Goal: Transaction & Acquisition: Purchase product/service

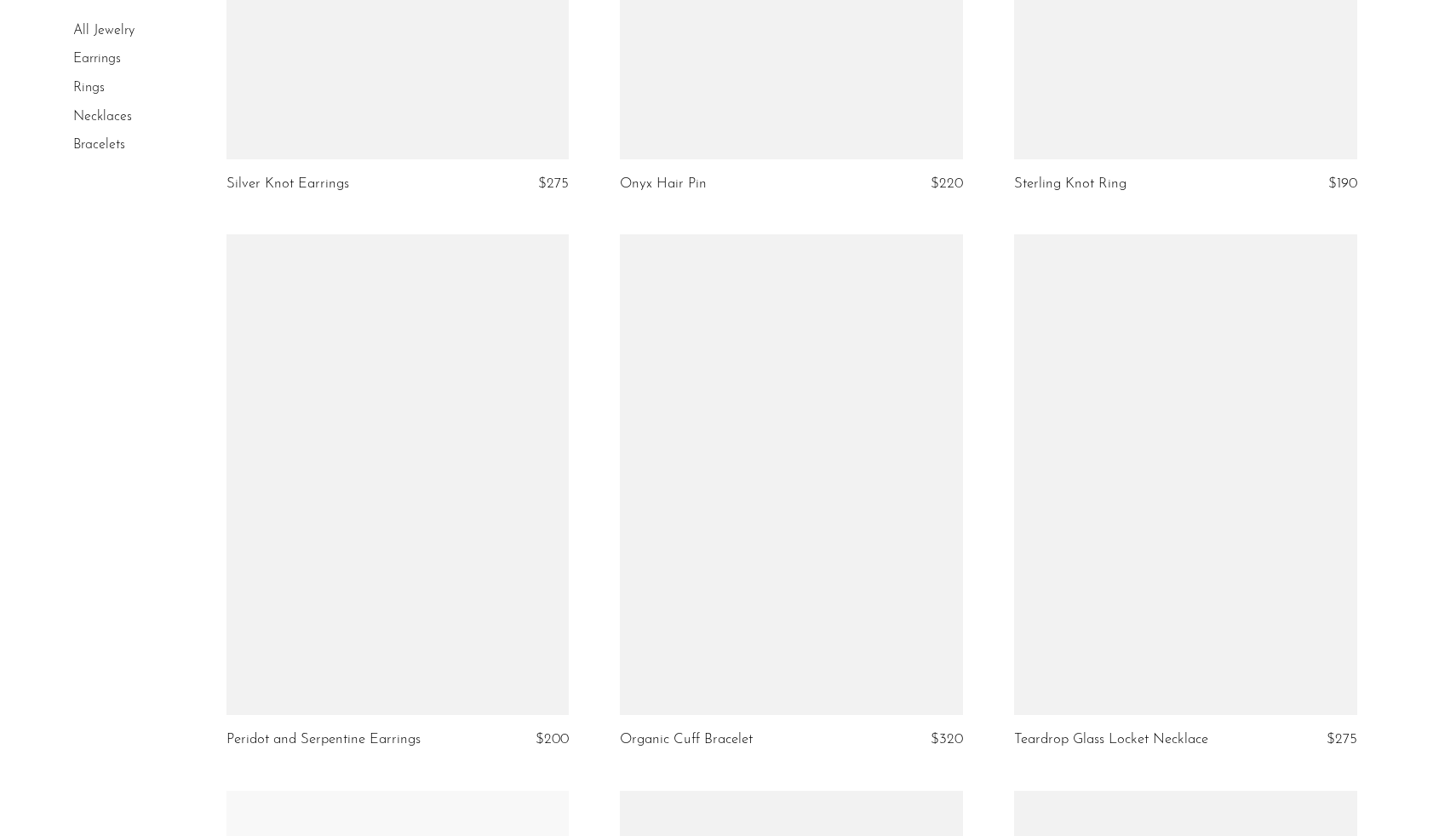
scroll to position [2243, 0]
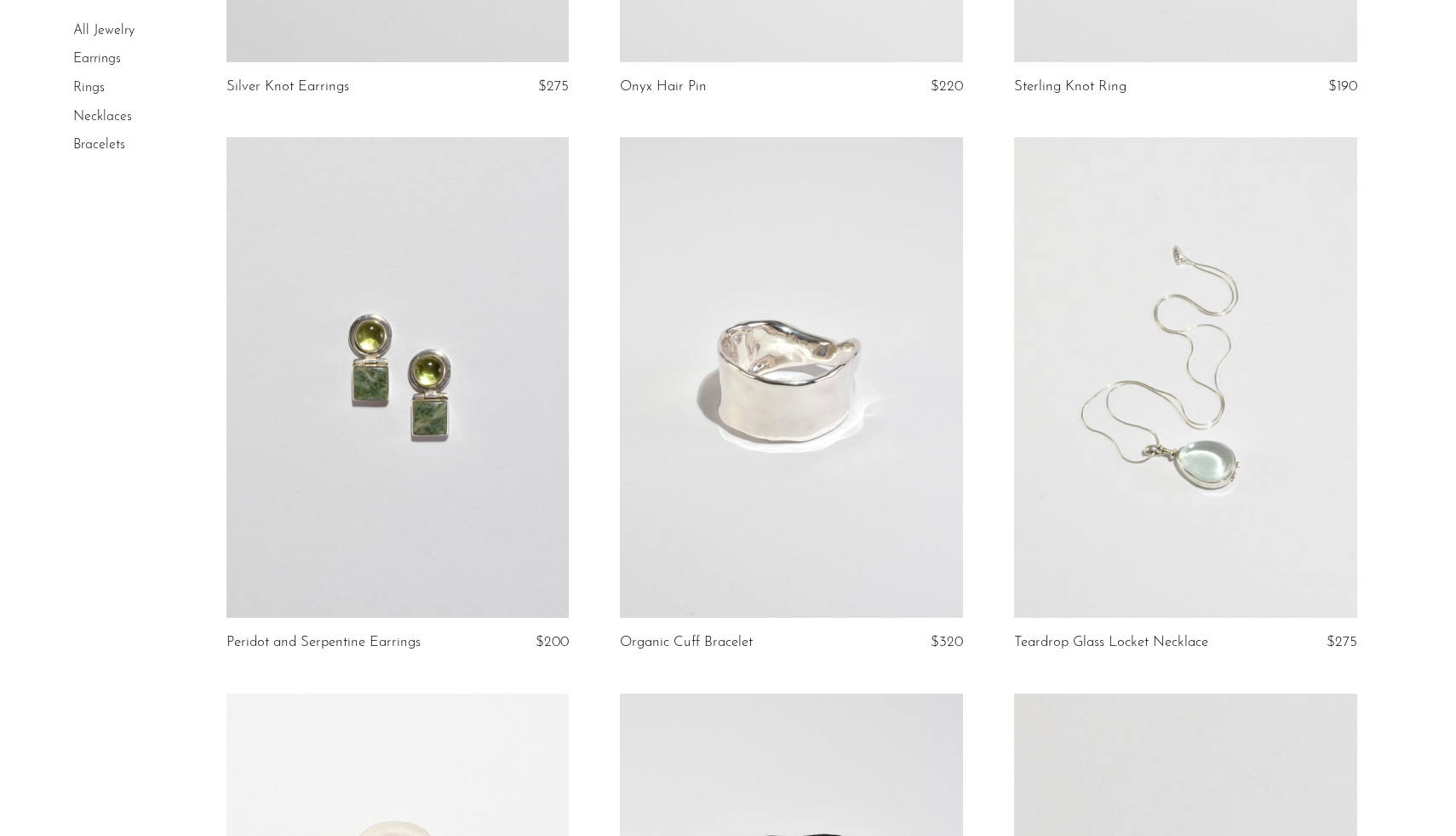
click at [1161, 438] on link at bounding box center [1186, 377] width 343 height 481
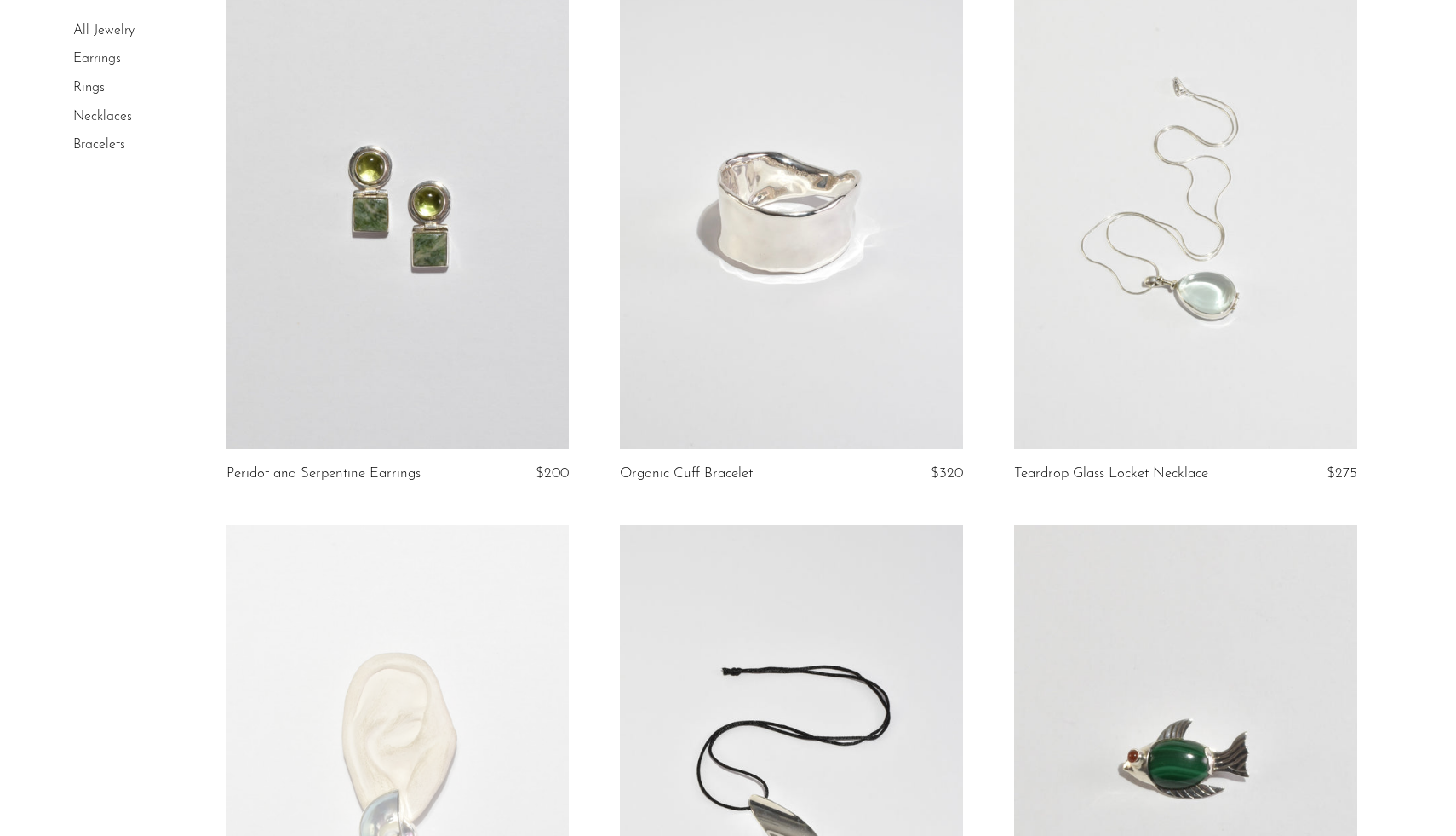
scroll to position [2409, 0]
click at [465, 325] on link at bounding box center [398, 211] width 343 height 481
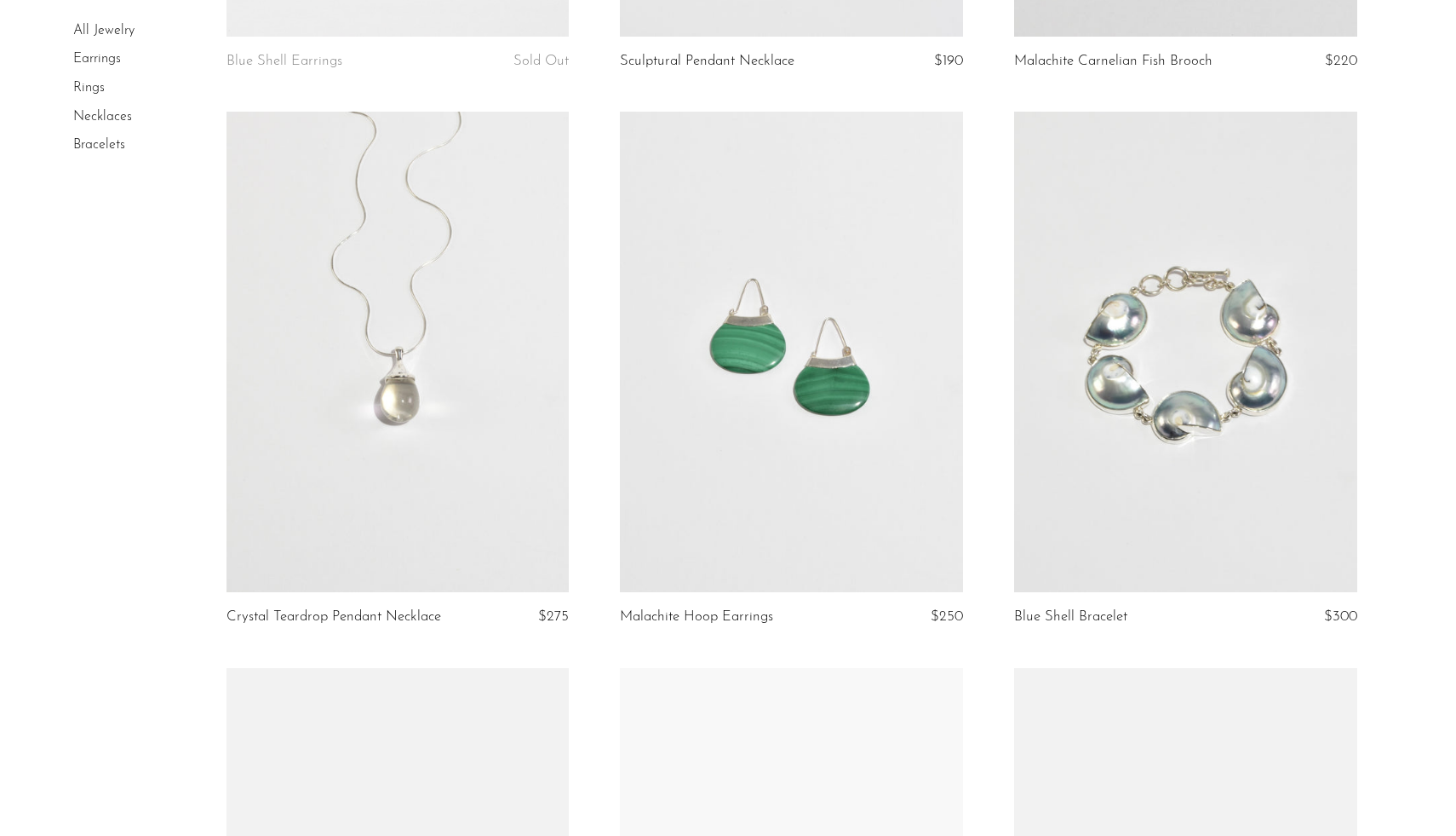
scroll to position [3344, 0]
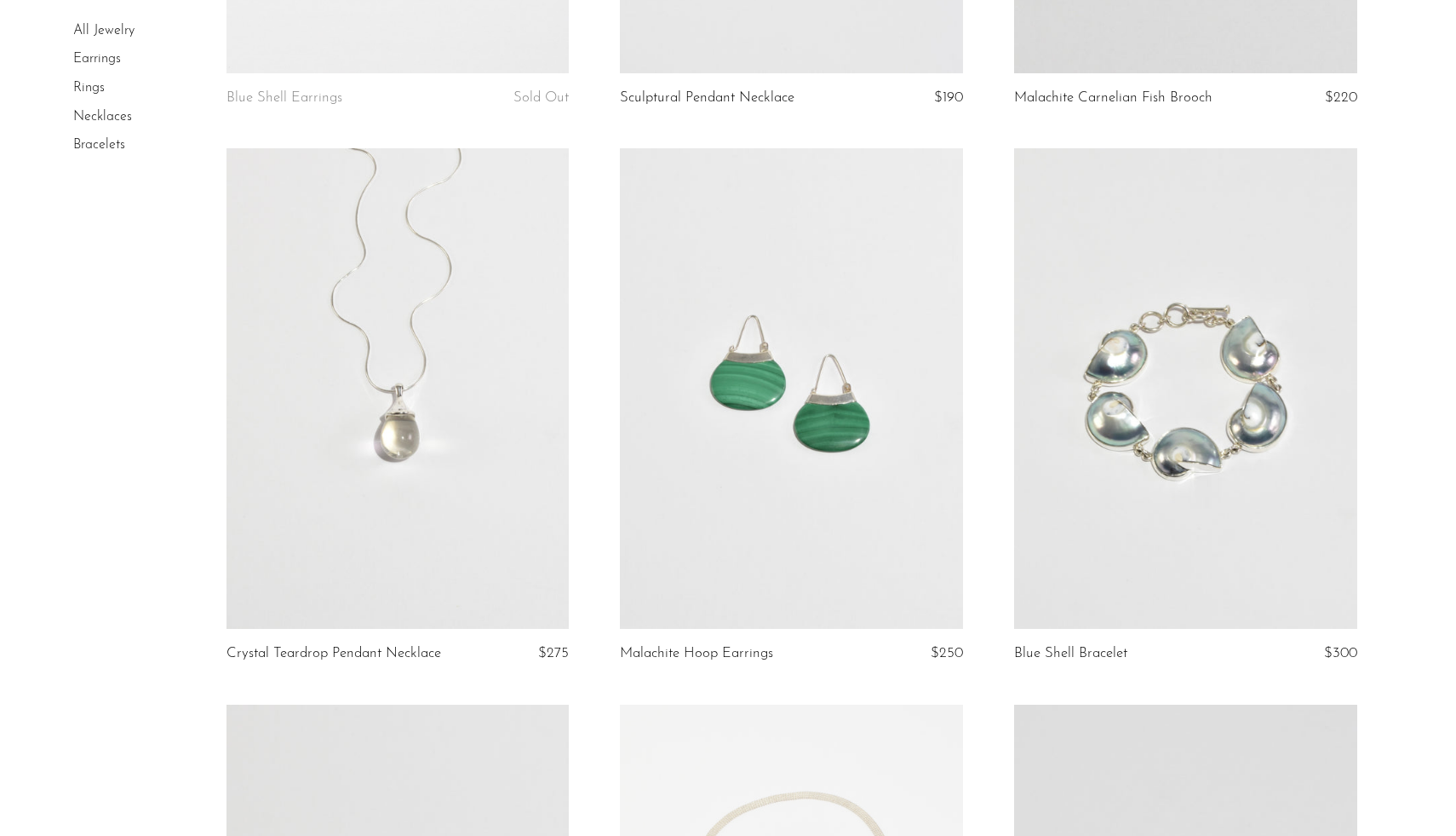
click at [398, 436] on link at bounding box center [398, 388] width 343 height 481
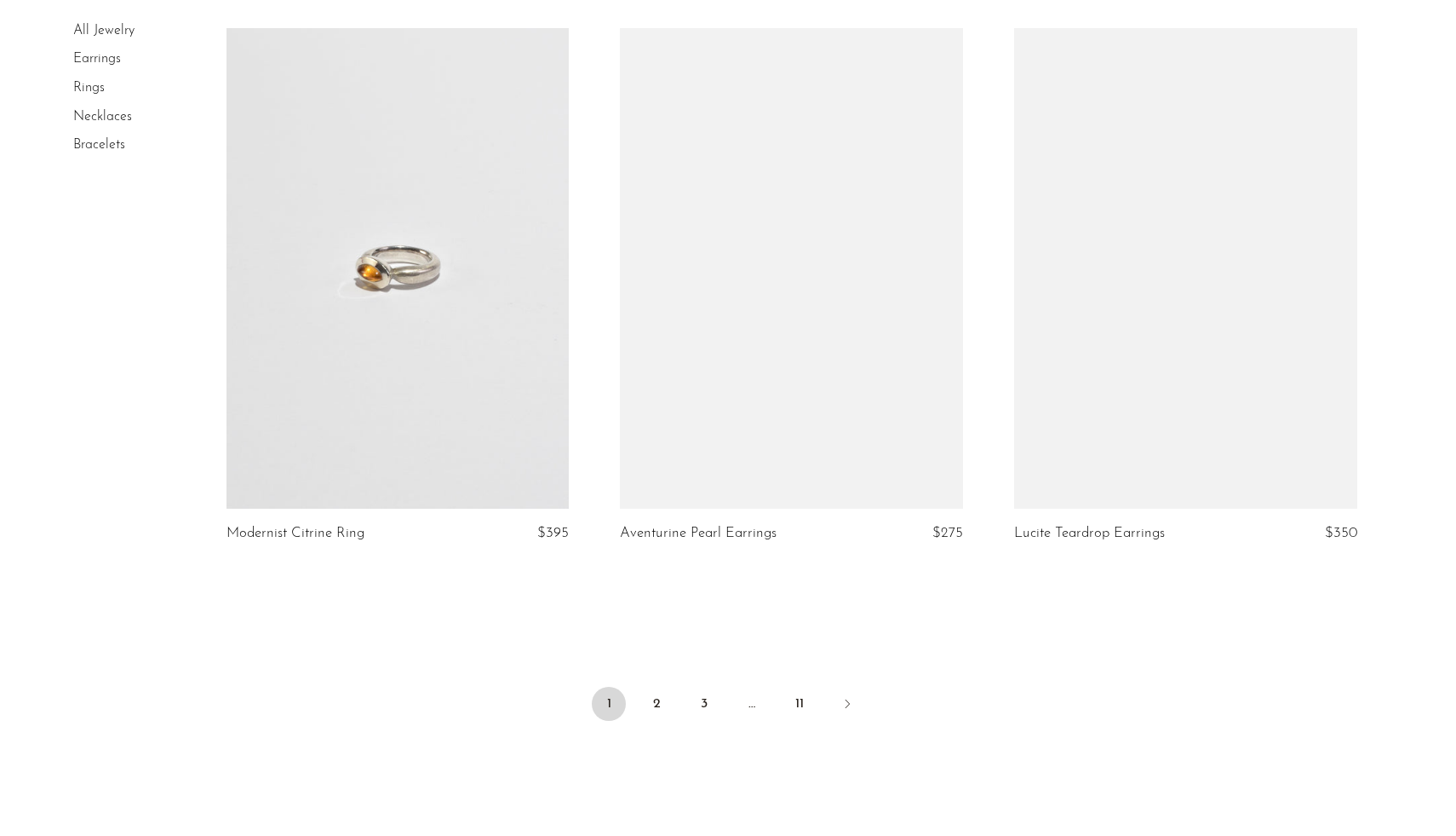
scroll to position [6261, 0]
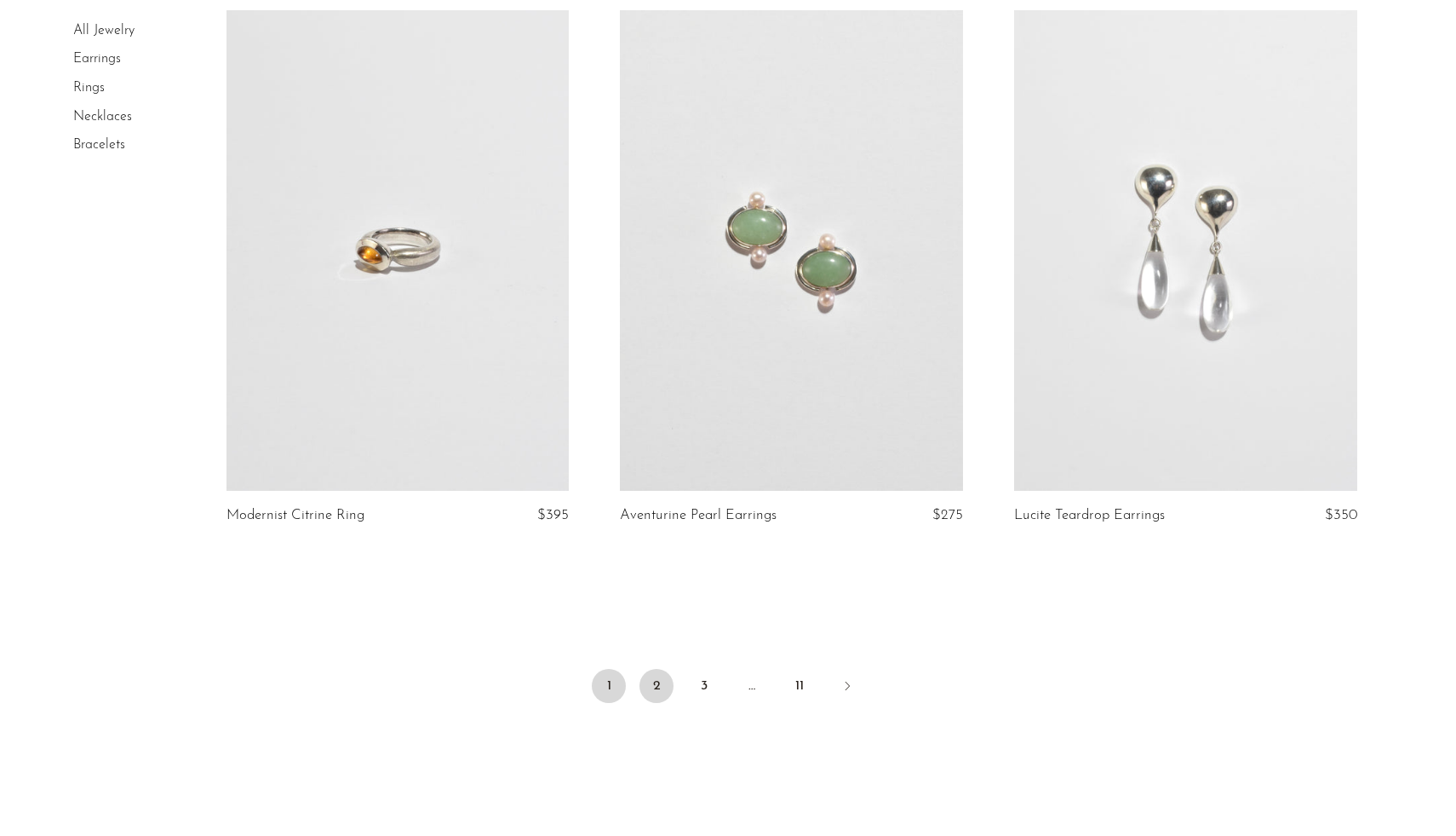
click at [654, 682] on link "2" at bounding box center [656, 686] width 34 height 34
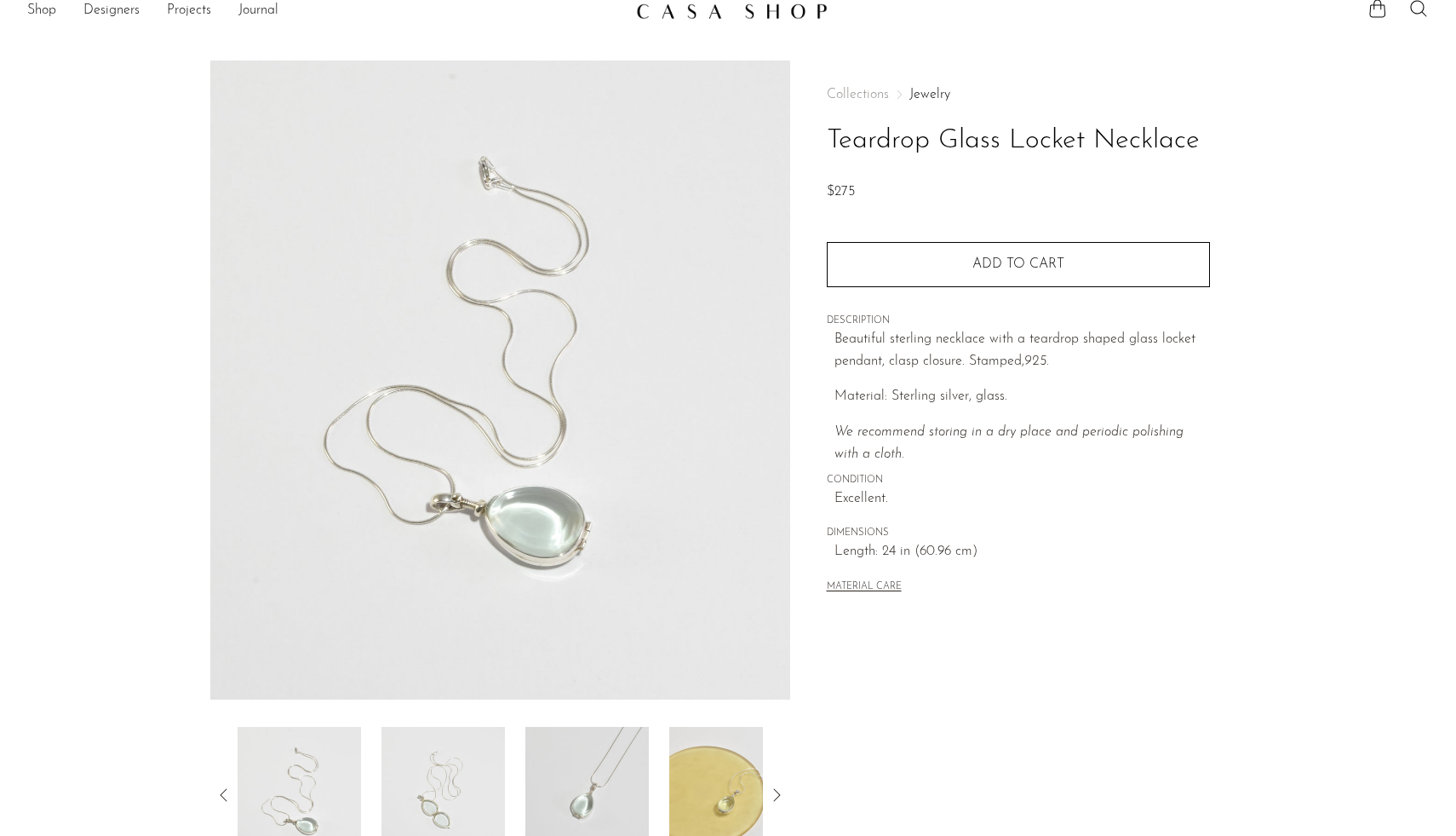
scroll to position [32, 0]
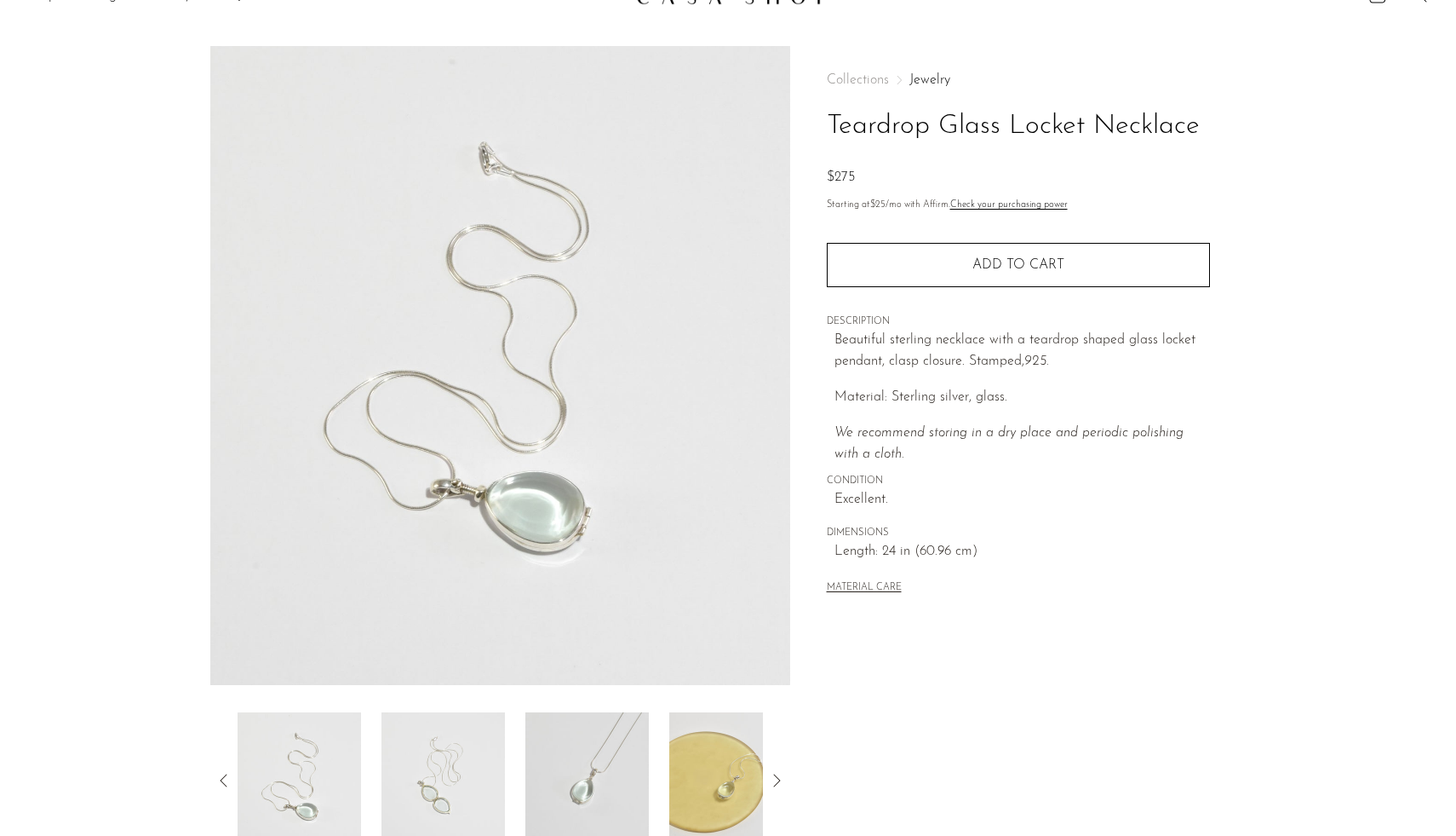
click at [410, 784] on img at bounding box center [443, 780] width 124 height 136
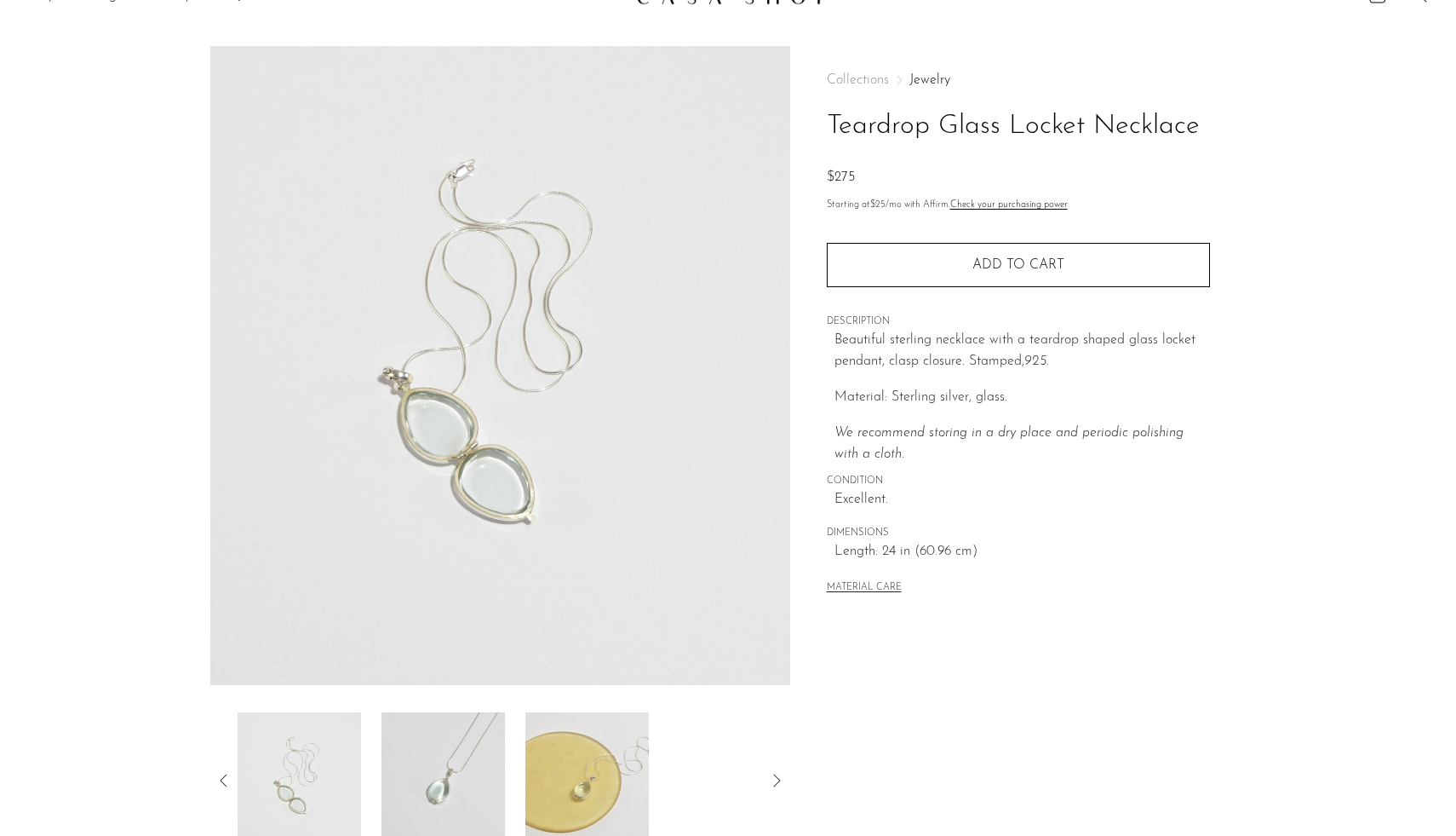
click at [485, 785] on img at bounding box center [443, 780] width 124 height 136
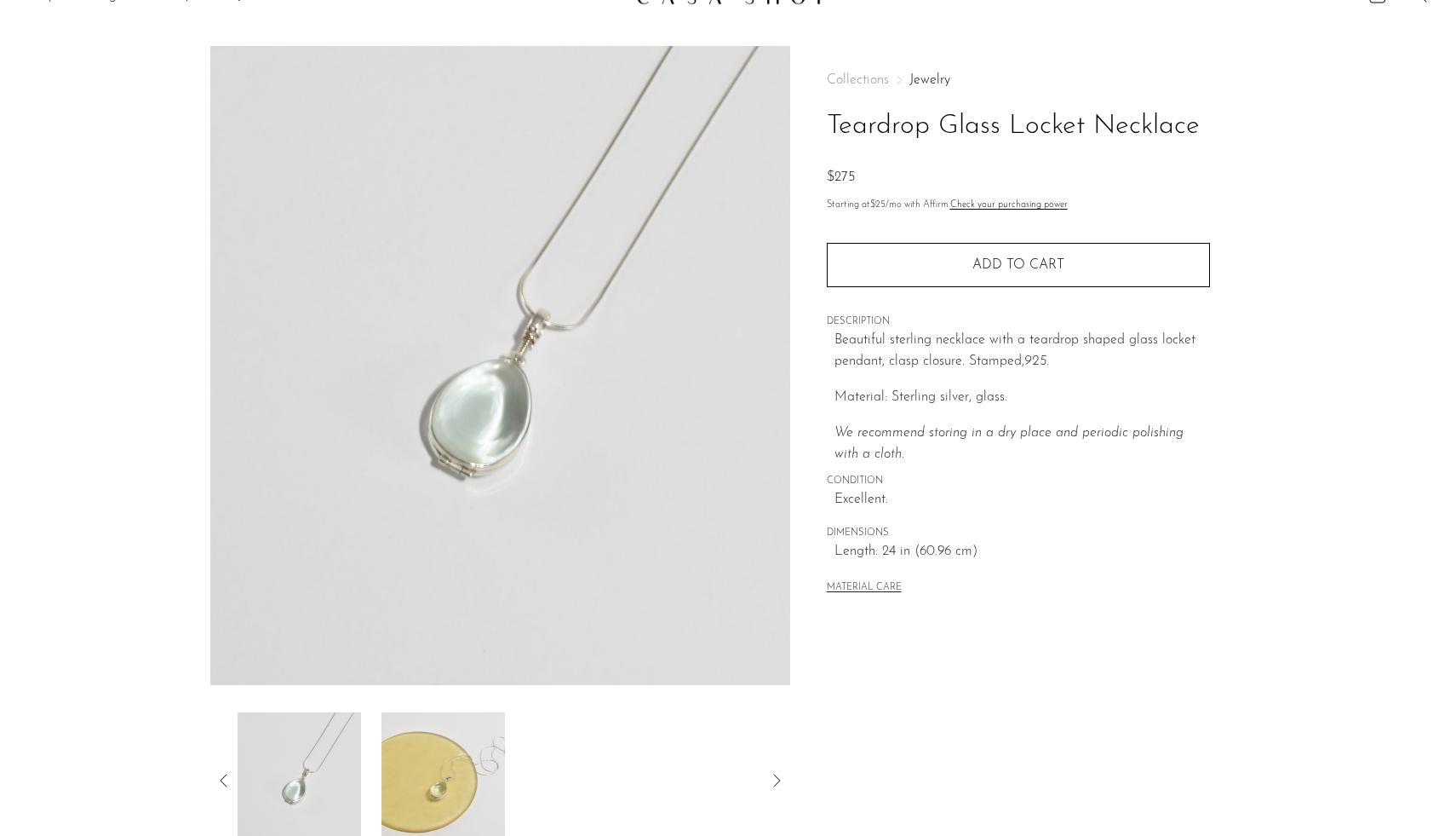
click at [477, 784] on img at bounding box center [443, 780] width 124 height 136
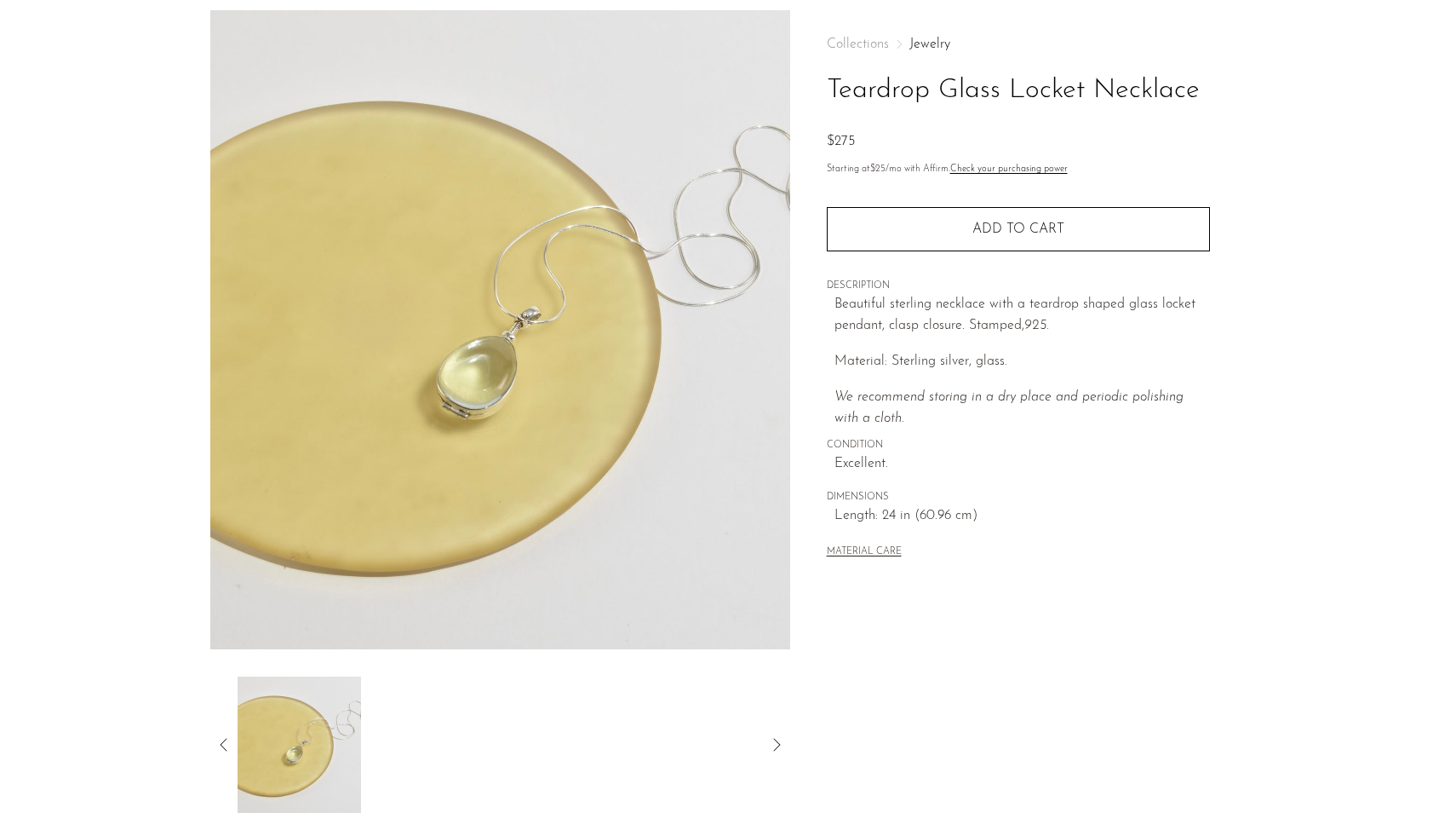
scroll to position [70, 0]
click at [218, 738] on icon at bounding box center [224, 741] width 21 height 21
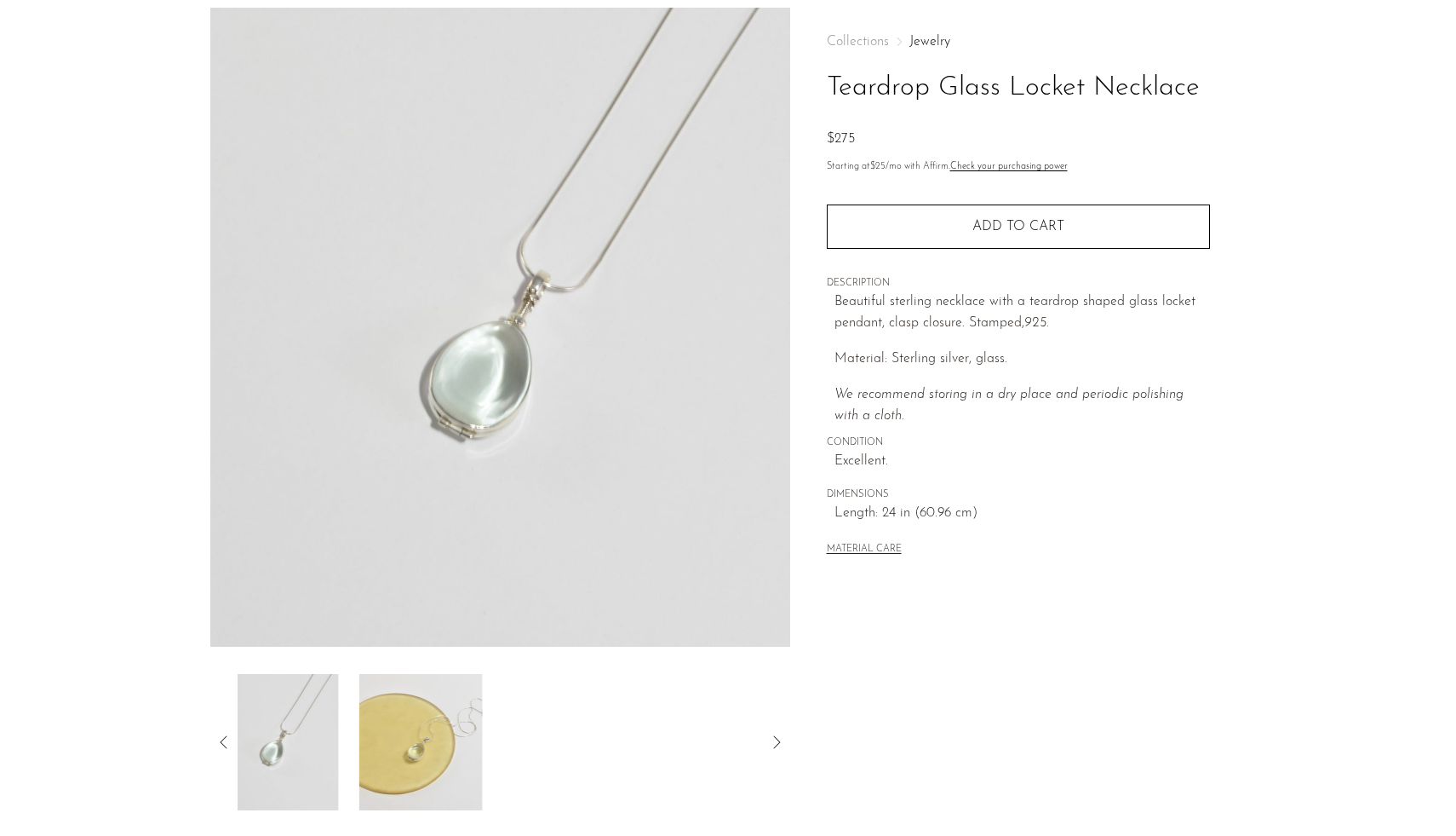
click at [218, 738] on icon at bounding box center [224, 741] width 21 height 21
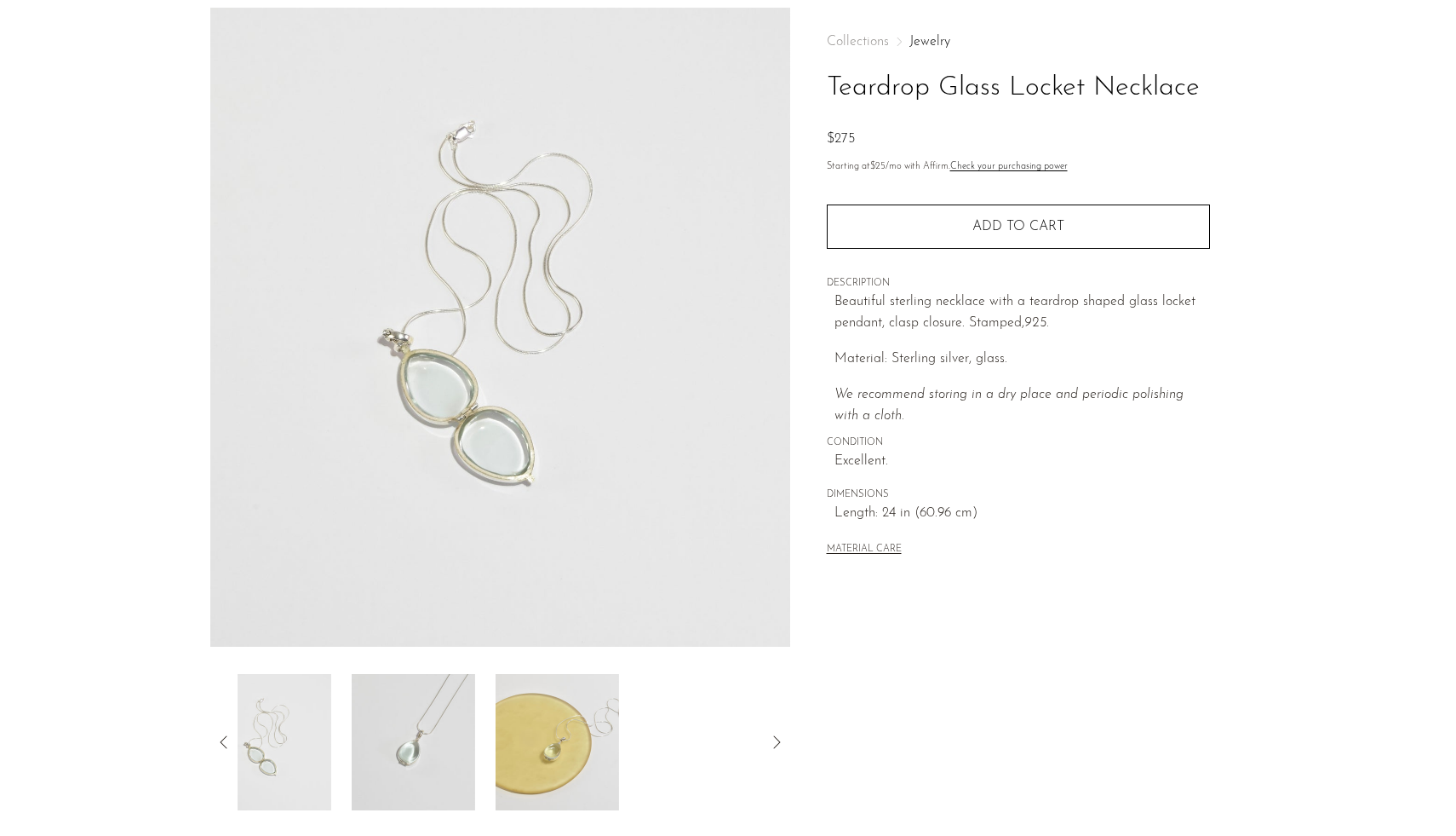
click at [218, 738] on icon at bounding box center [224, 741] width 21 height 21
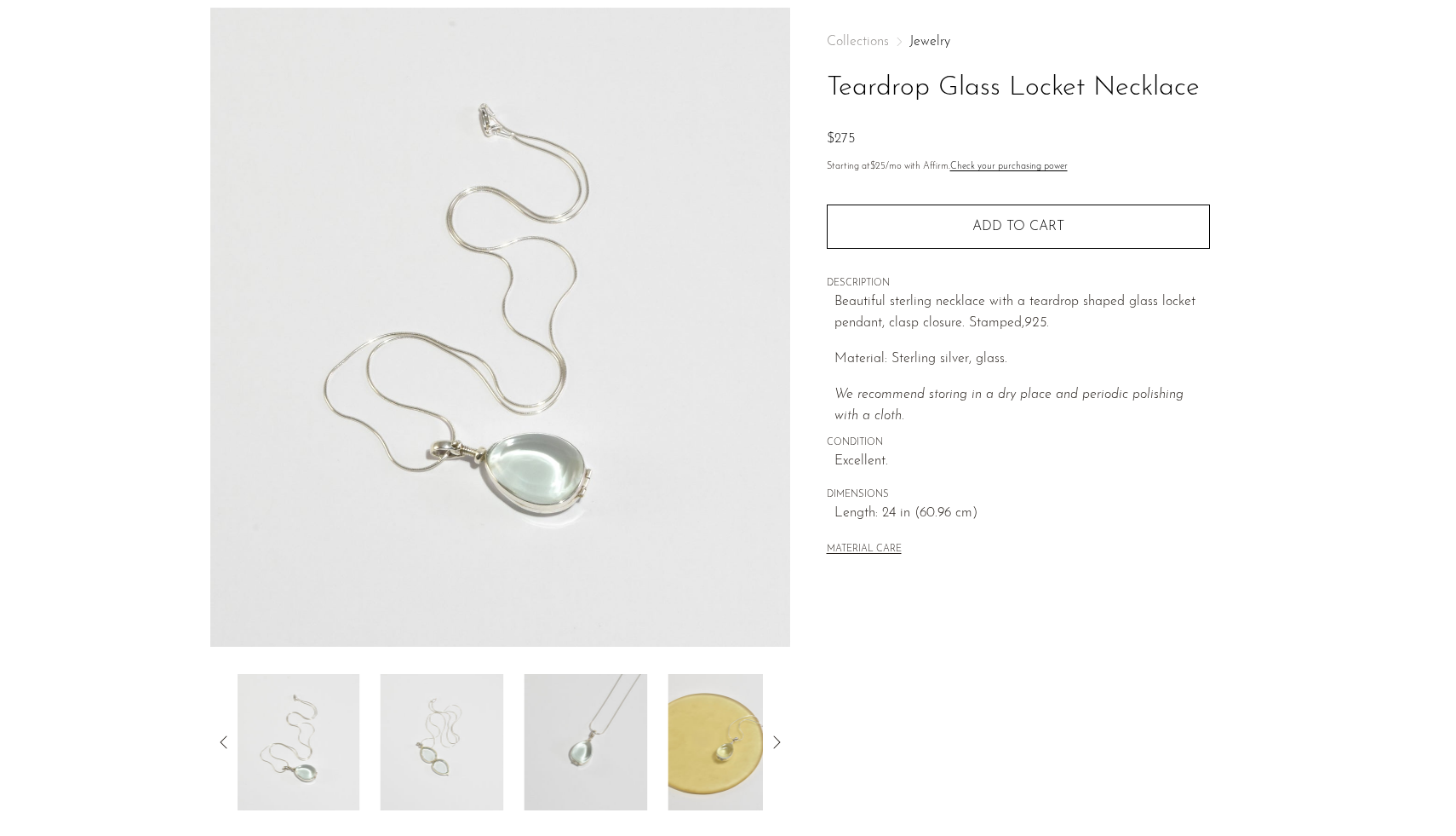
click at [218, 738] on icon at bounding box center [224, 741] width 21 height 21
click at [226, 740] on icon at bounding box center [224, 741] width 21 height 21
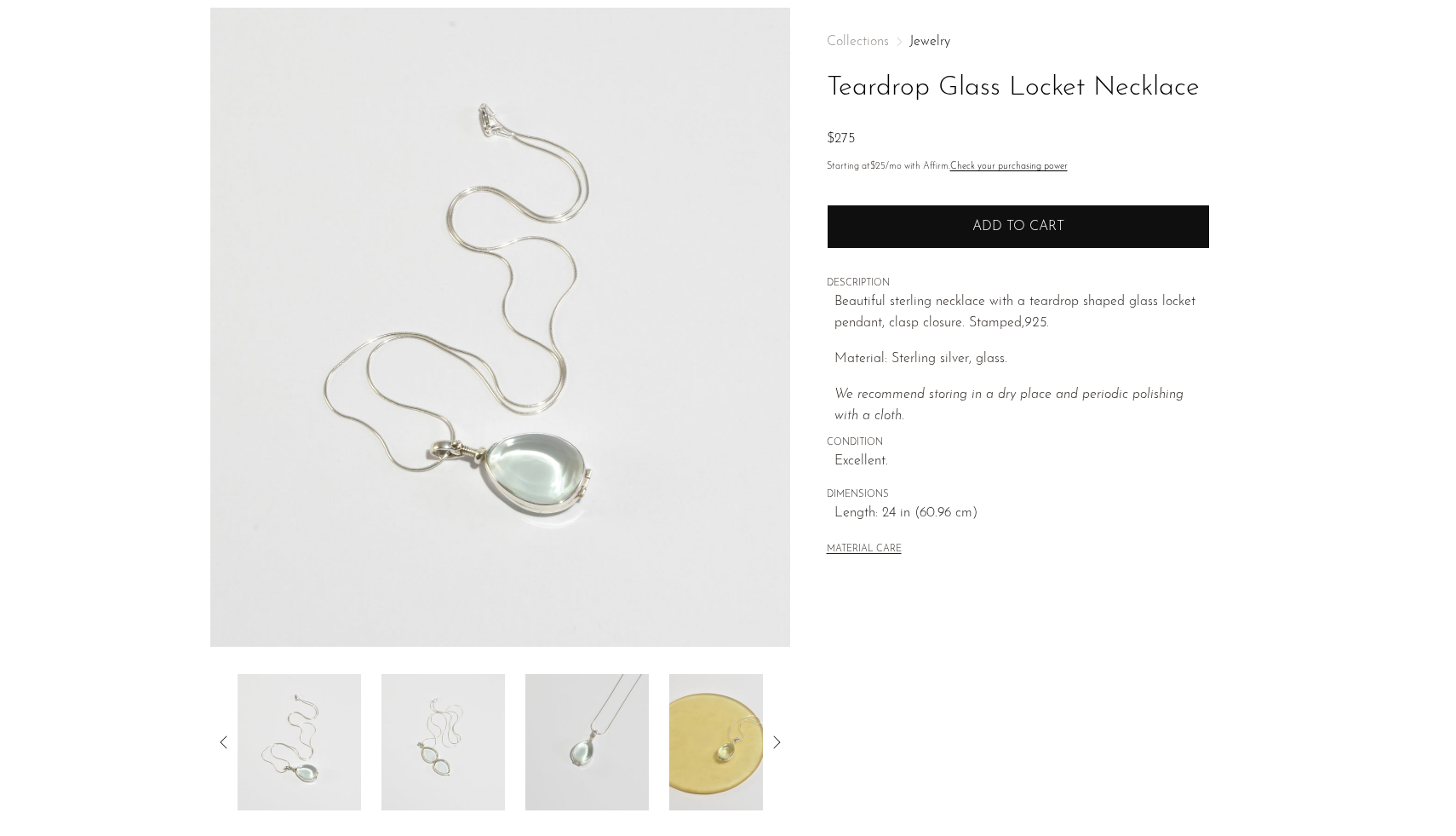
click at [889, 239] on button "Add to cart" at bounding box center [1018, 226] width 383 height 44
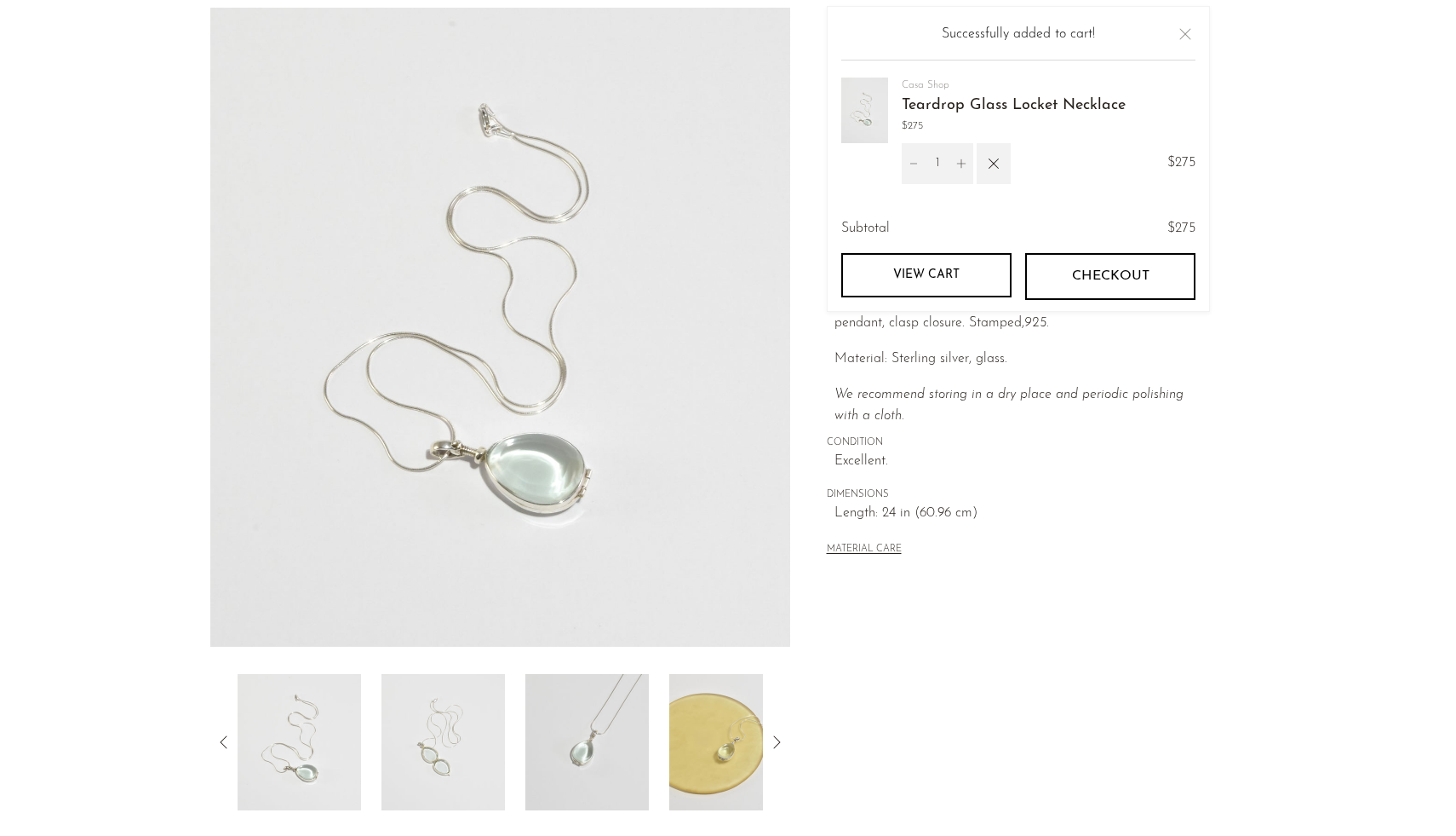
click at [1363, 216] on section "Teardrop Glass Locket Necklace $275" at bounding box center [728, 409] width 1456 height 803
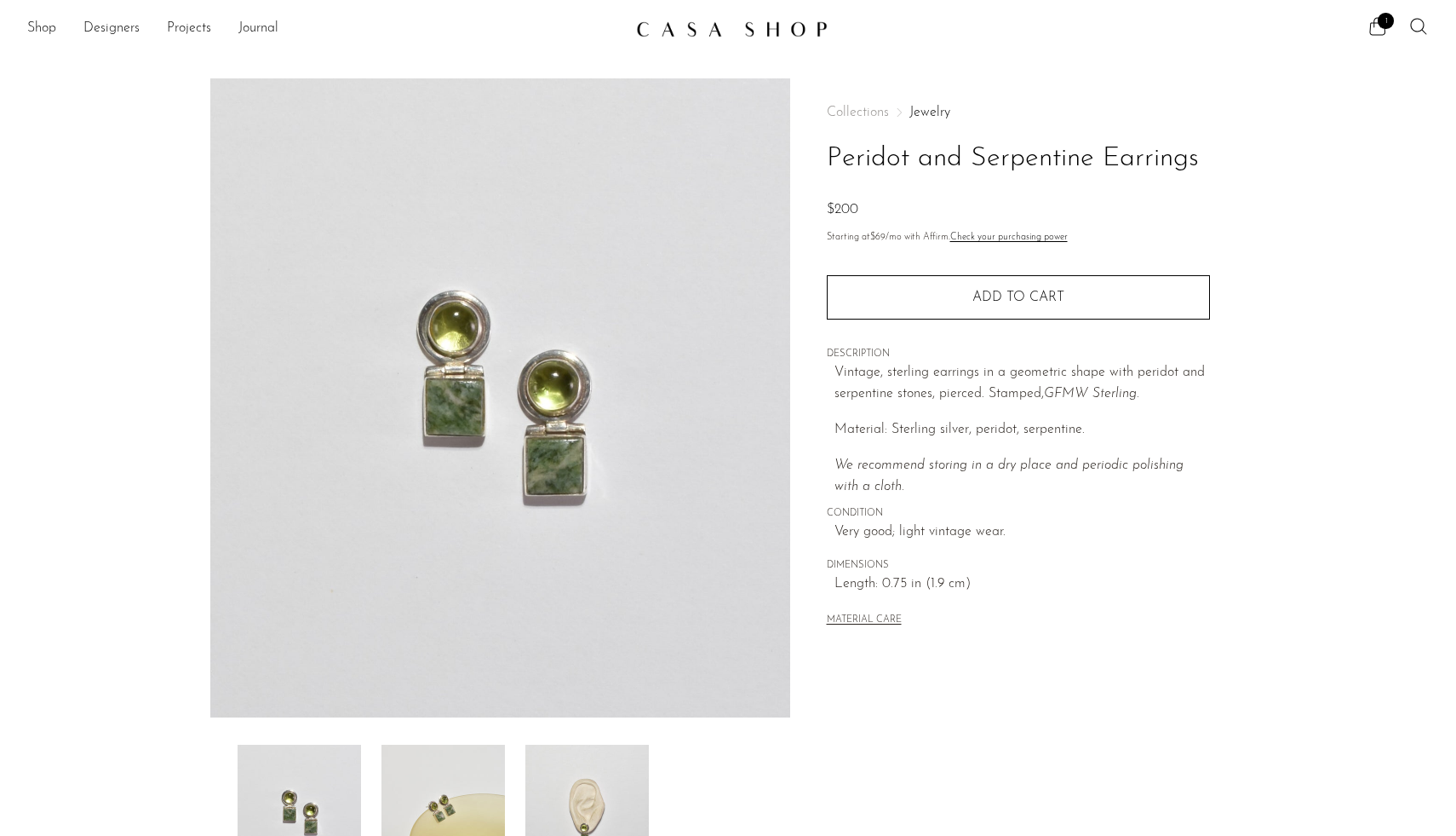
scroll to position [184, 0]
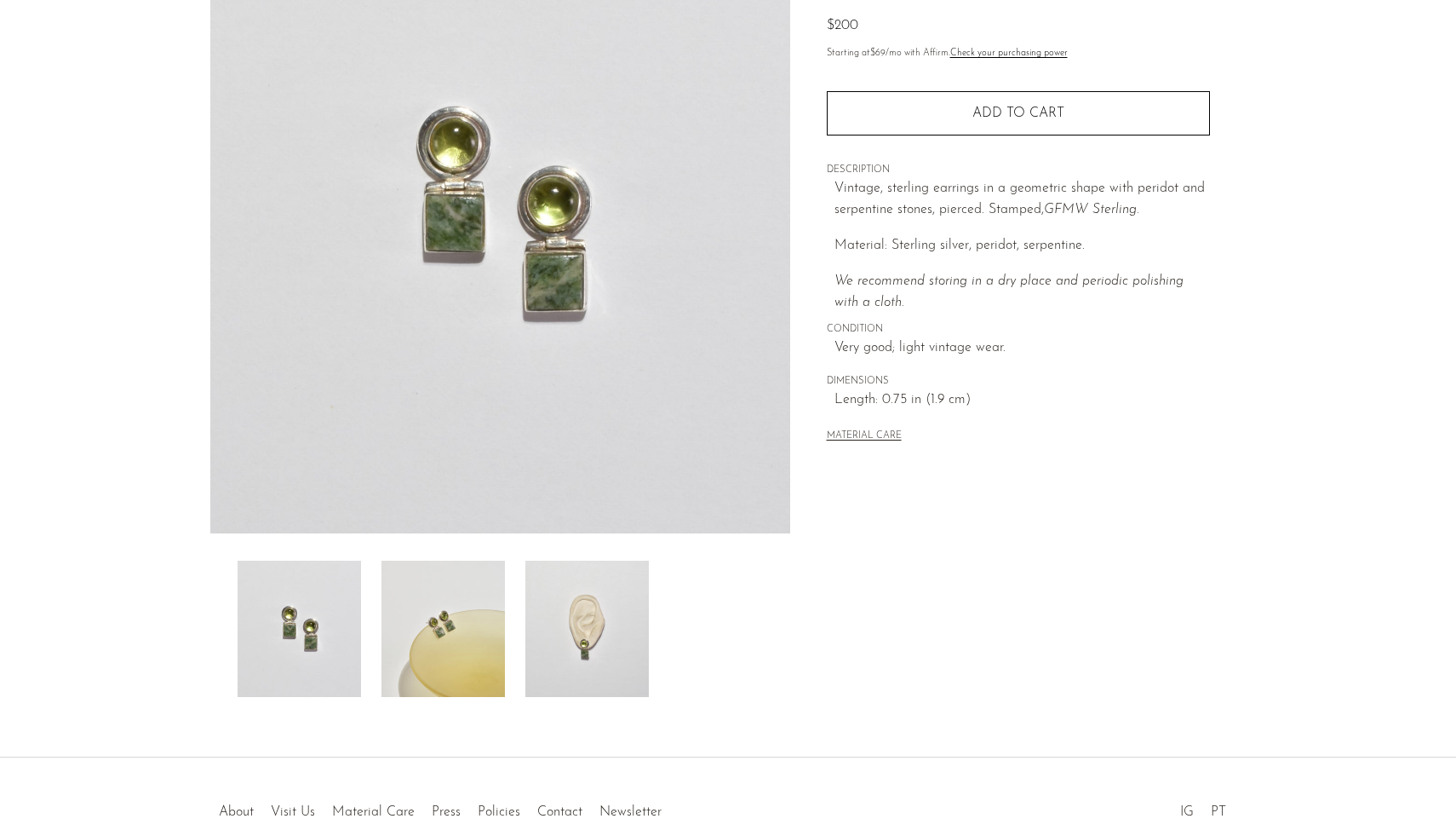
click at [461, 622] on img at bounding box center [443, 629] width 124 height 136
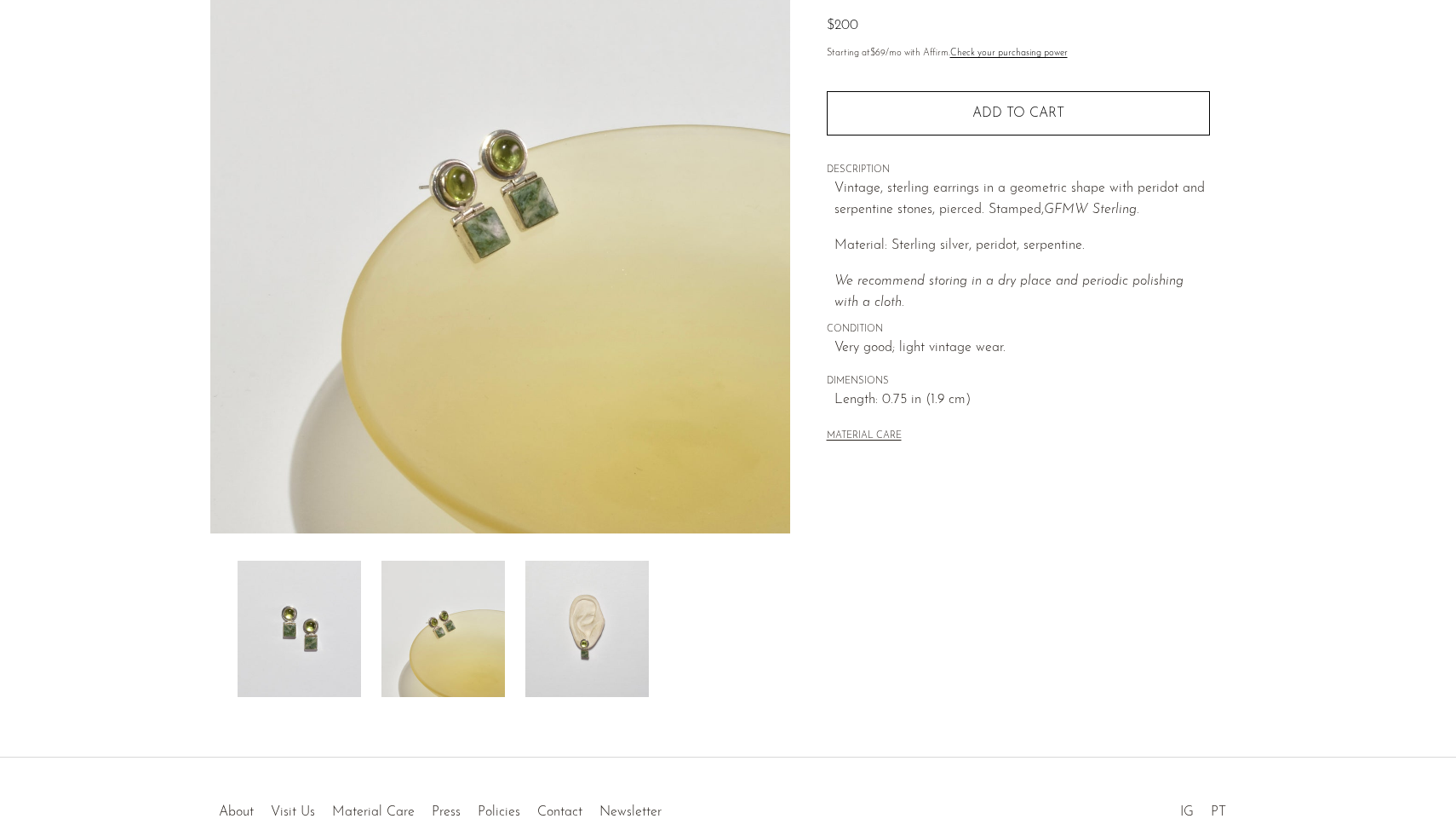
click at [588, 638] on img at bounding box center [587, 629] width 124 height 136
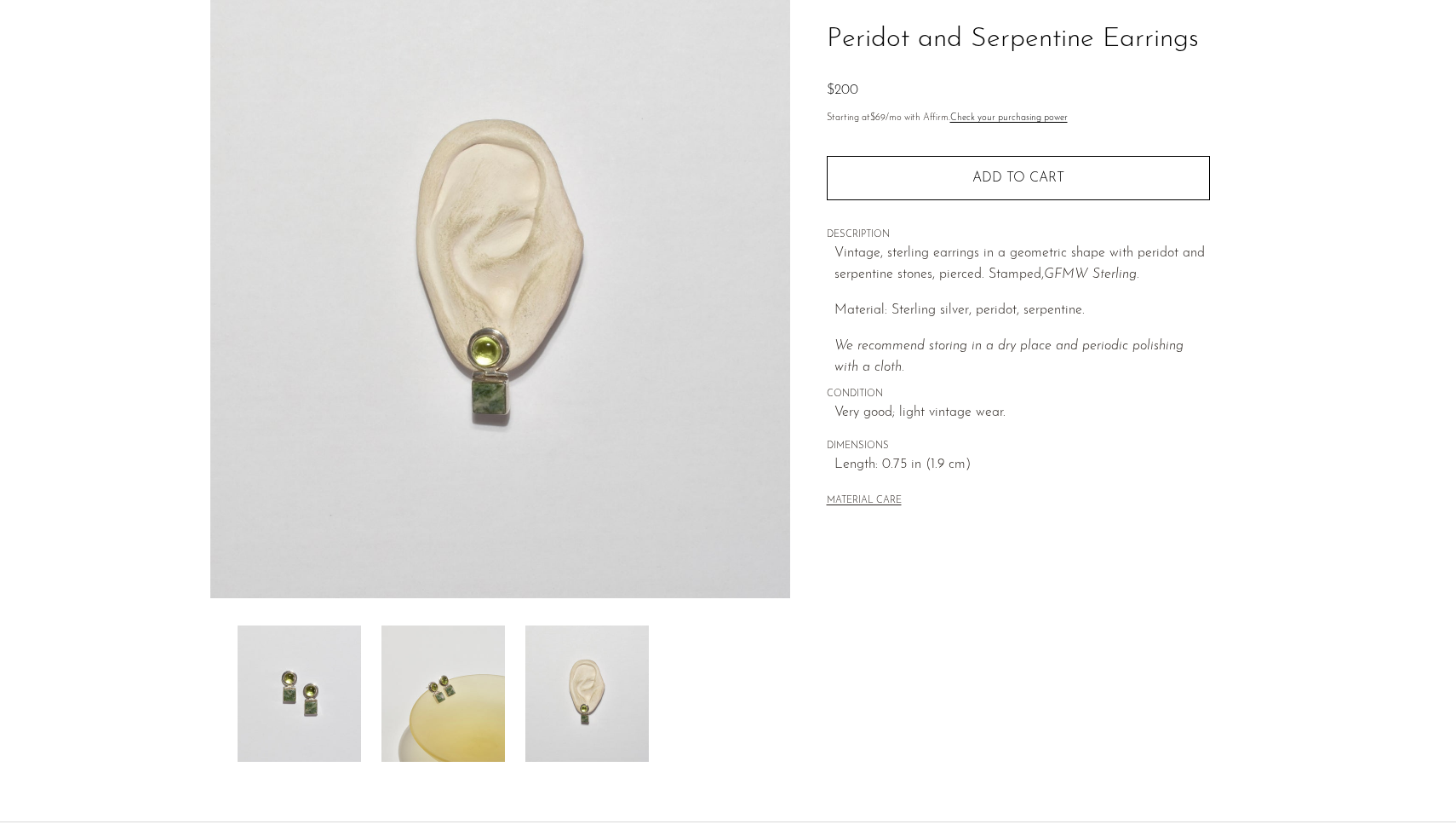
scroll to position [103, 0]
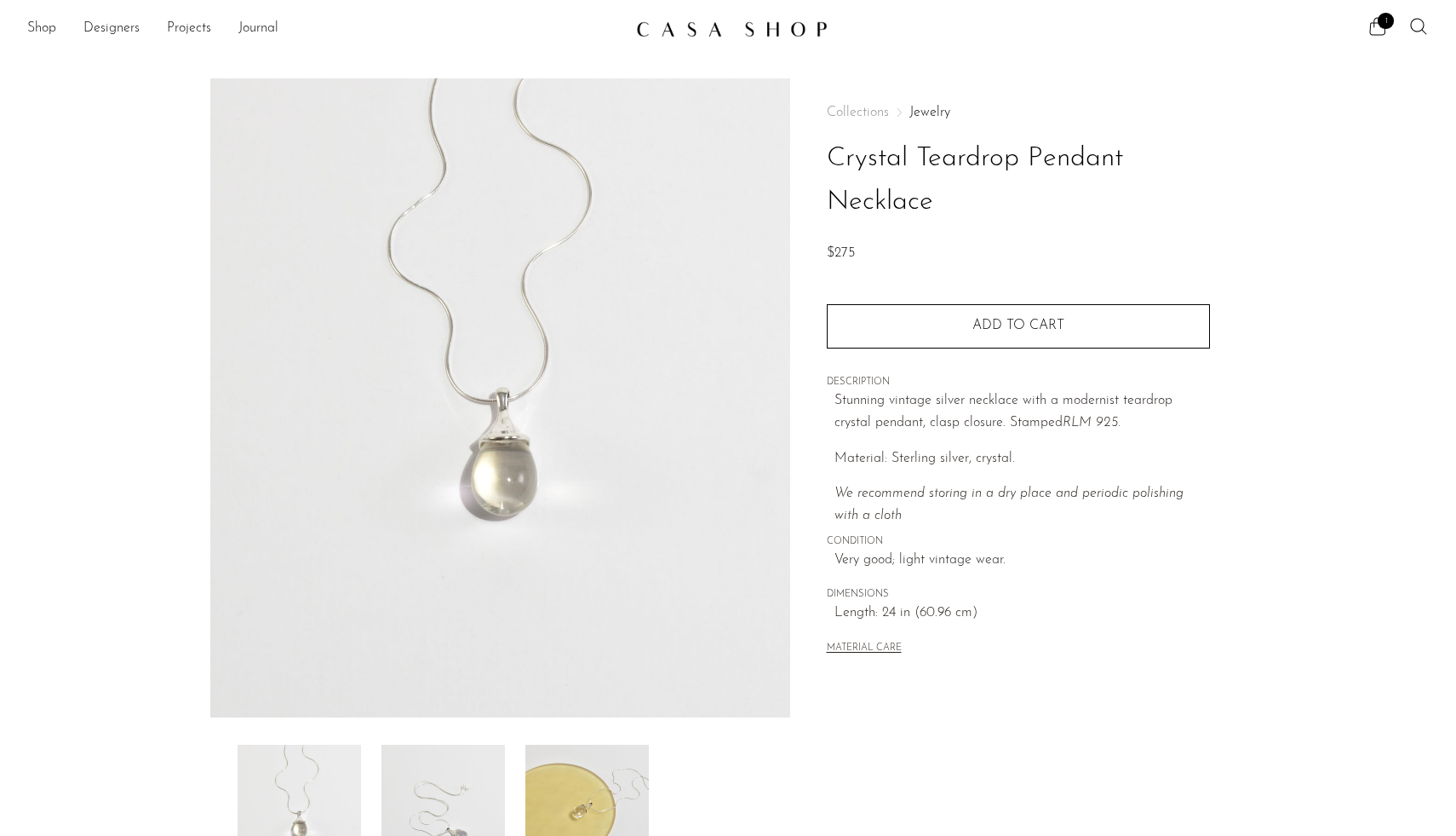
scroll to position [98, 0]
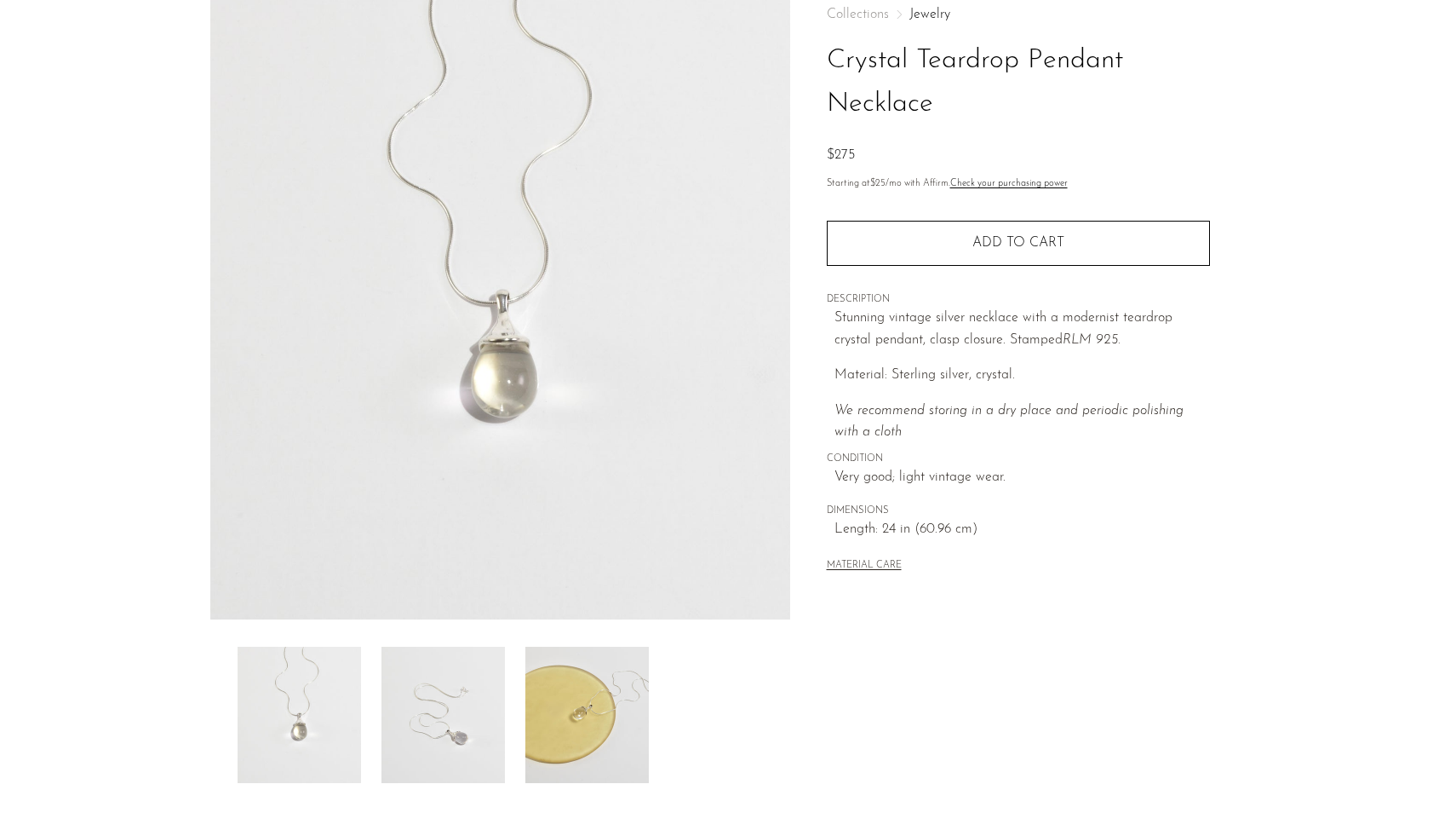
click at [453, 722] on img at bounding box center [443, 714] width 124 height 136
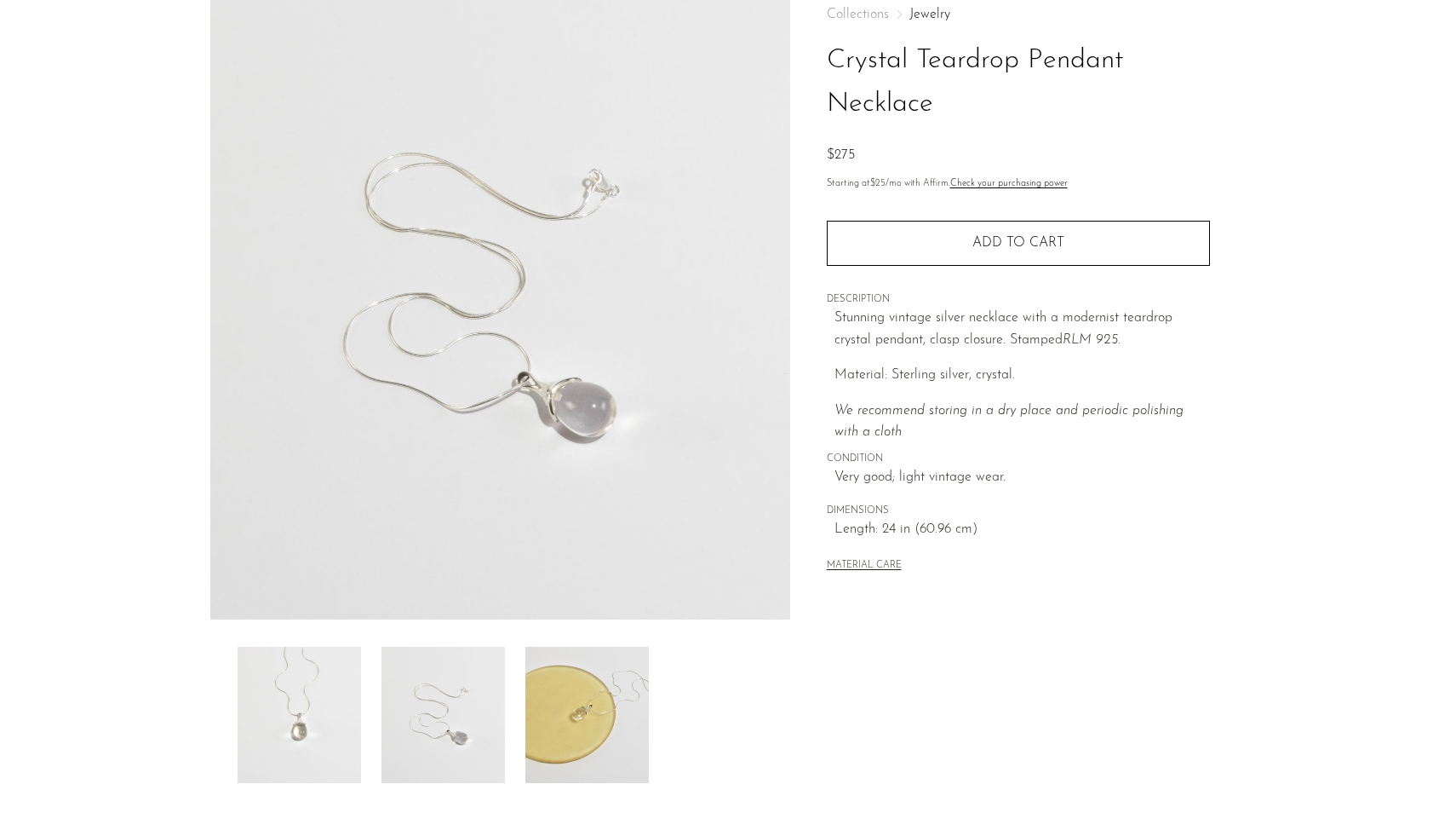
click at [597, 710] on img at bounding box center [587, 714] width 124 height 136
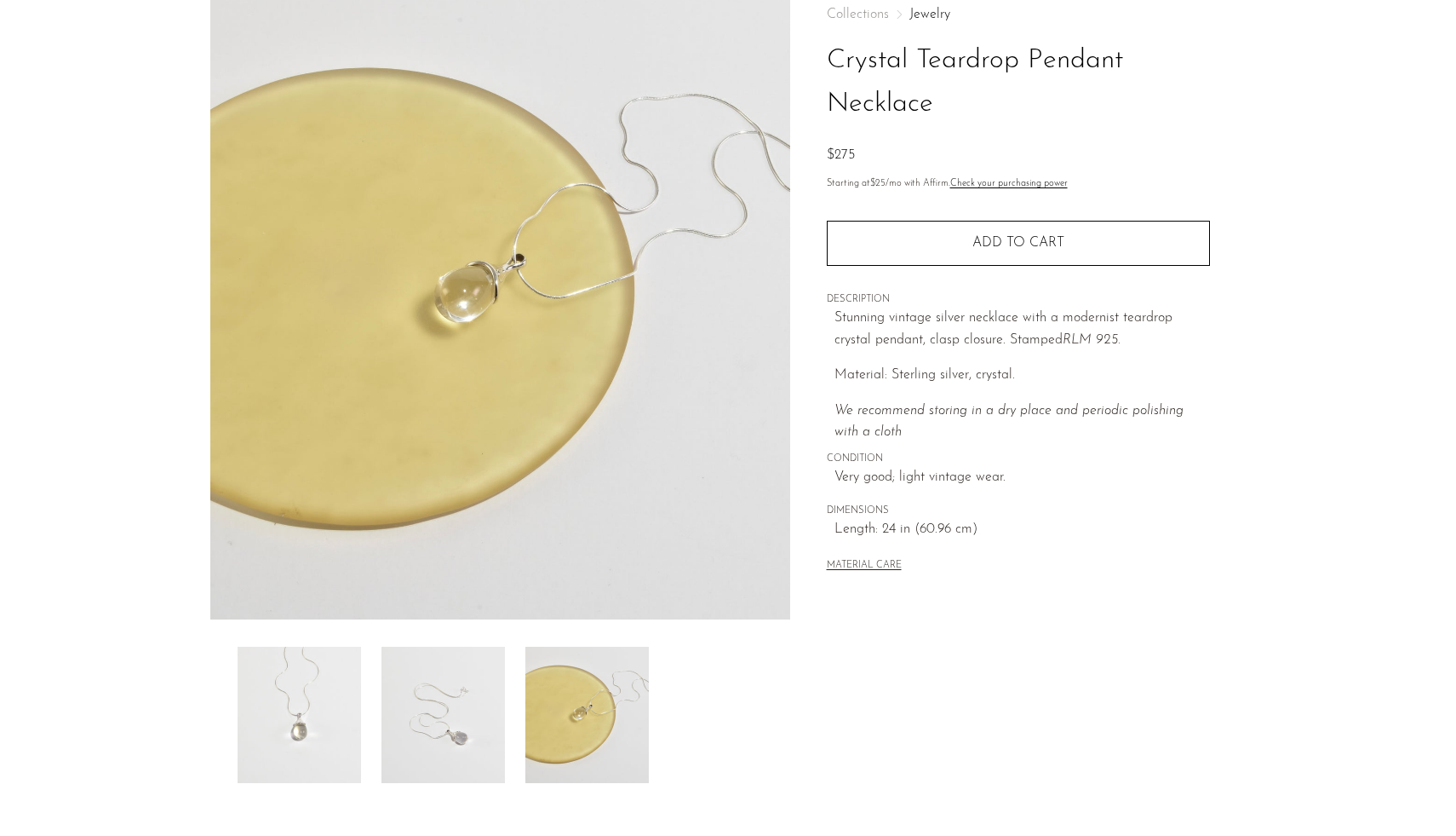
click at [317, 722] on img at bounding box center [299, 714] width 124 height 136
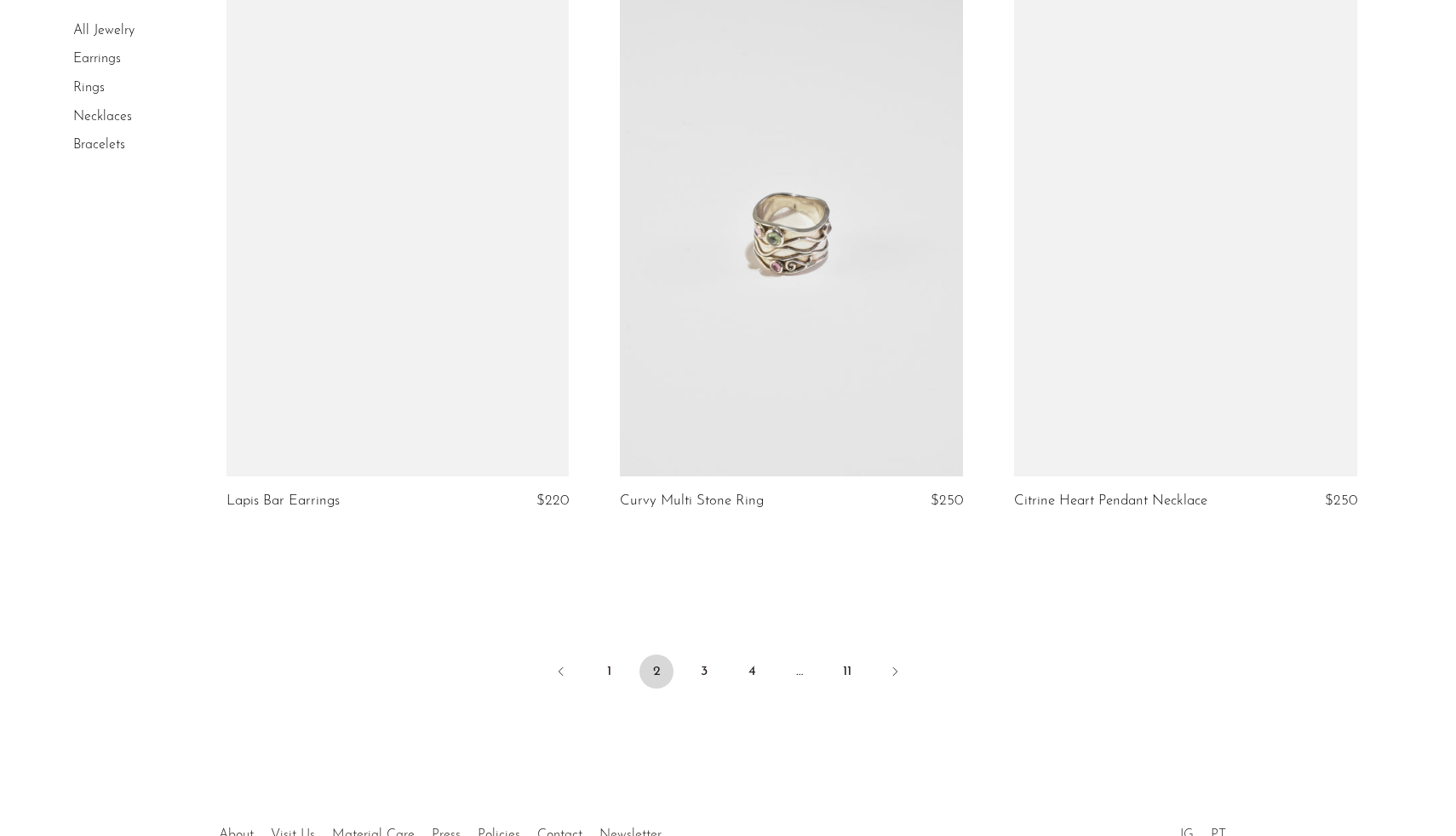
scroll to position [6350, 0]
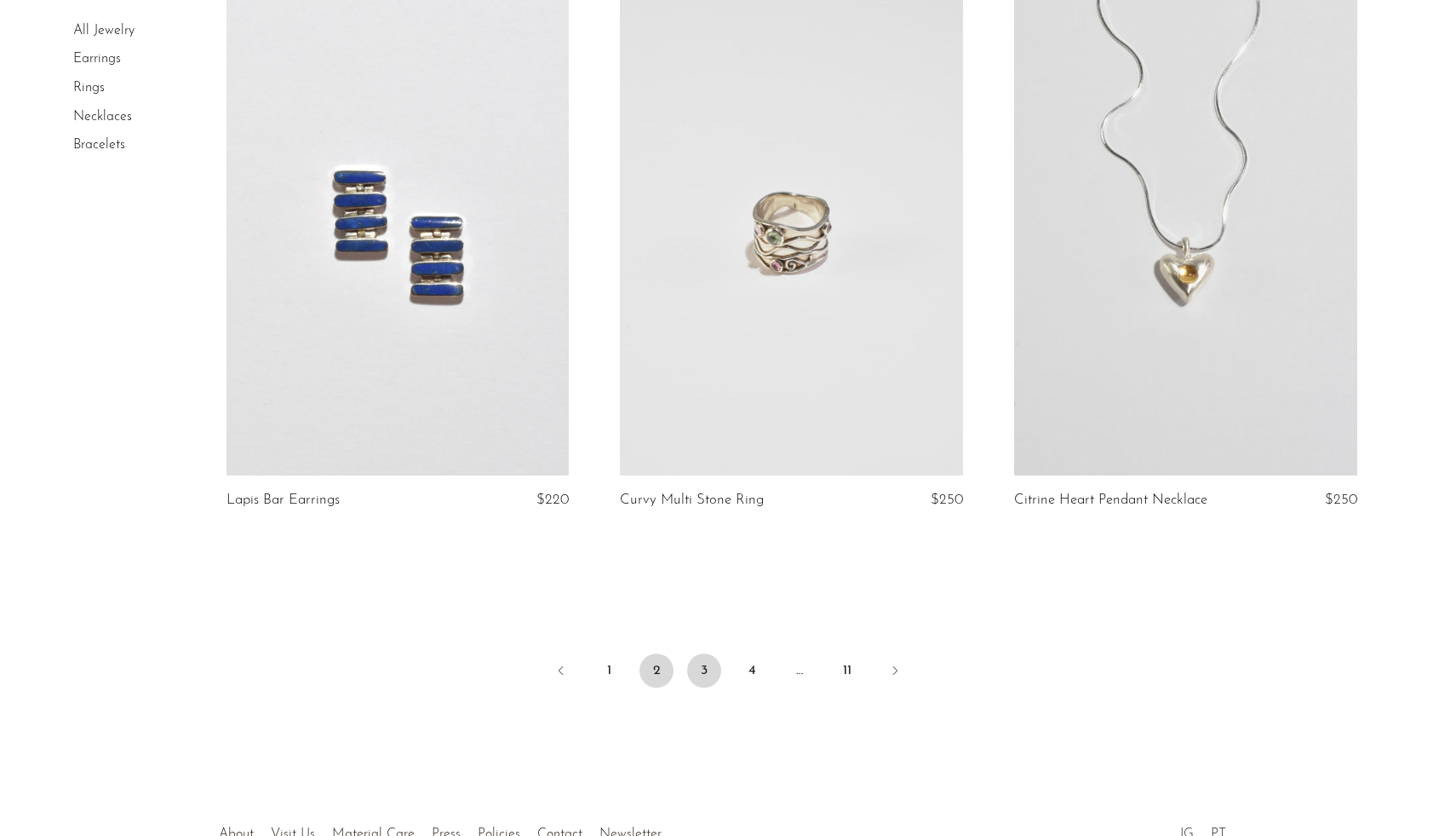
click at [700, 654] on link "3" at bounding box center [704, 671] width 34 height 34
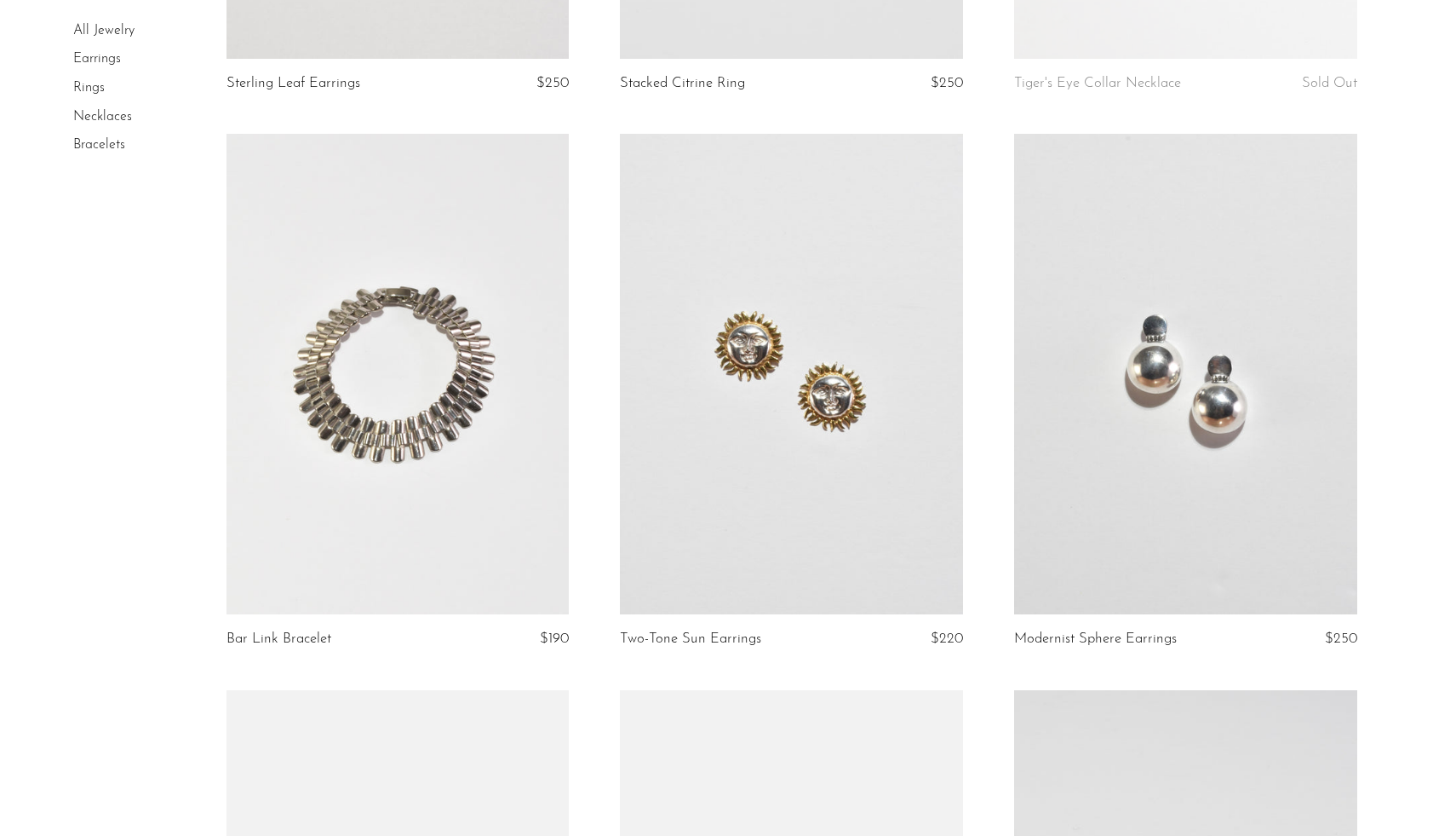
scroll to position [580, 0]
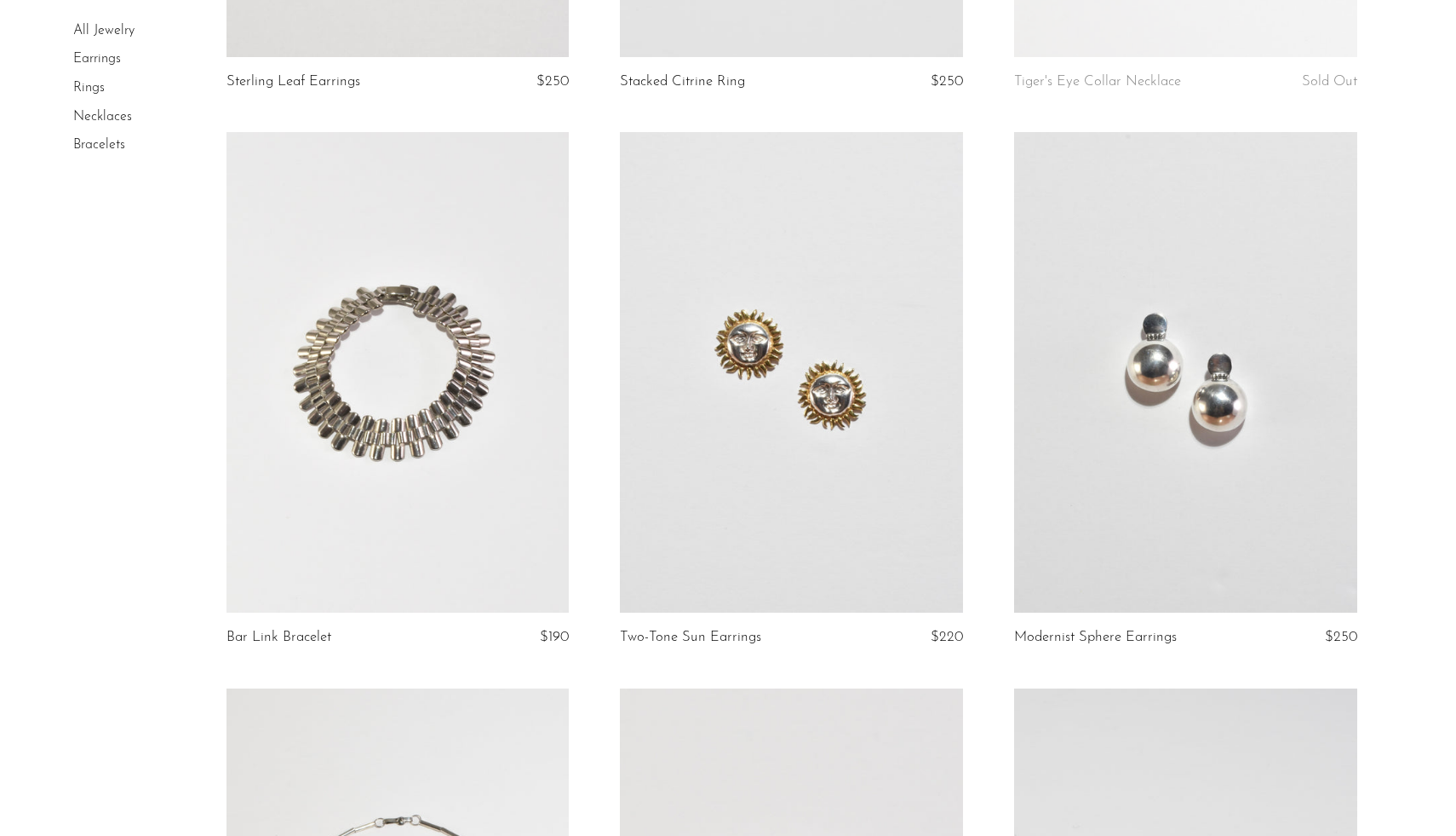
click at [1287, 427] on link at bounding box center [1186, 372] width 343 height 481
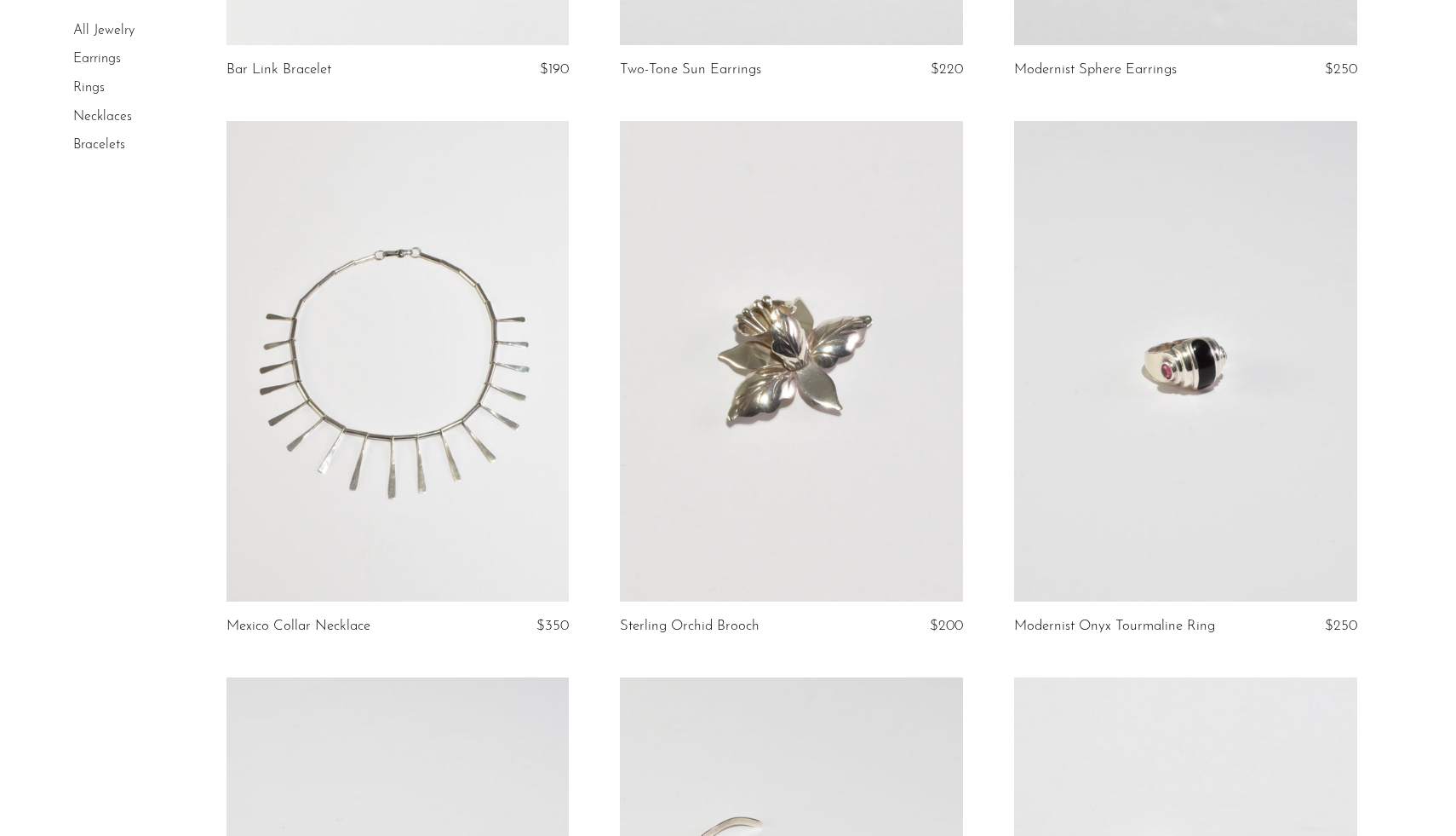
scroll to position [1149, 0]
click at [790, 455] on link at bounding box center [792, 359] width 343 height 481
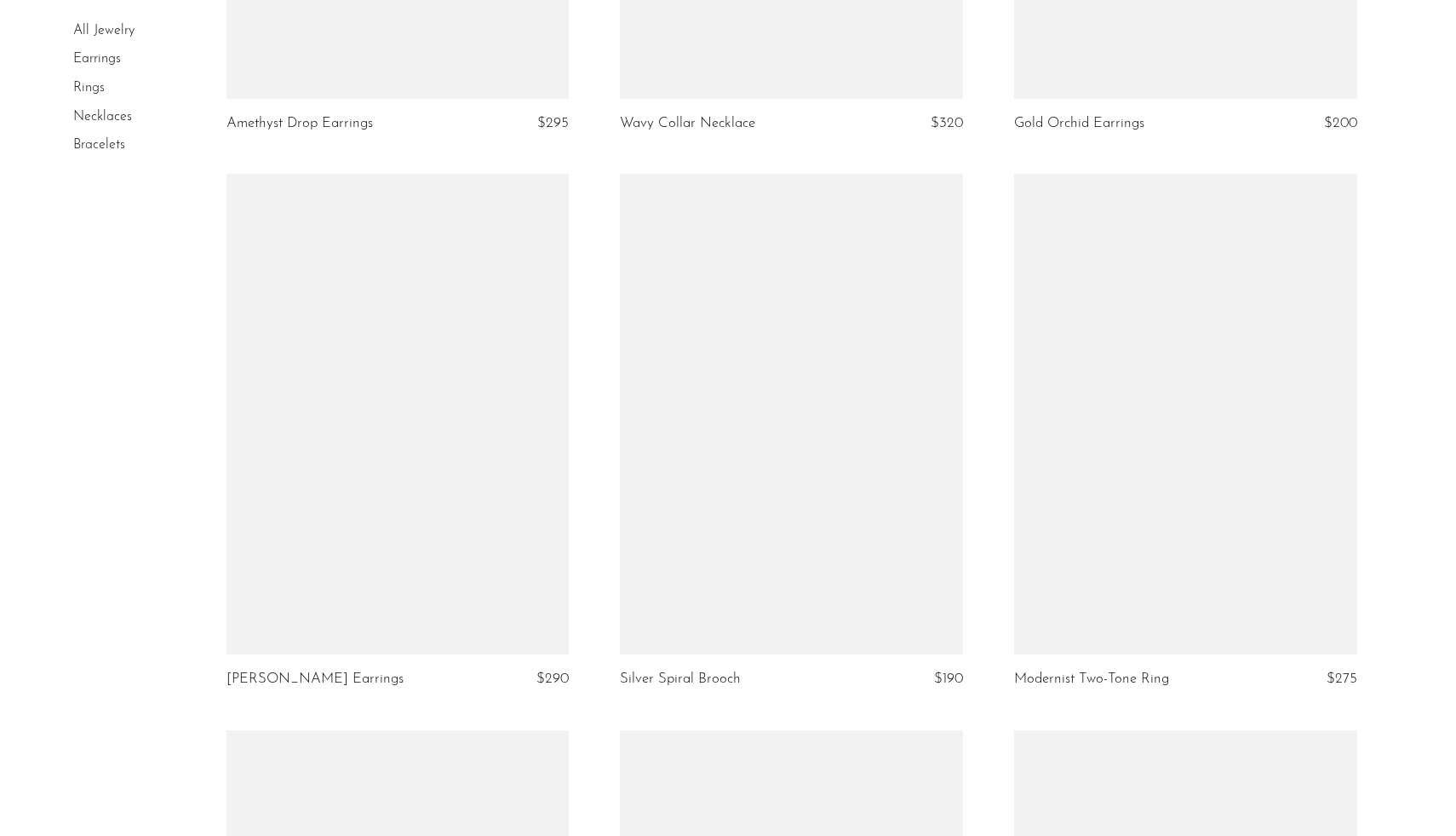
scroll to position [3325, 0]
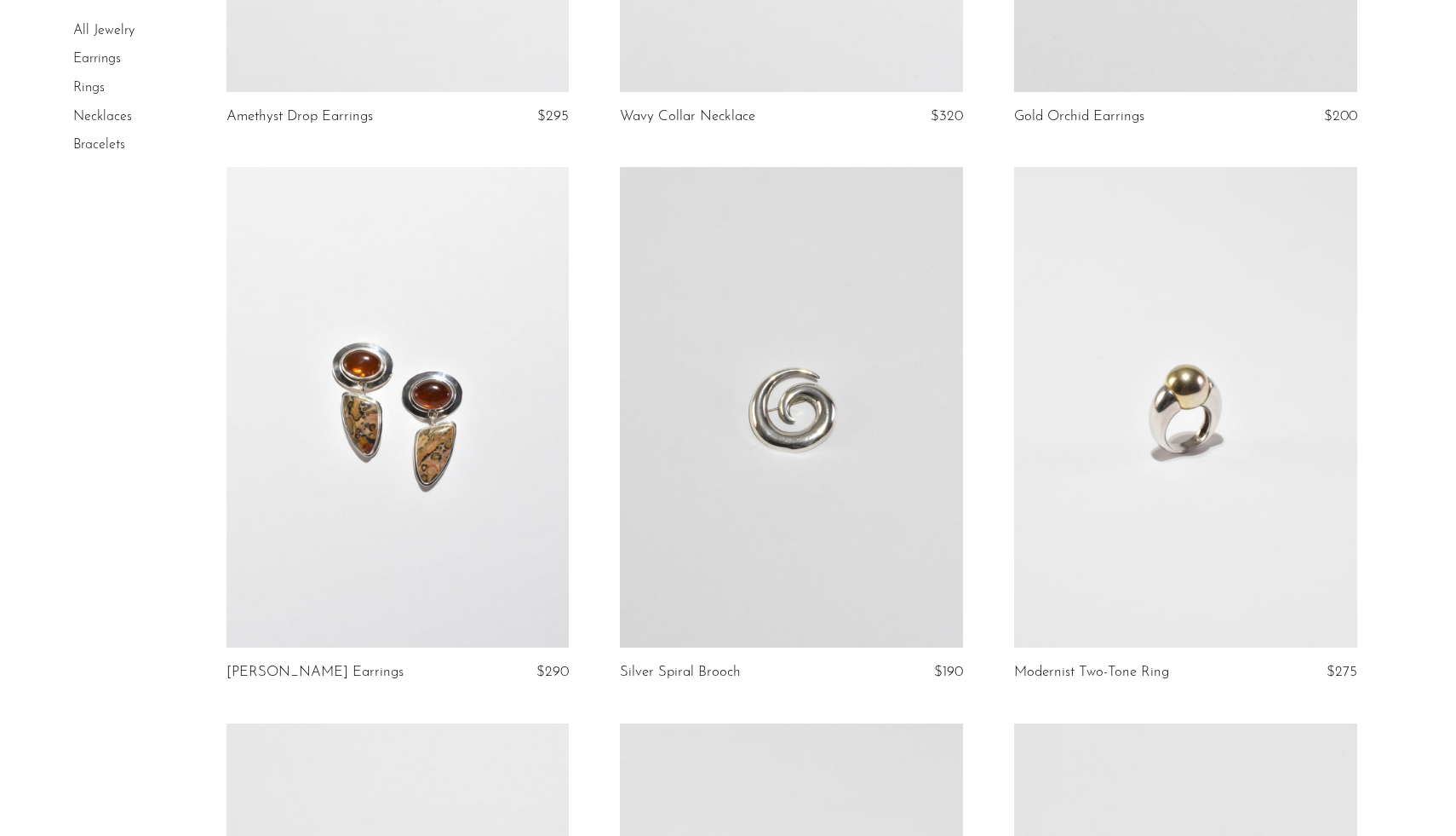
click at [411, 418] on link at bounding box center [398, 407] width 343 height 481
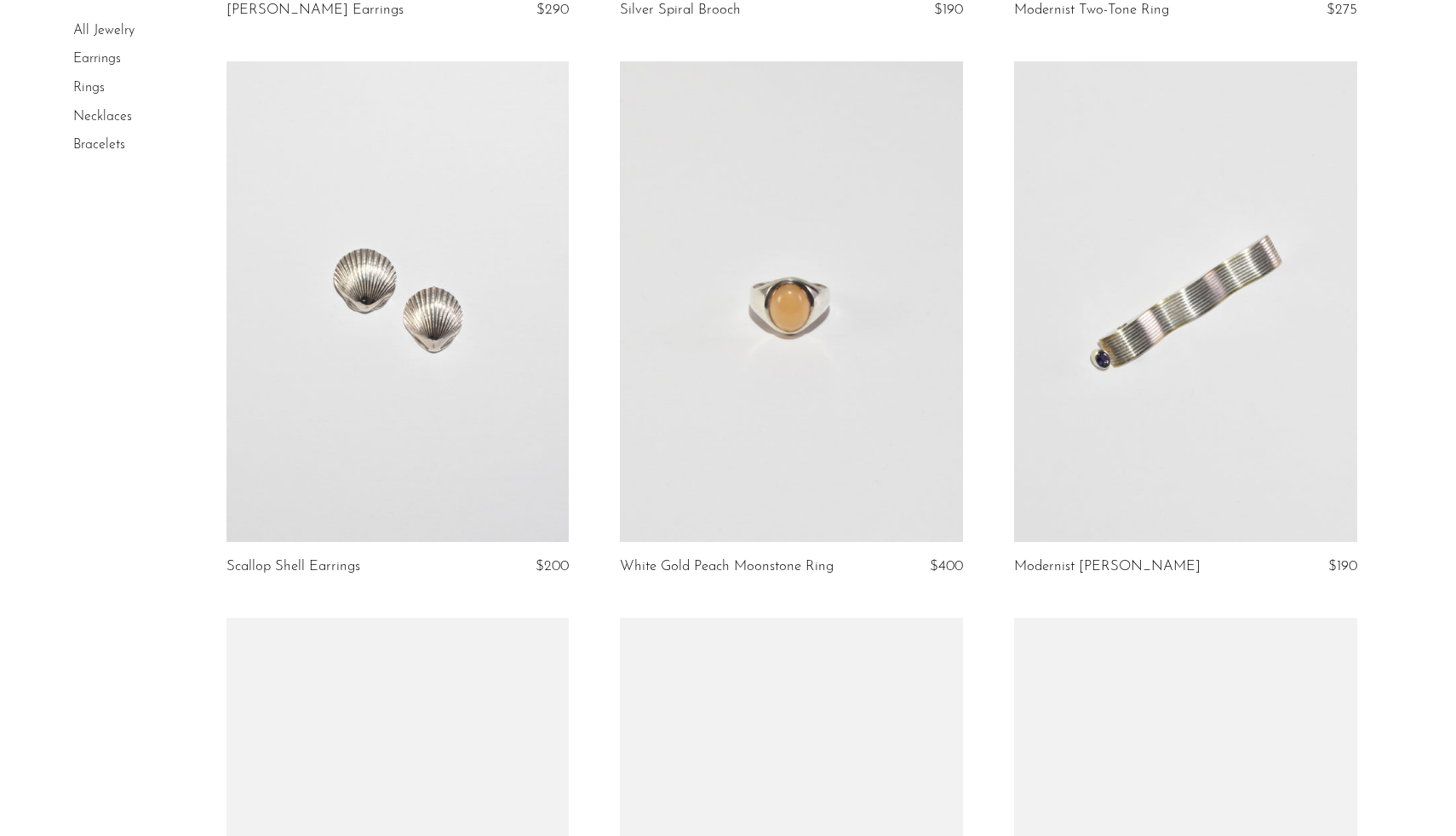
scroll to position [4041, 0]
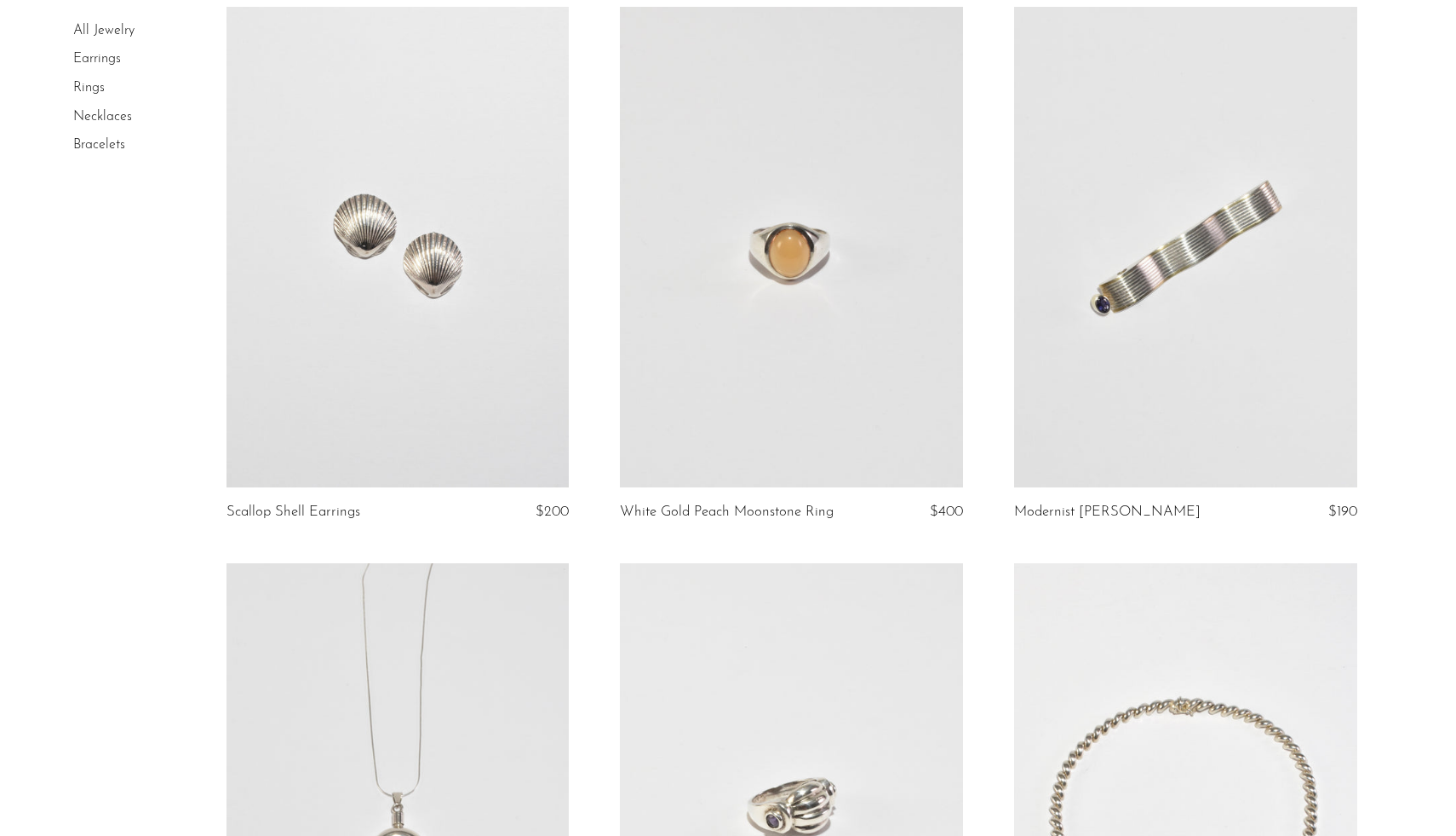
click at [799, 413] on link at bounding box center [792, 247] width 343 height 481
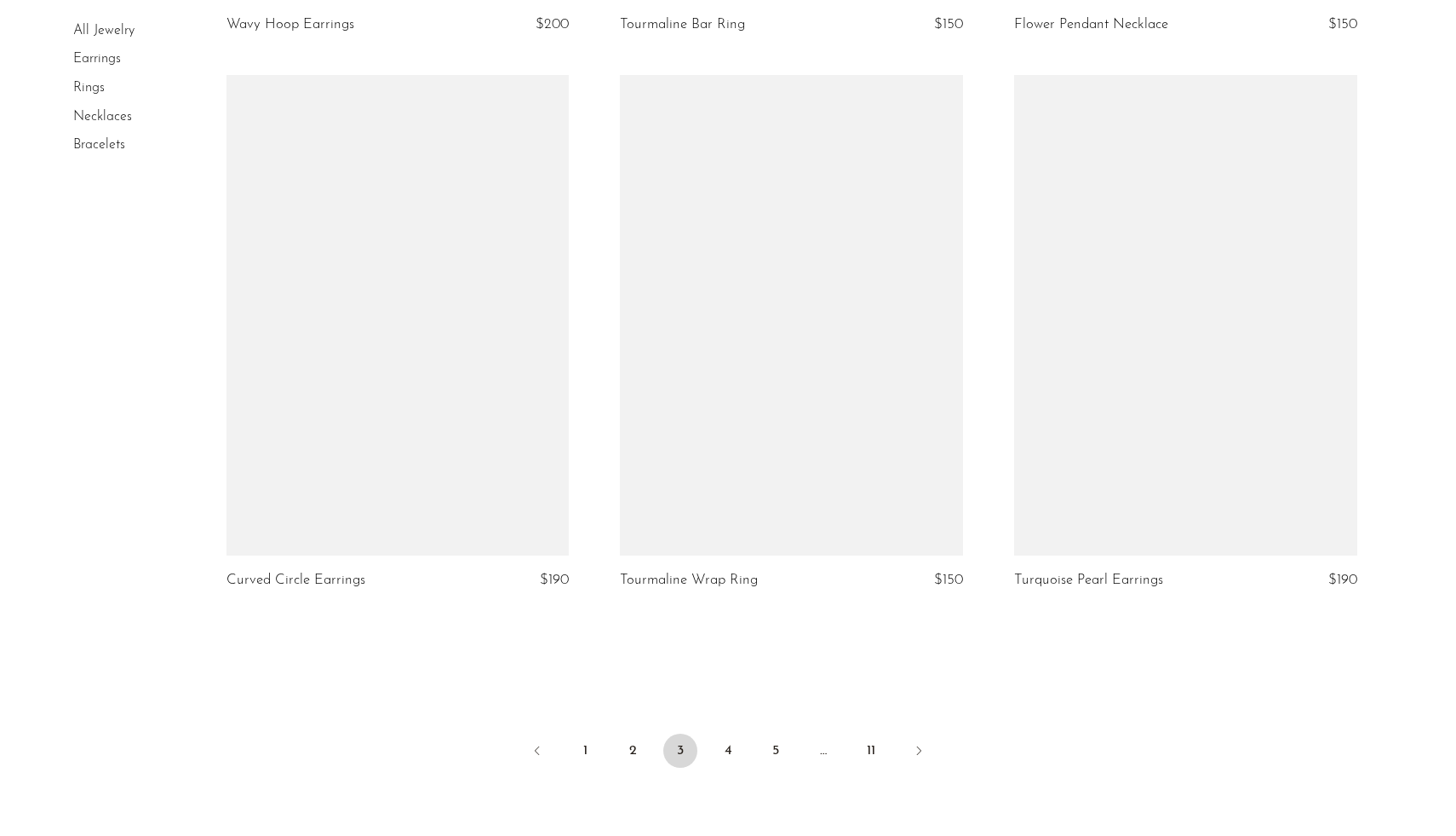
scroll to position [6319, 0]
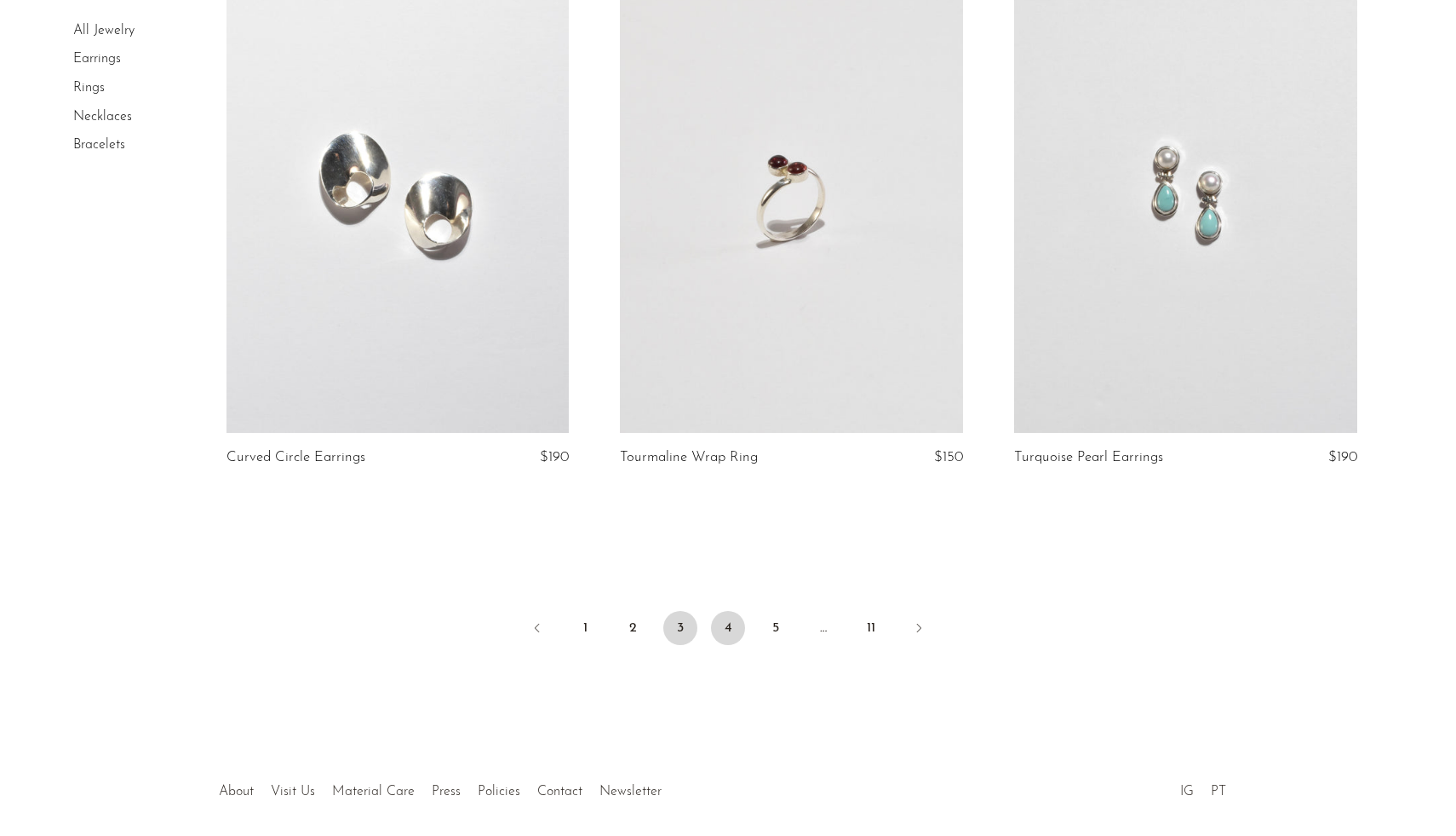
click at [727, 629] on link "4" at bounding box center [728, 628] width 34 height 34
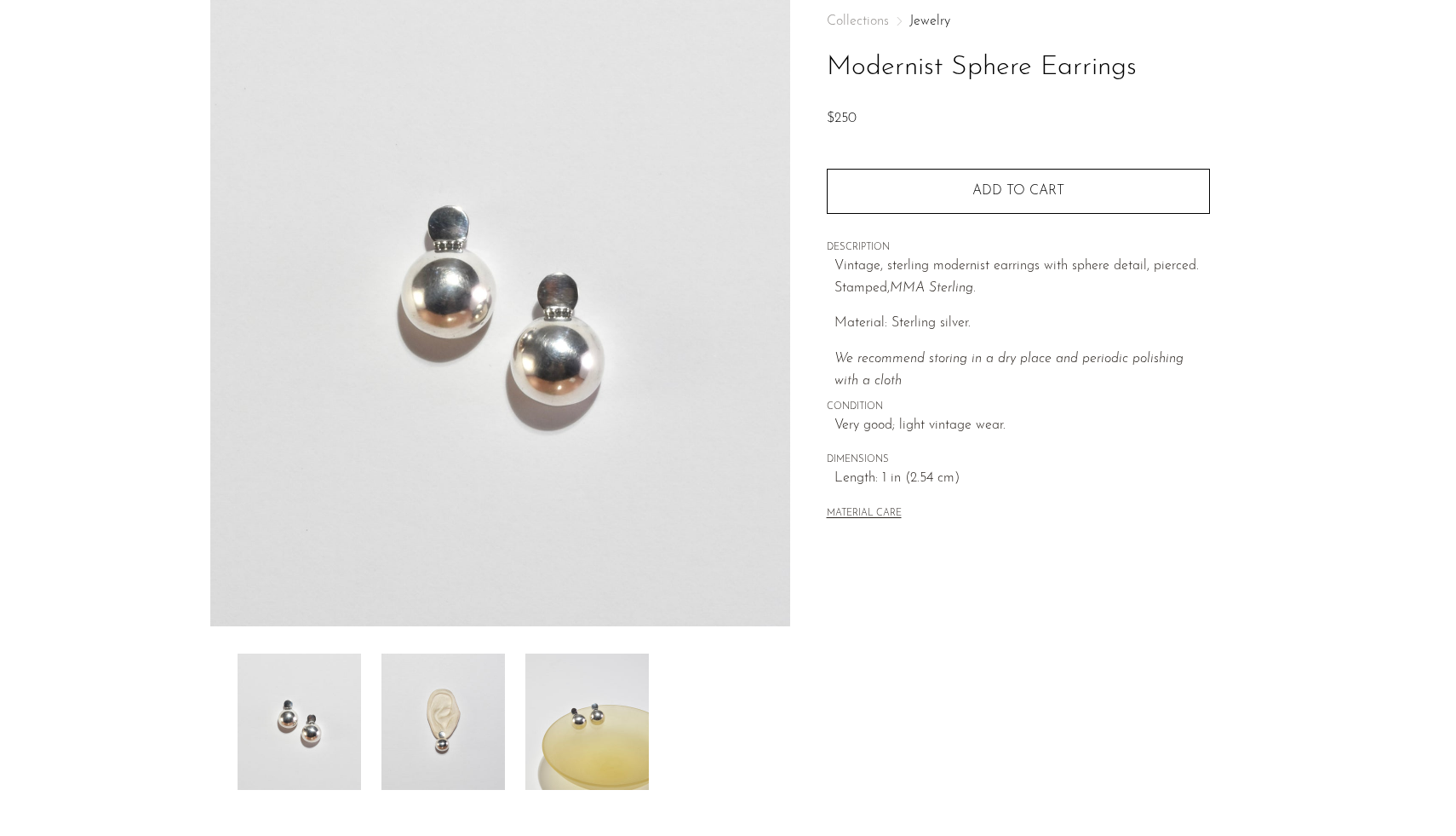
scroll to position [111, 0]
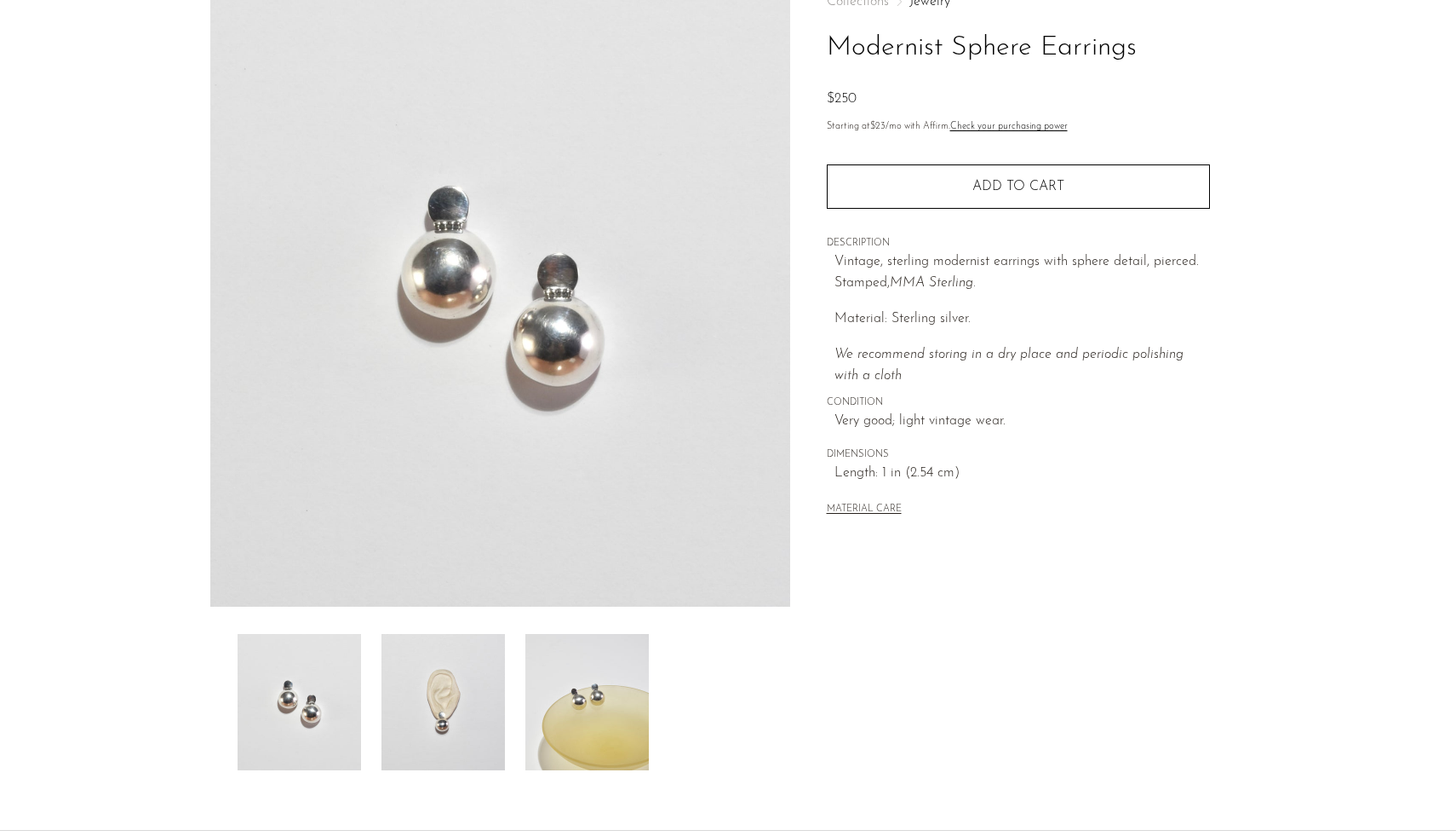
click at [429, 744] on img at bounding box center [443, 702] width 124 height 136
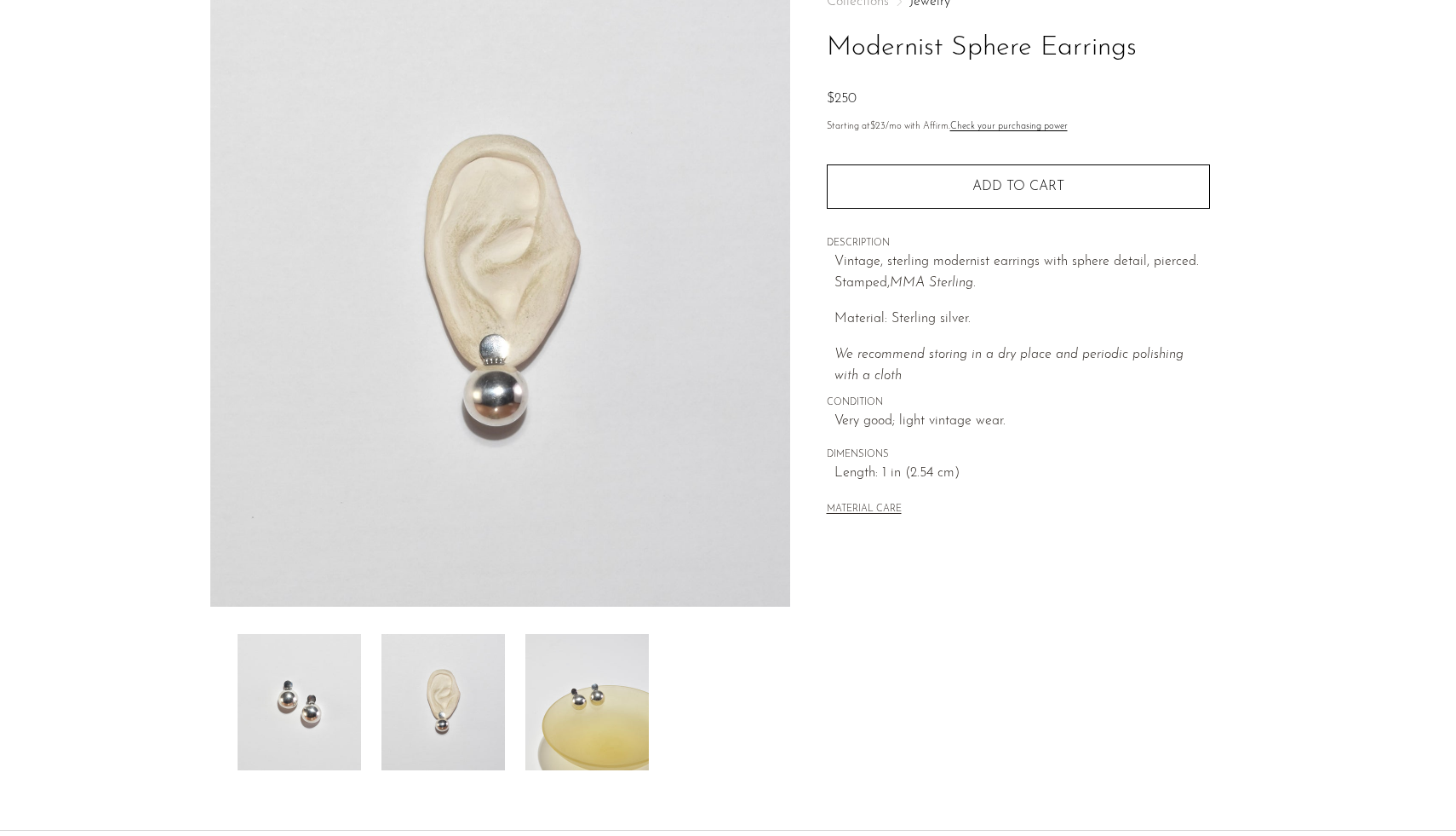
click at [586, 722] on img at bounding box center [587, 702] width 124 height 136
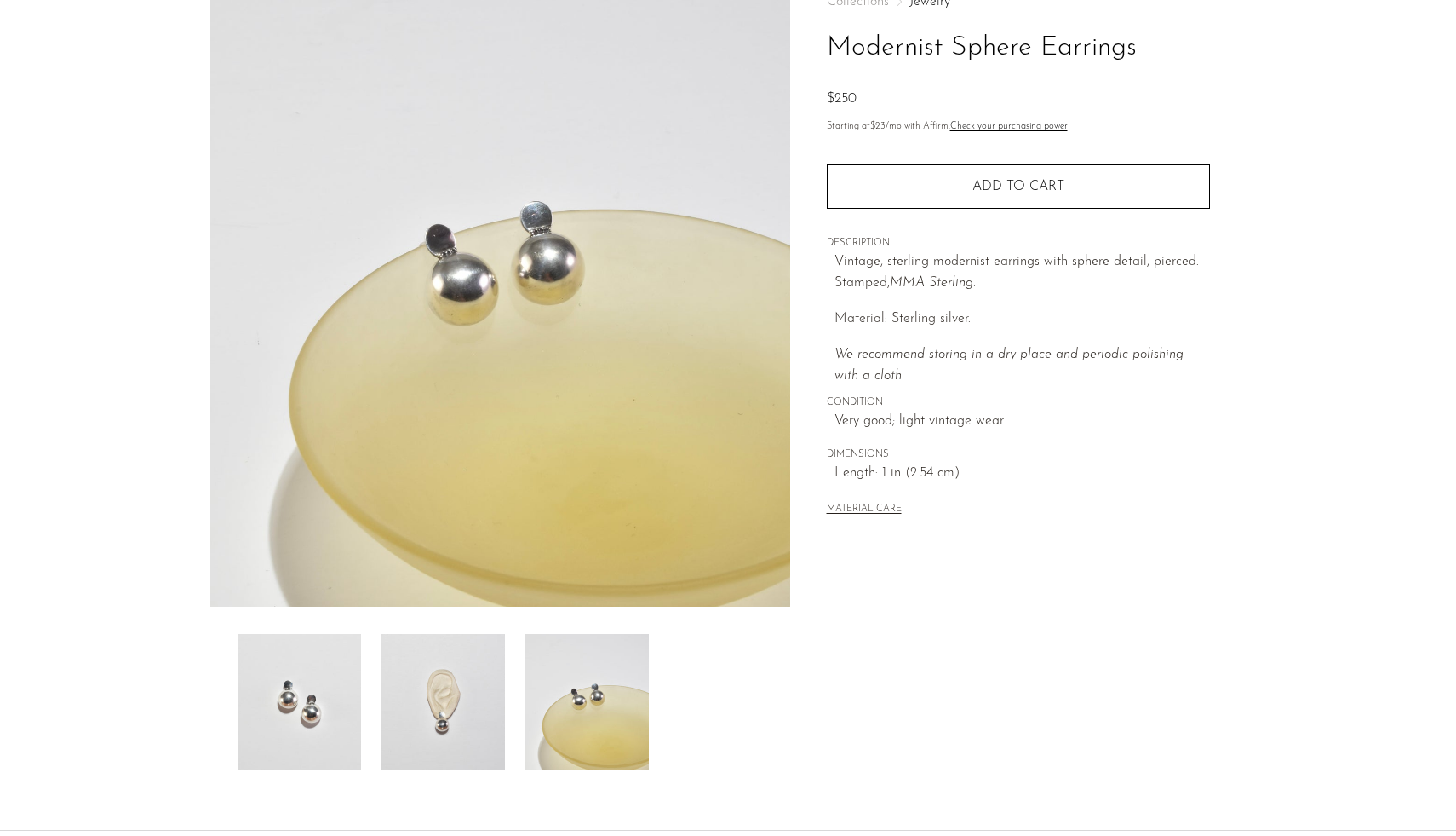
click at [421, 673] on img at bounding box center [443, 702] width 124 height 136
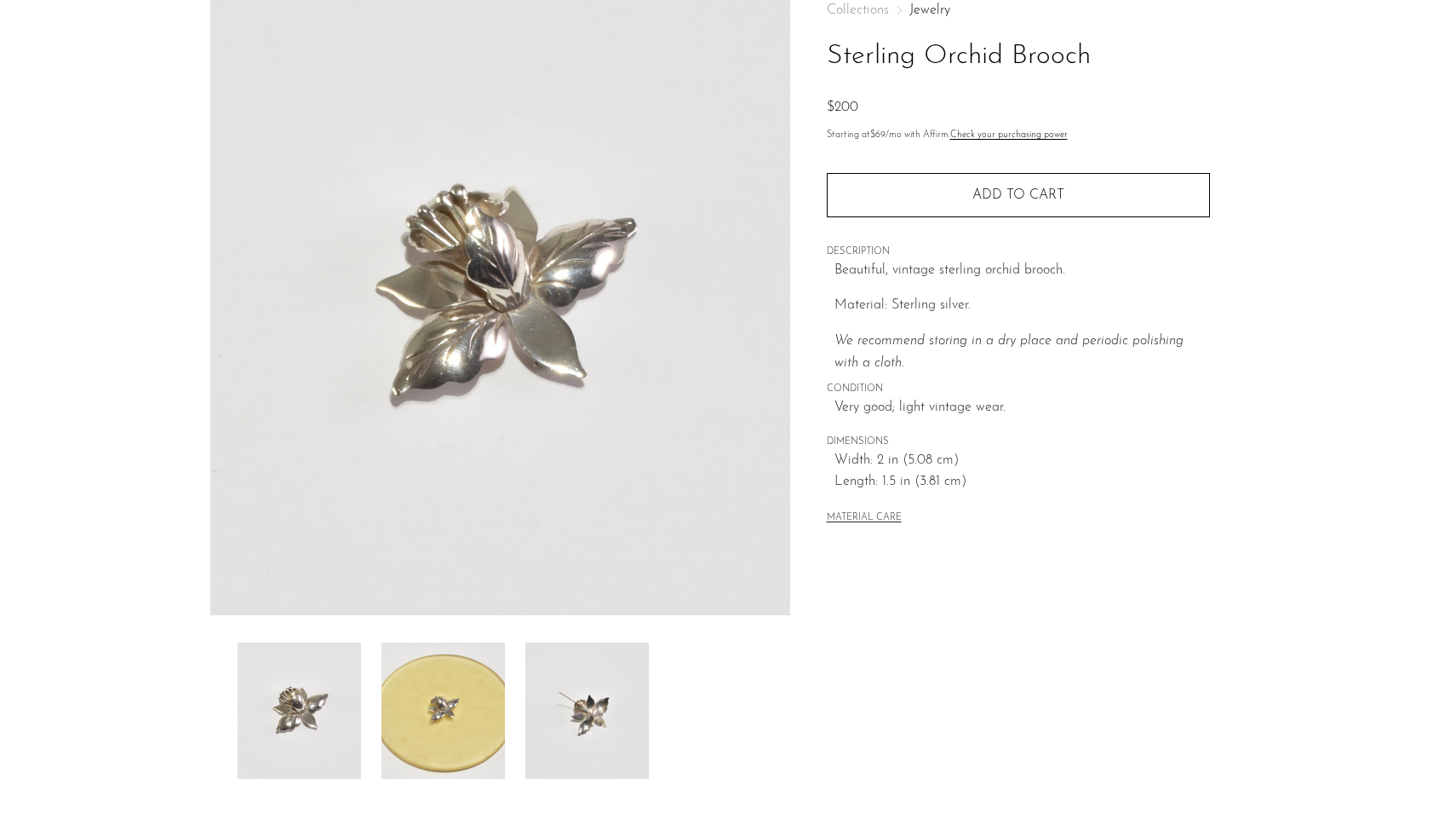
scroll to position [103, 0]
click at [464, 713] on img at bounding box center [443, 709] width 124 height 136
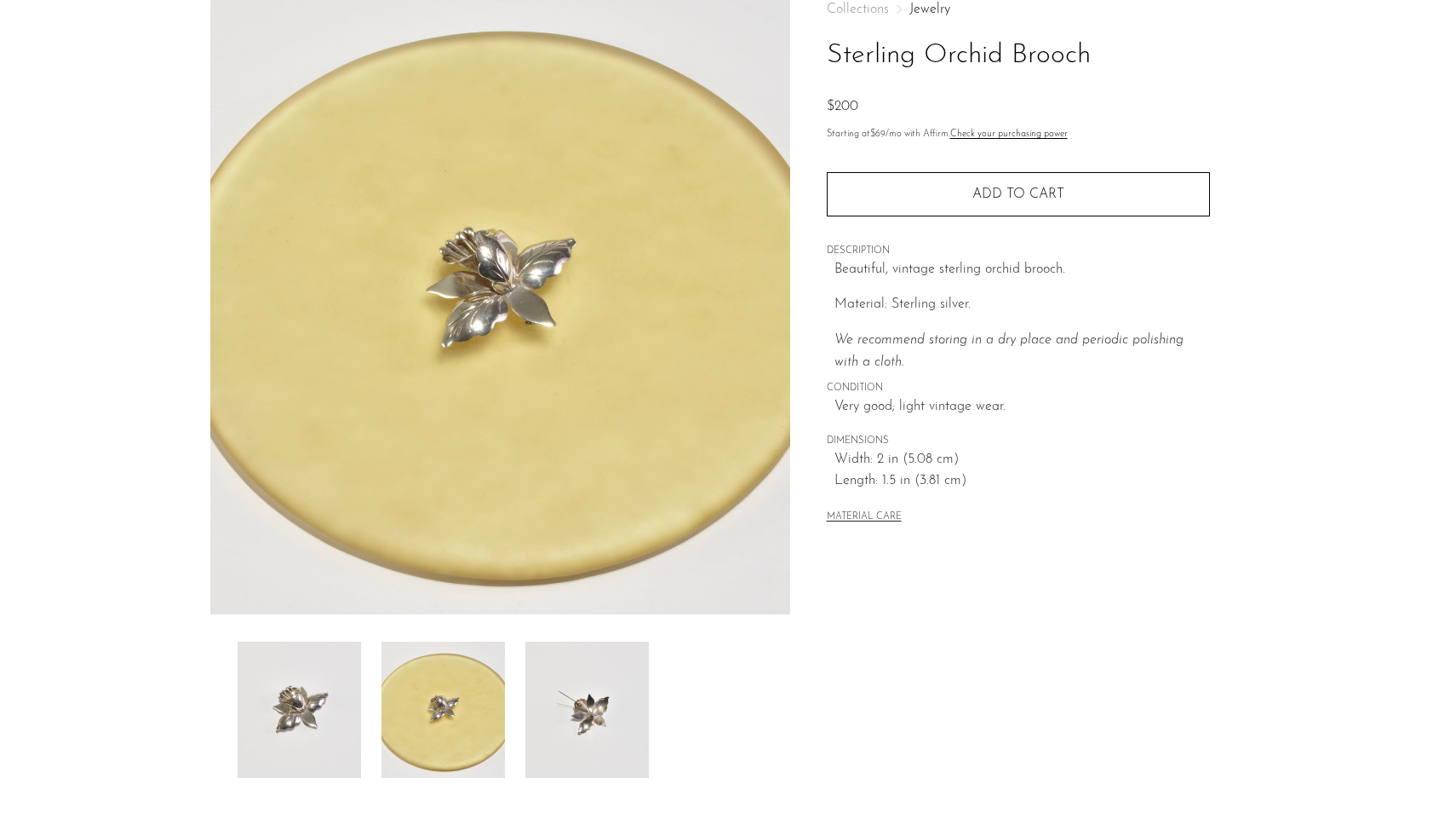
click at [569, 695] on img at bounding box center [587, 709] width 124 height 136
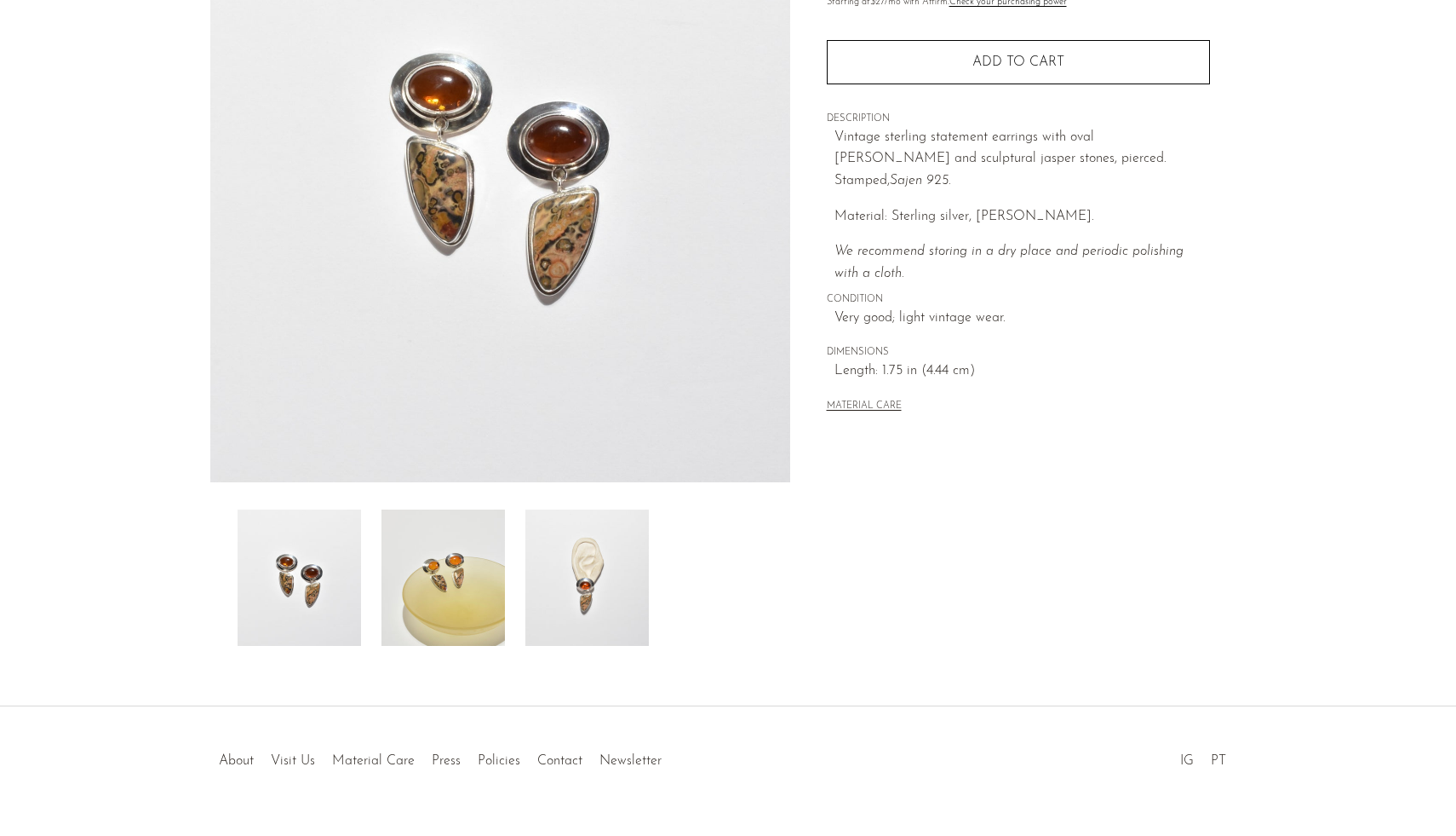
scroll to position [258, 0]
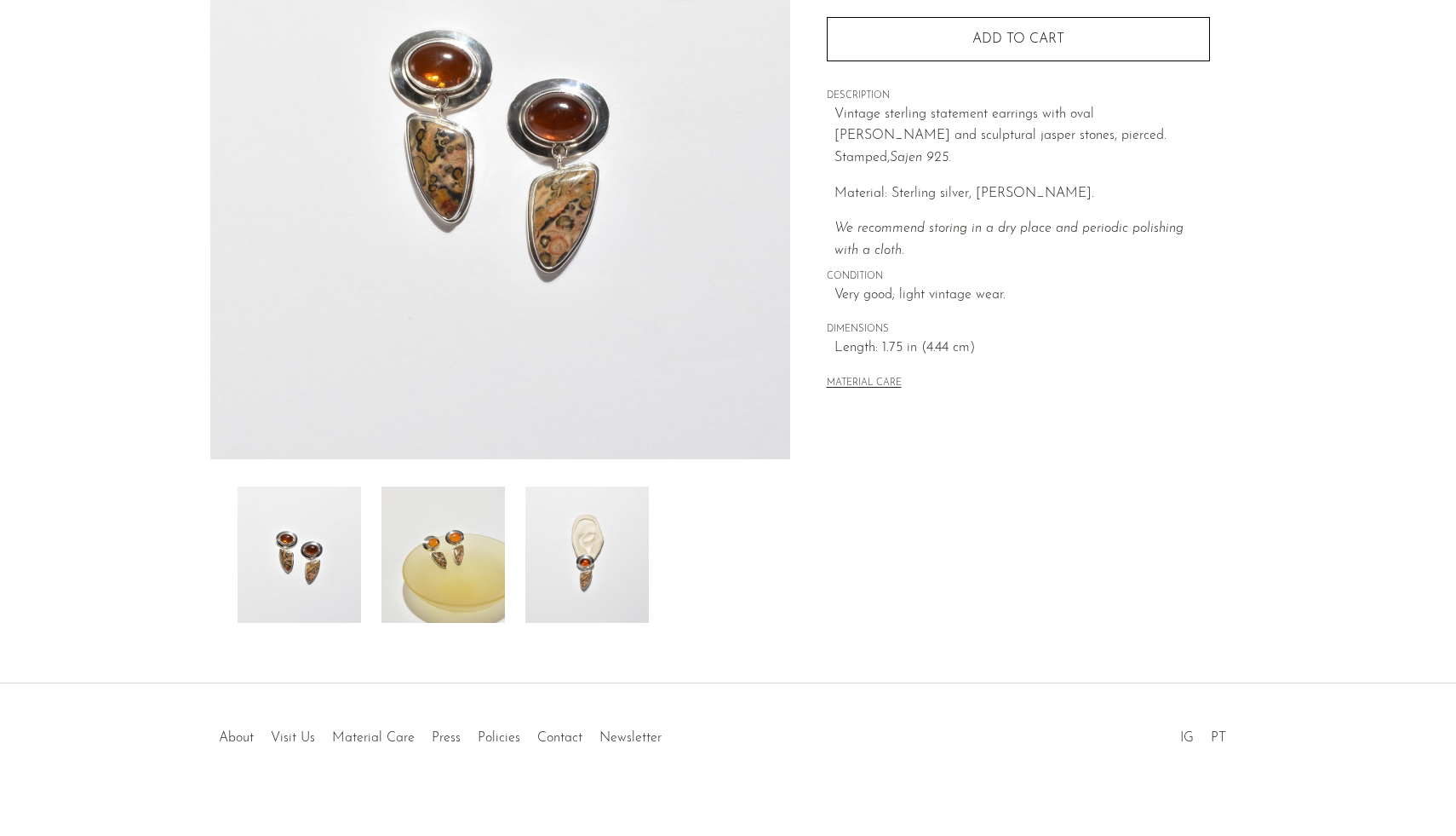
click at [451, 543] on img at bounding box center [443, 554] width 124 height 136
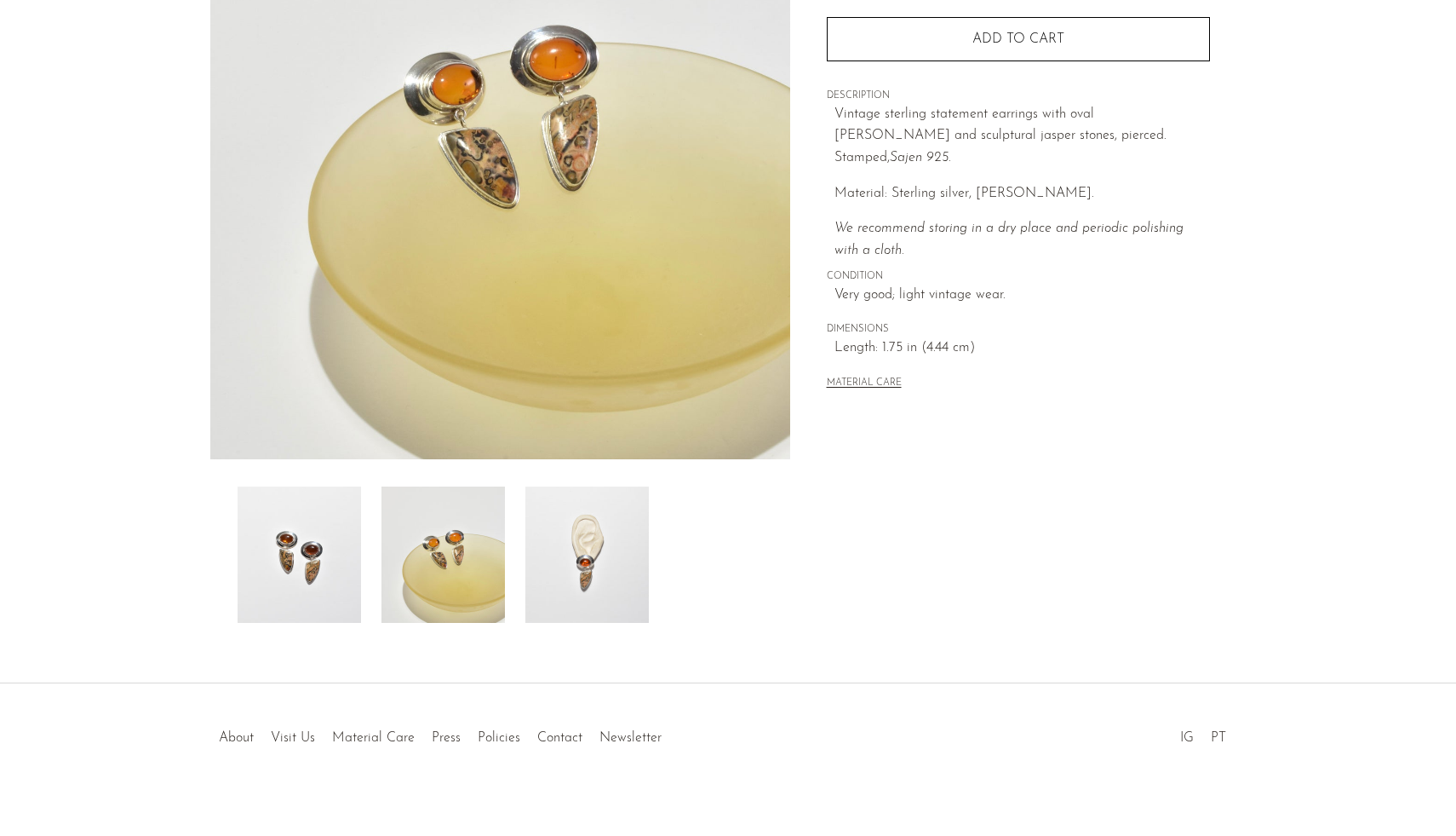
click at [557, 552] on img at bounding box center [587, 554] width 124 height 136
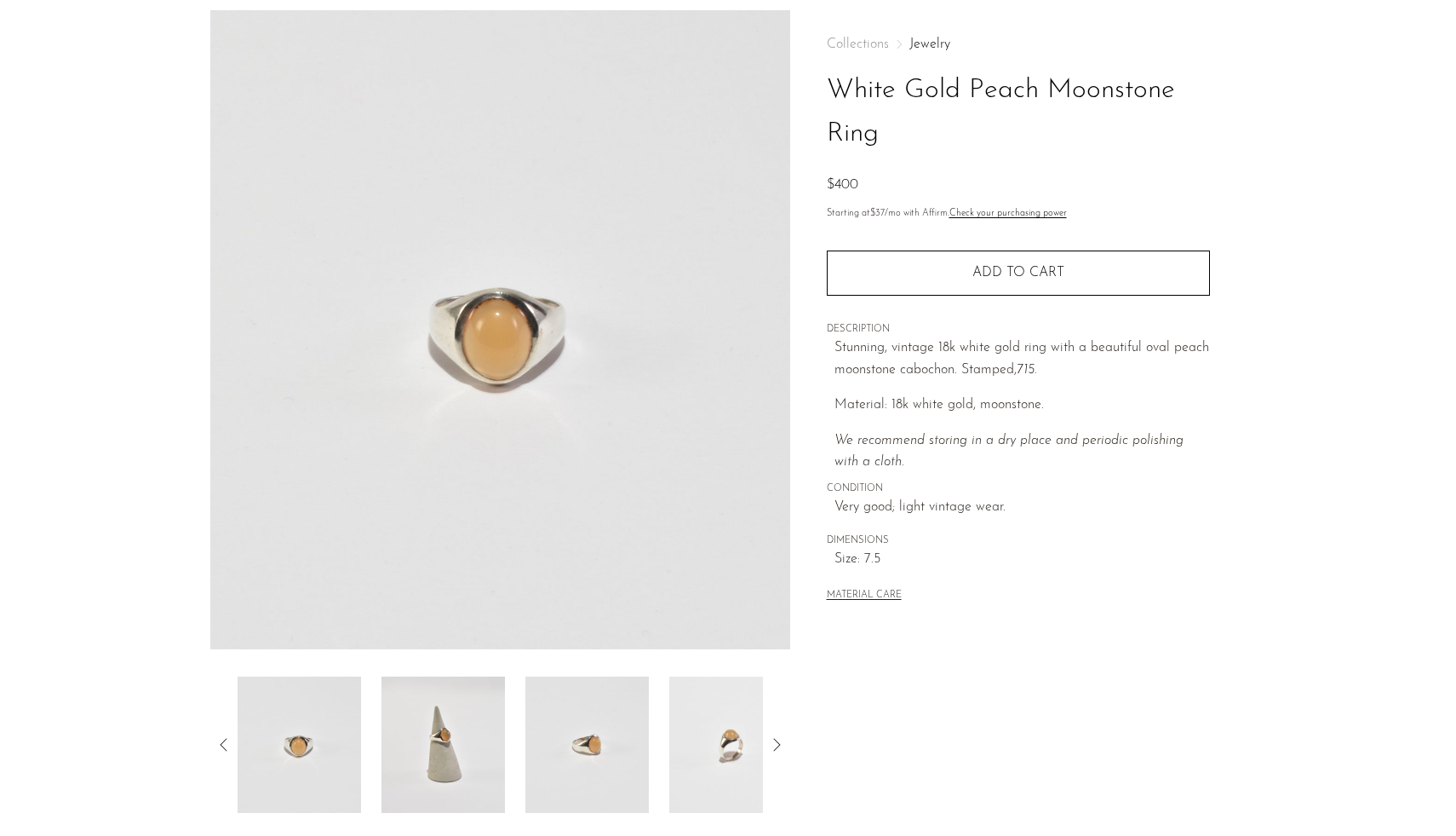
scroll to position [78, 0]
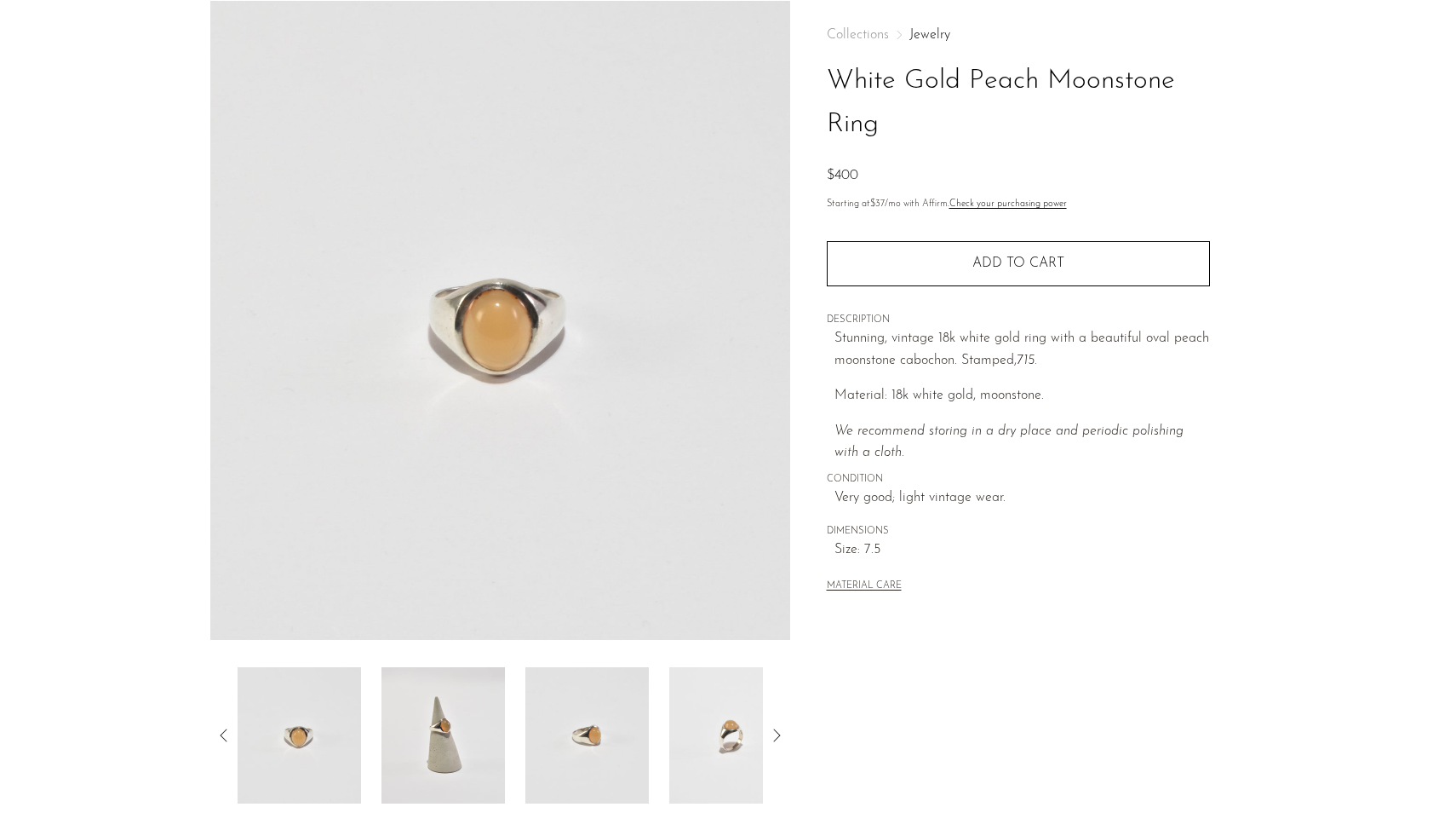
click at [425, 768] on img at bounding box center [443, 735] width 124 height 136
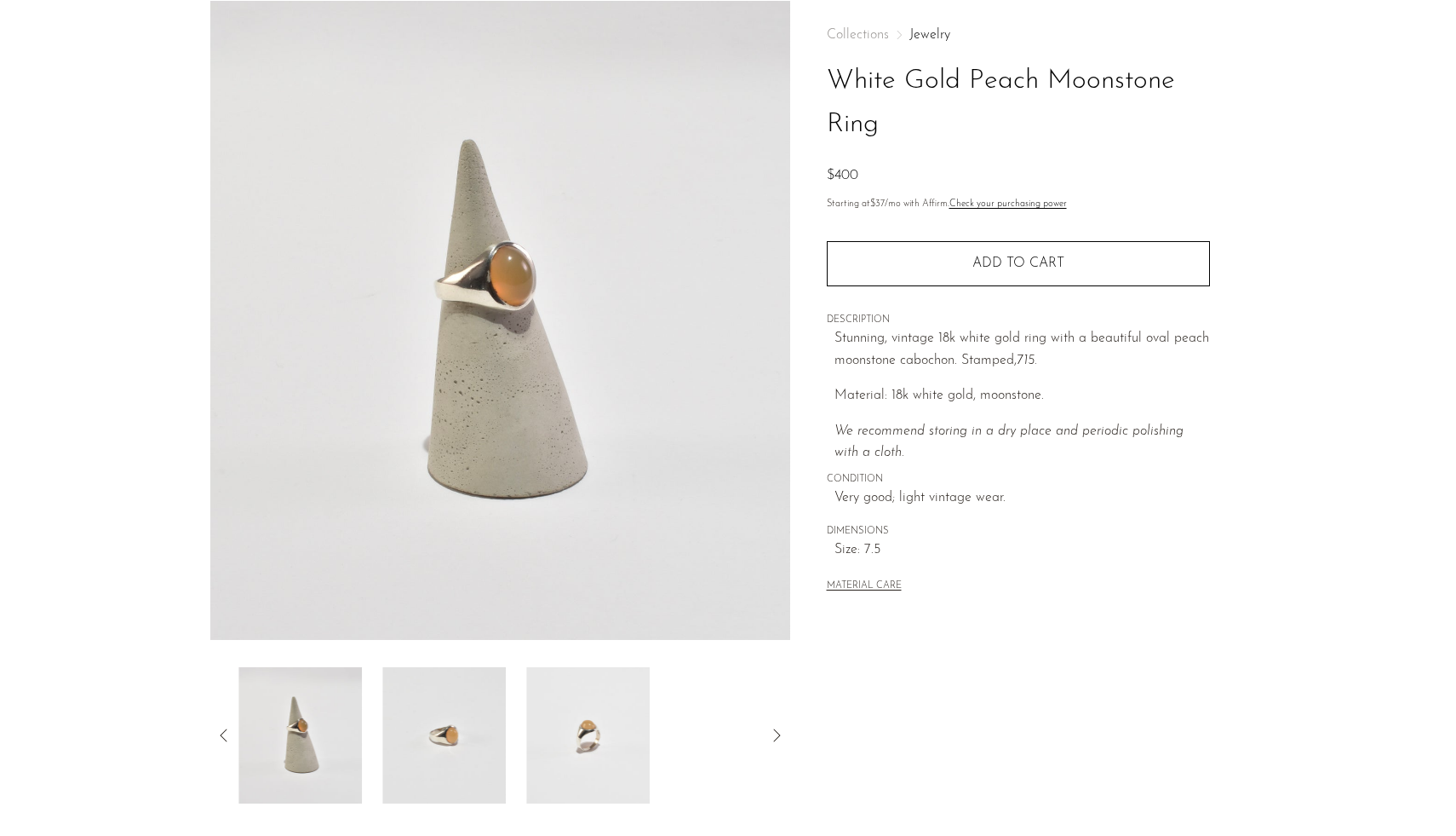
click at [439, 749] on img at bounding box center [444, 735] width 124 height 136
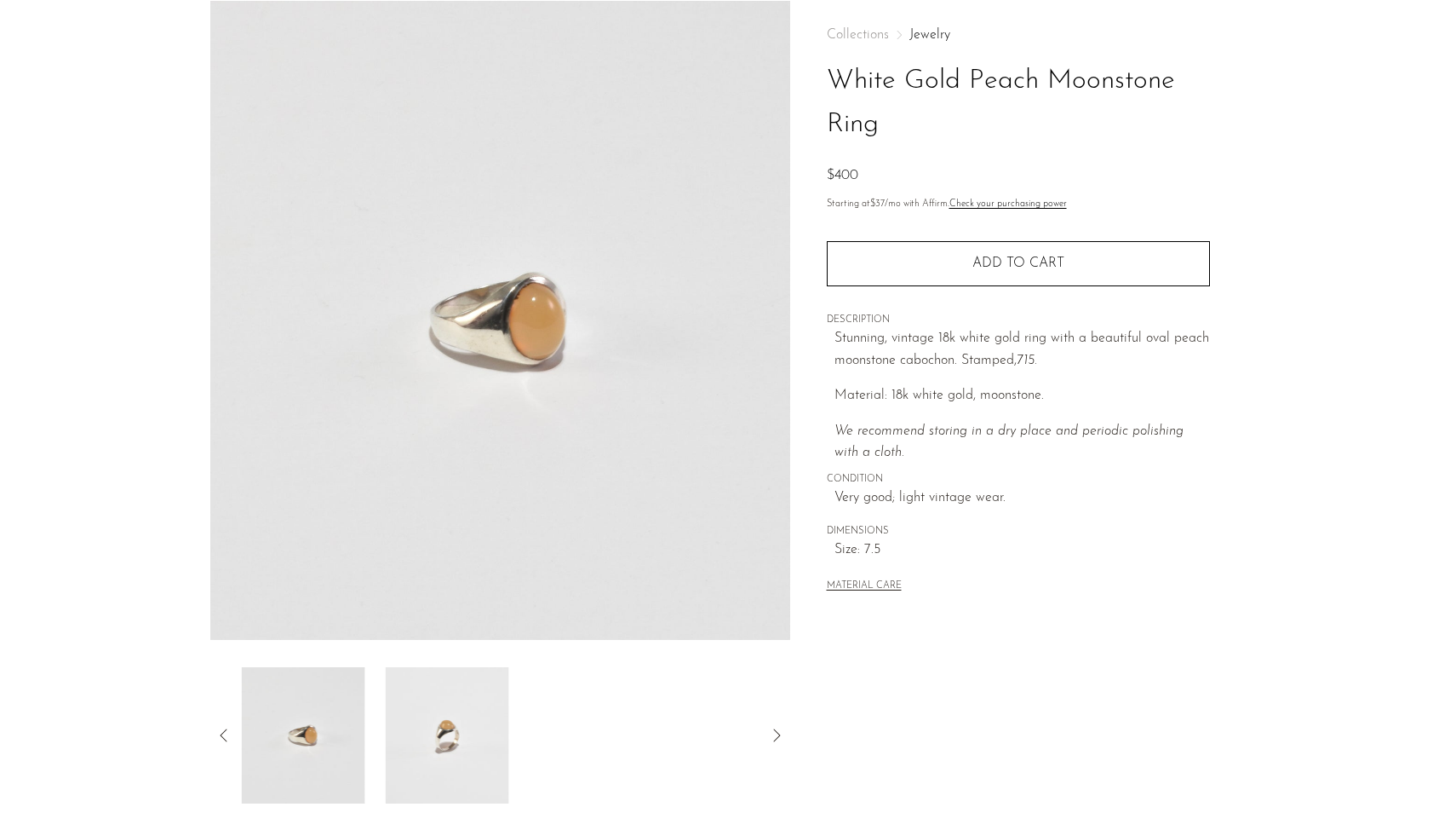
click at [396, 747] on img at bounding box center [447, 735] width 124 height 136
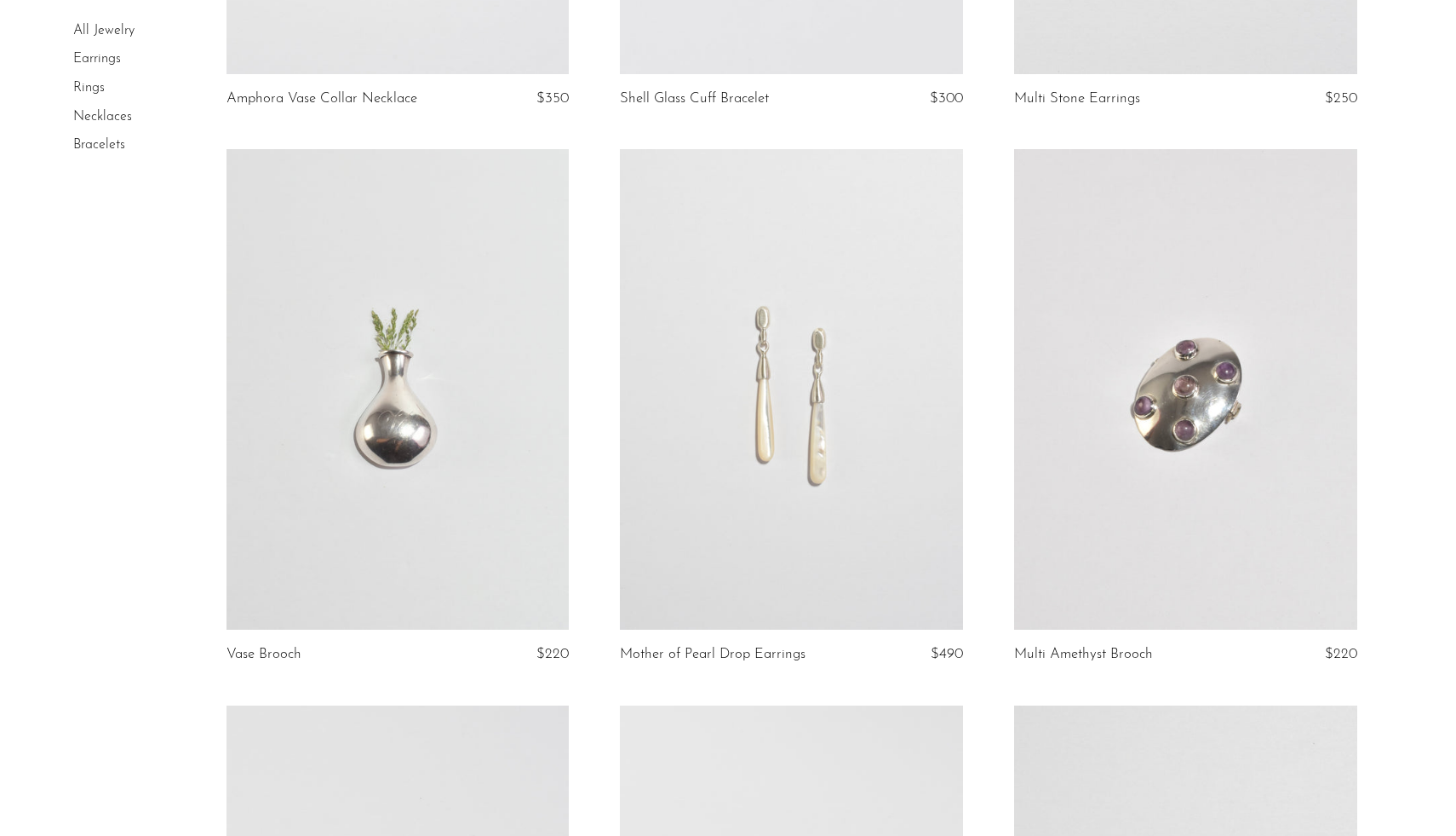
scroll to position [565, 0]
click at [737, 507] on link at bounding box center [792, 386] width 343 height 481
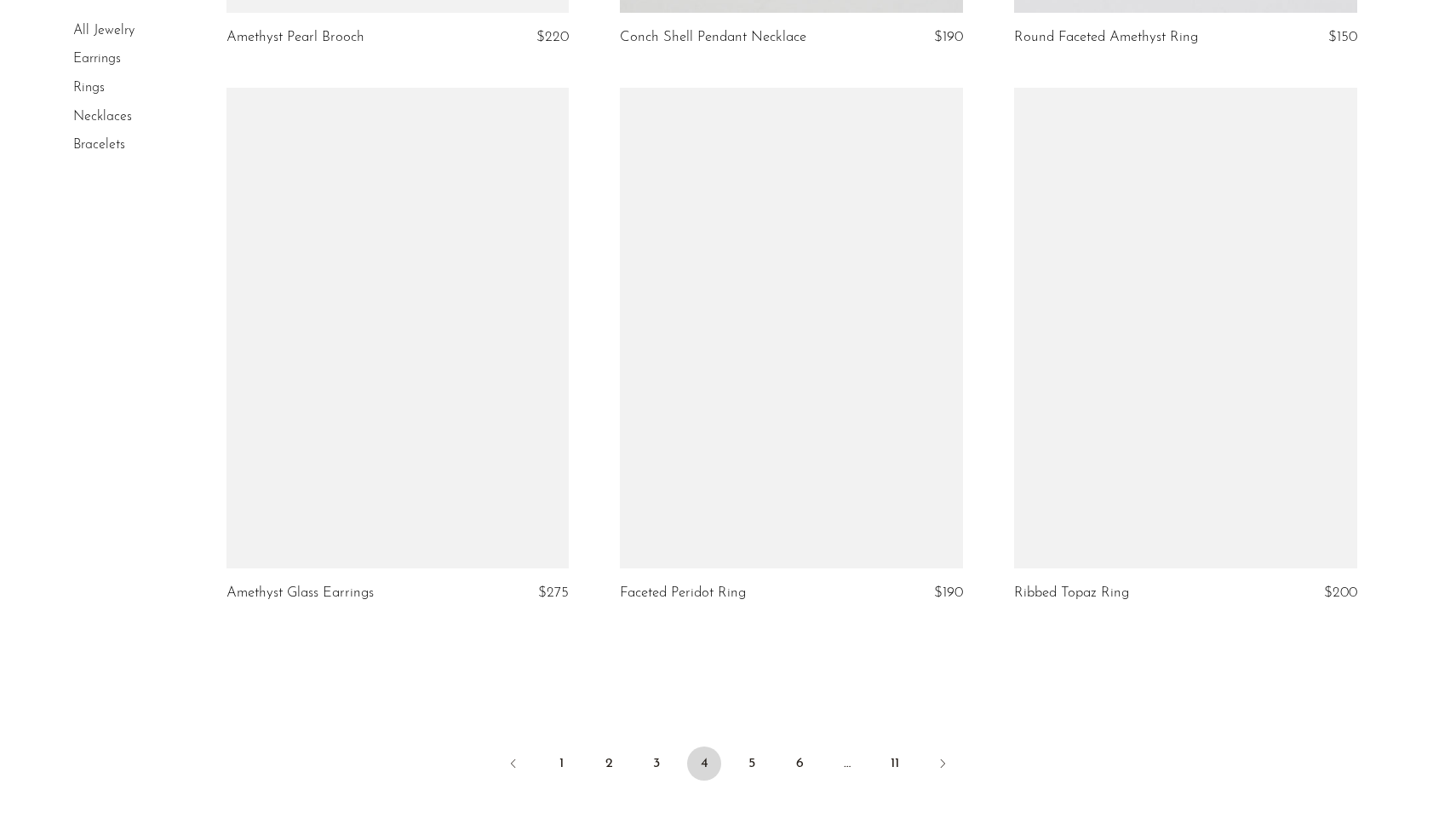
scroll to position [6264, 0]
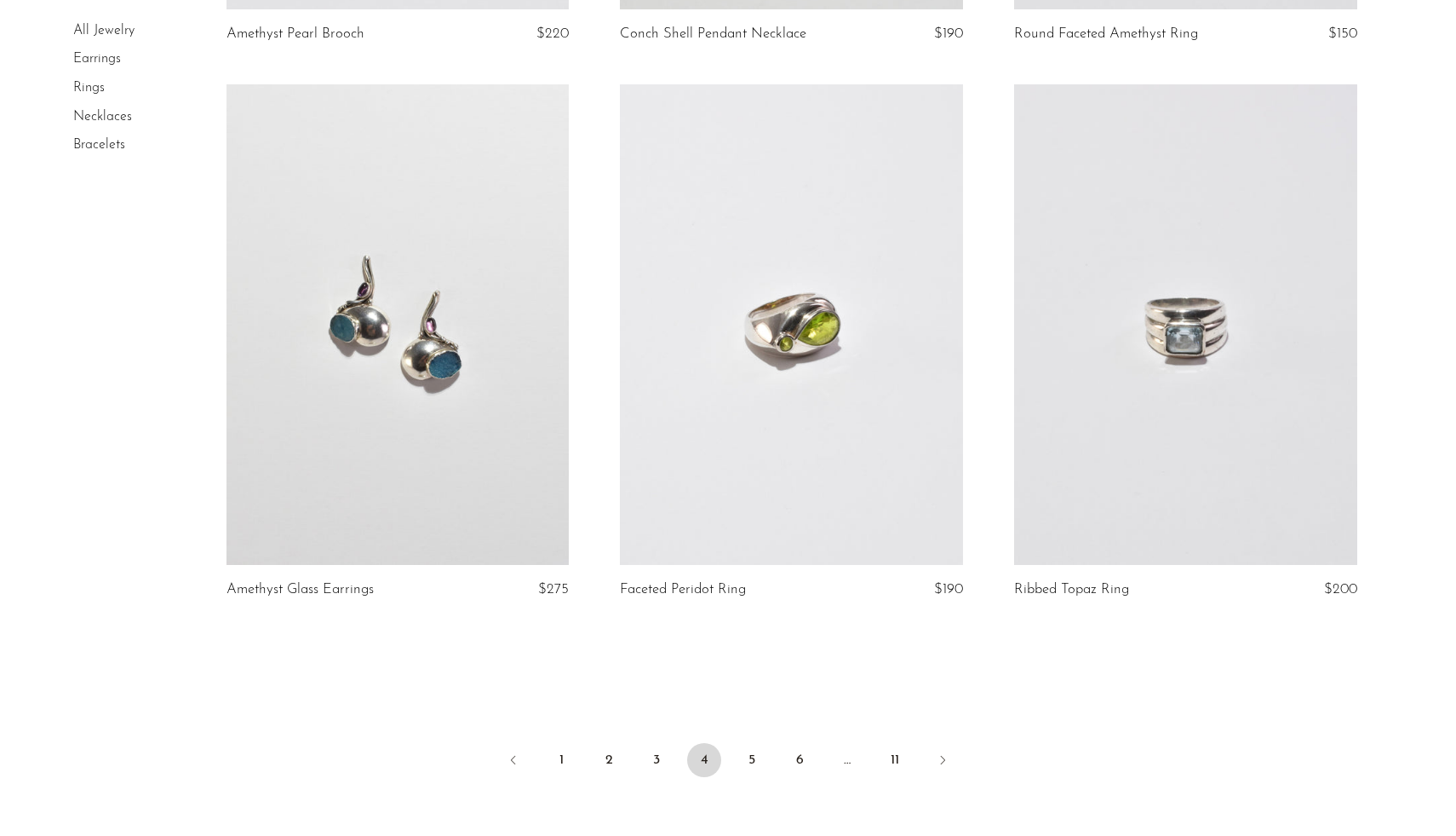
click at [1222, 331] on link at bounding box center [1186, 325] width 343 height 481
click at [756, 755] on link "5" at bounding box center [752, 760] width 34 height 34
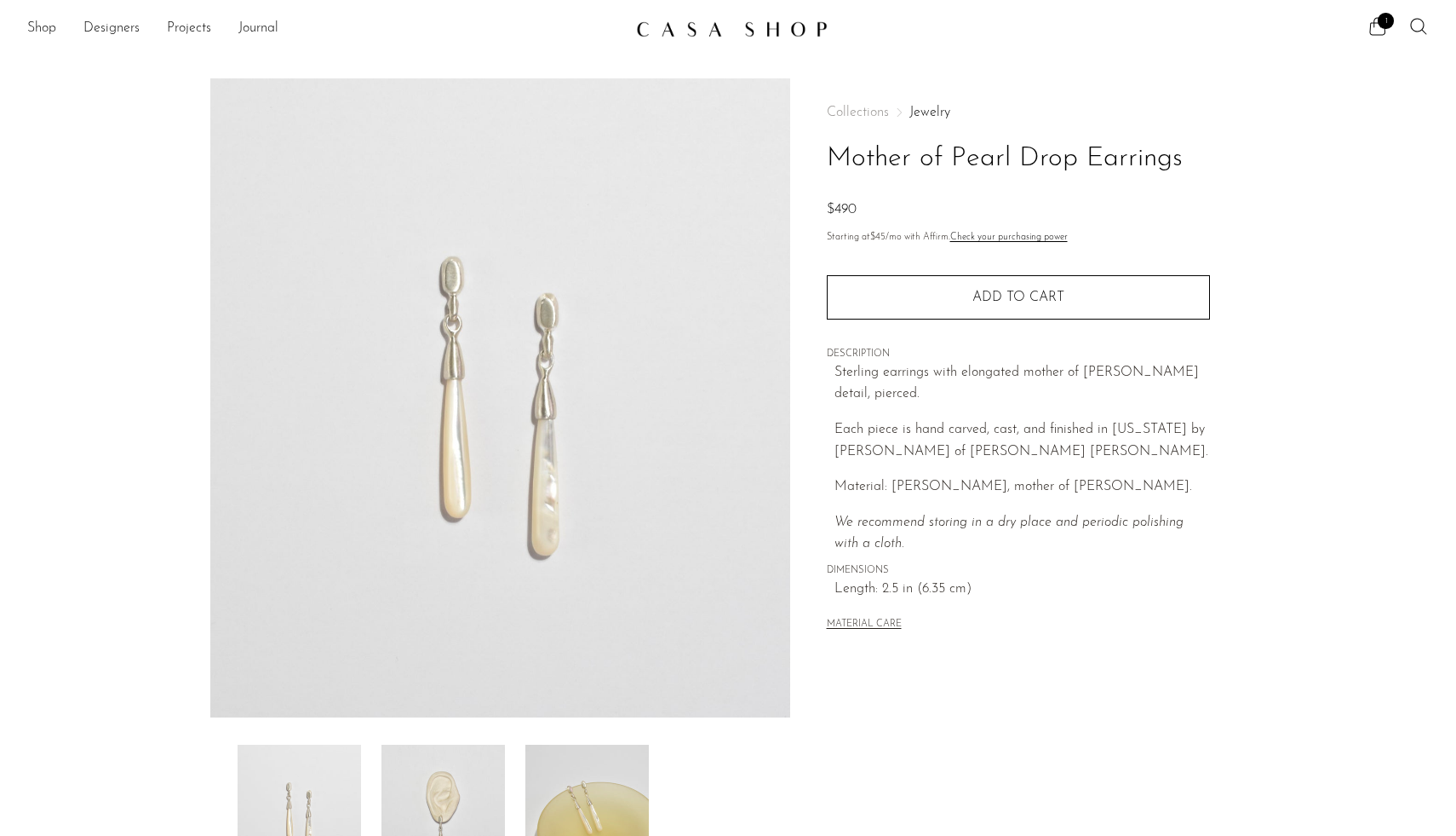
scroll to position [58, 0]
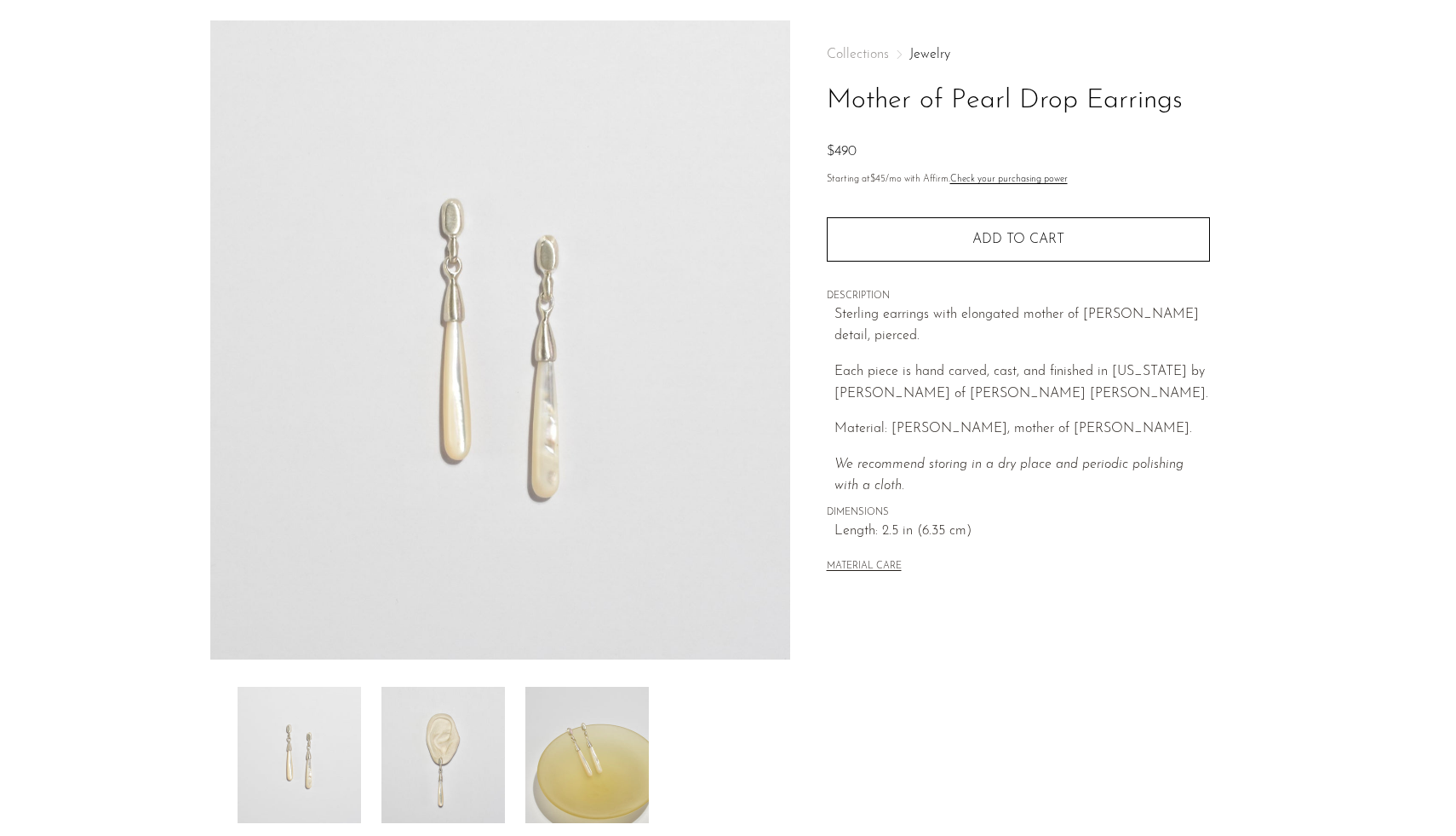
click at [443, 719] on img at bounding box center [443, 754] width 124 height 136
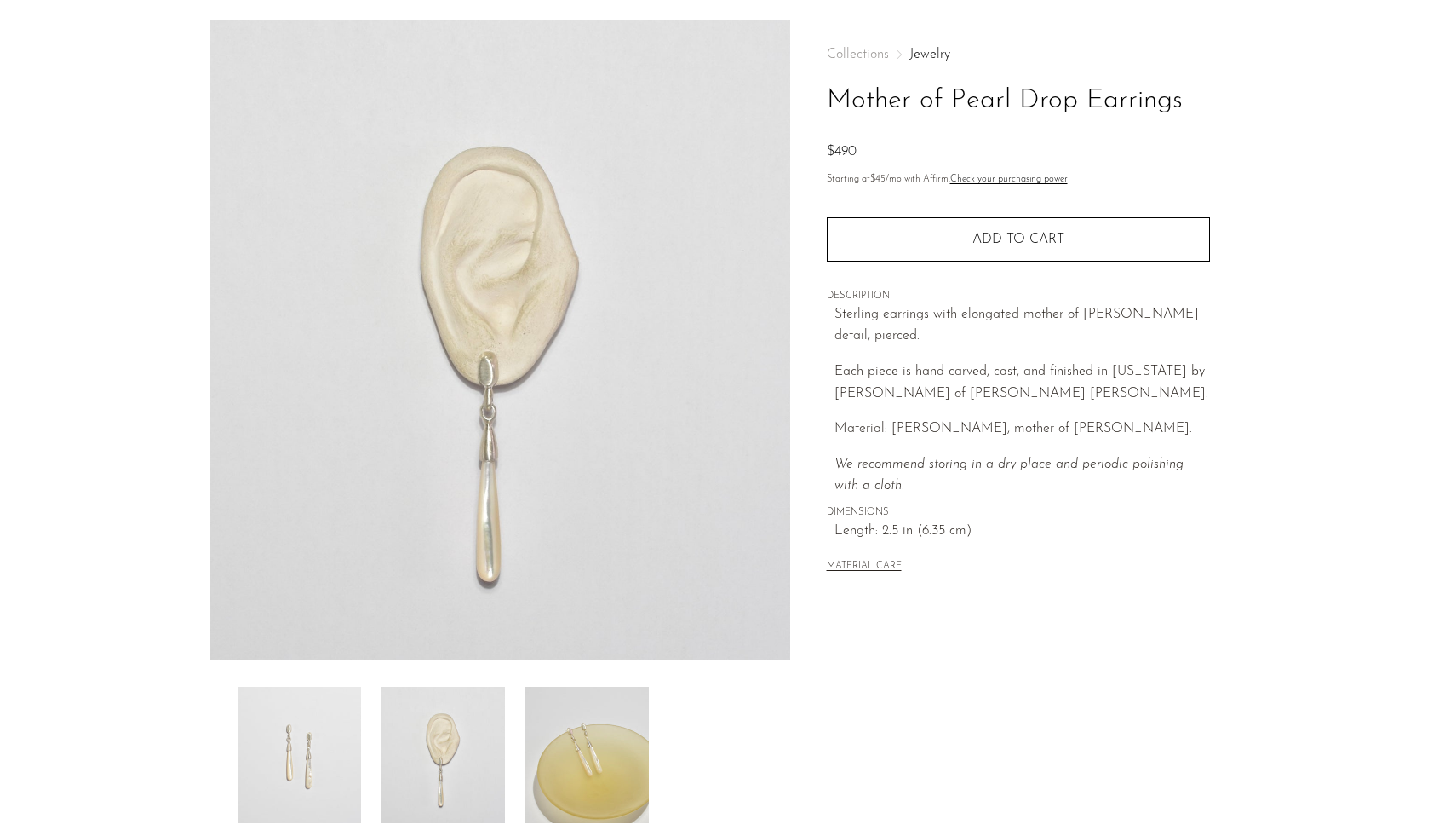
click at [566, 740] on img at bounding box center [587, 754] width 124 height 136
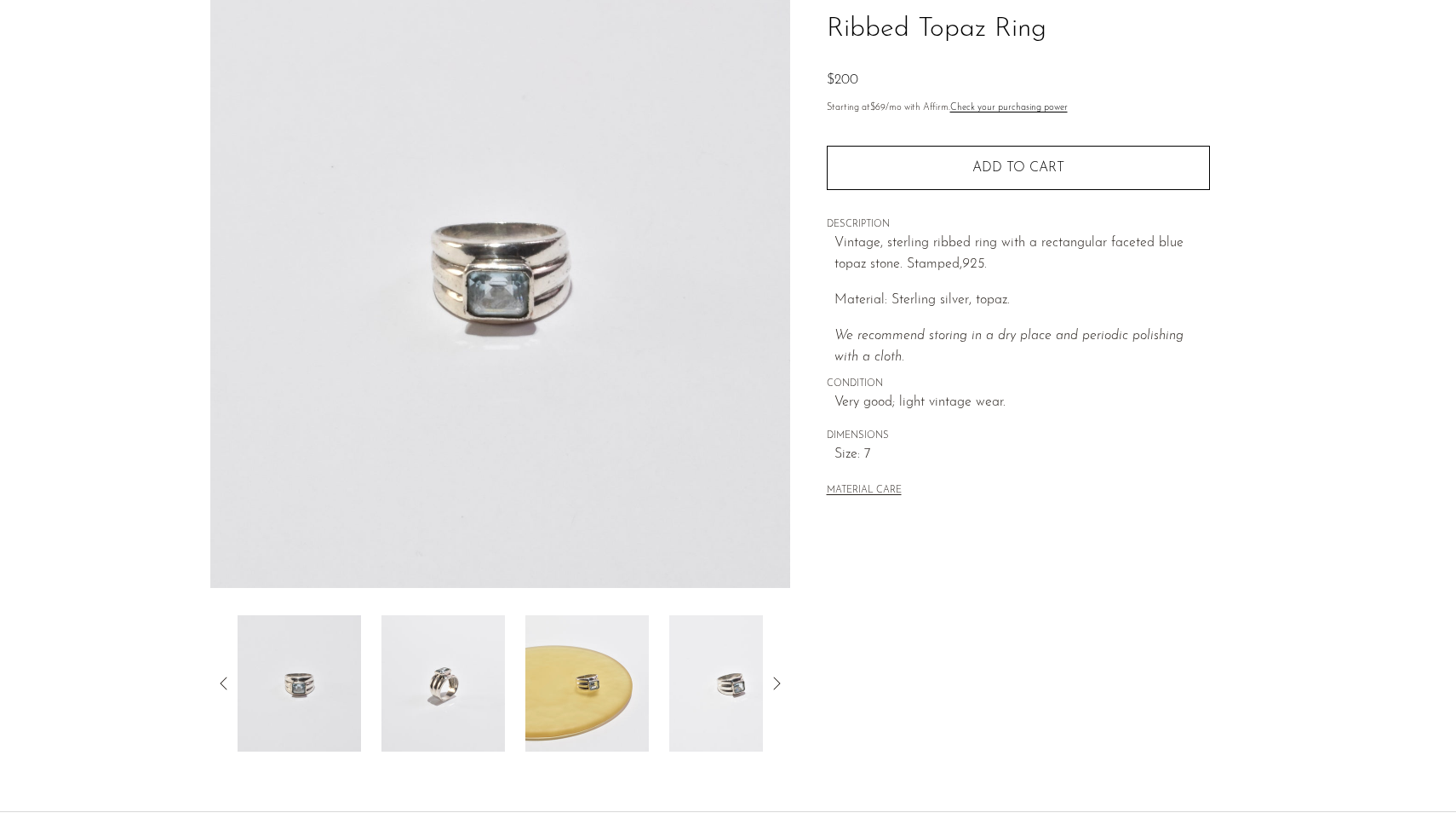
scroll to position [171, 0]
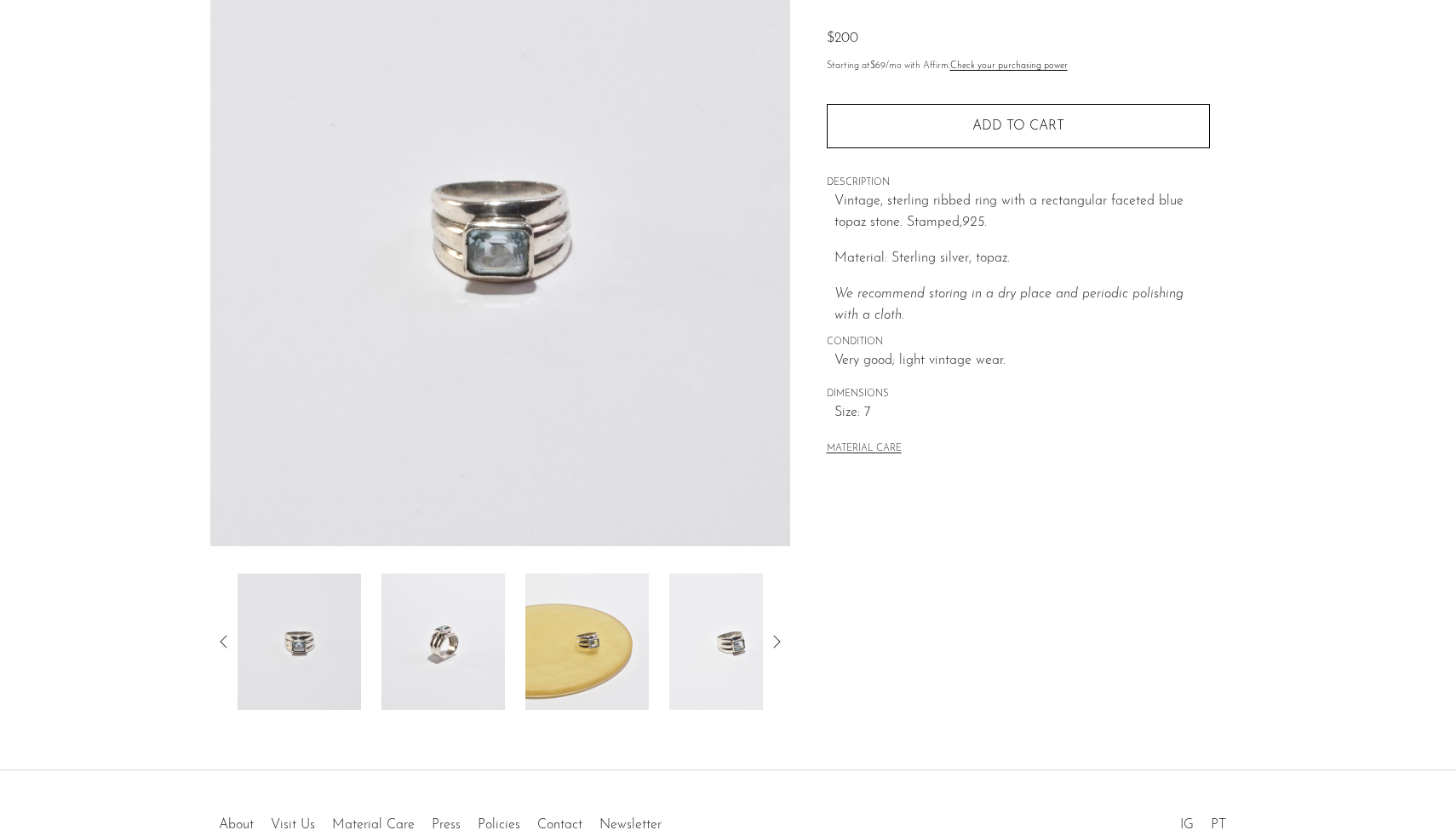
click at [462, 671] on img at bounding box center [443, 641] width 124 height 136
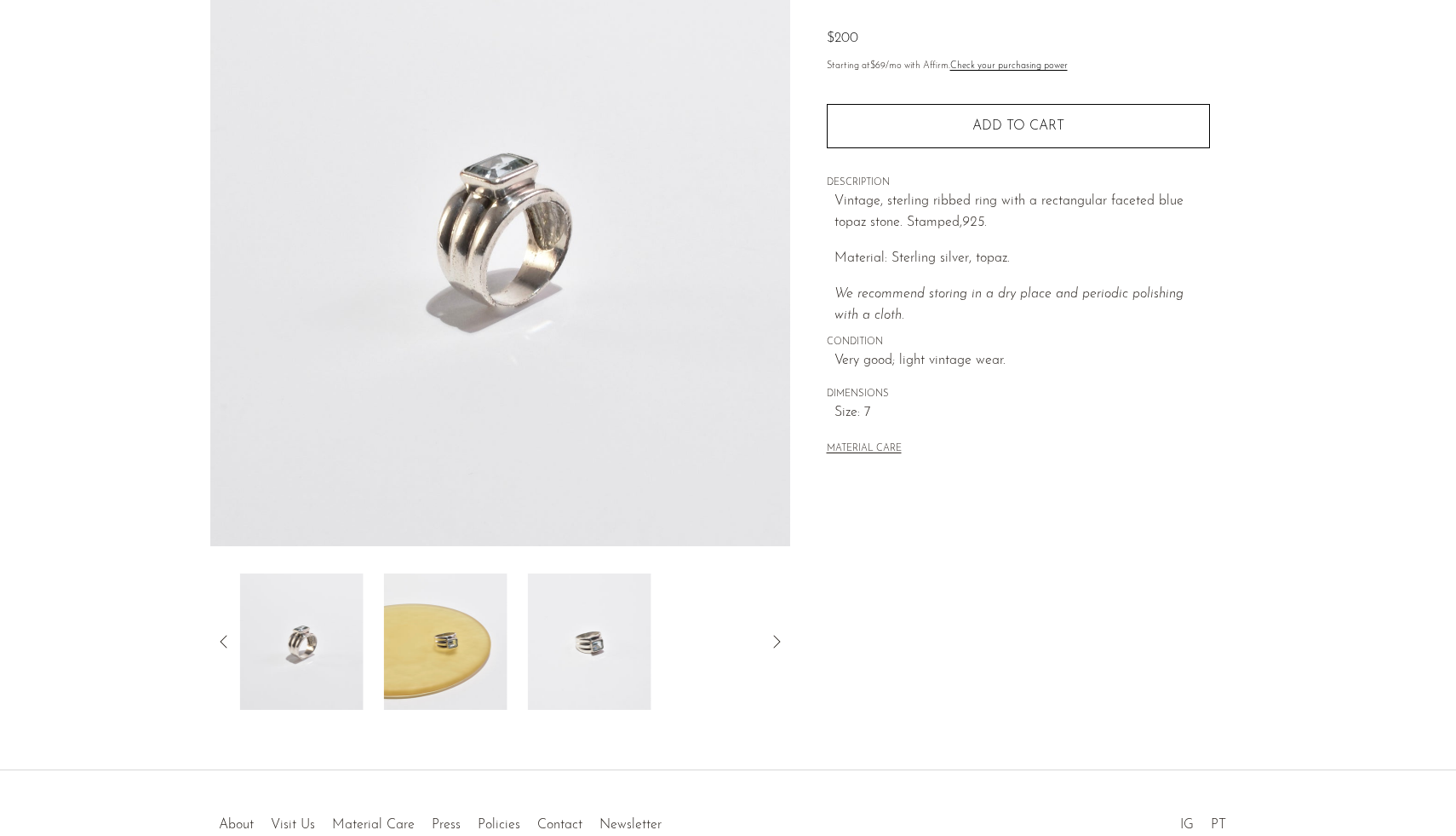
click at [453, 666] on img at bounding box center [445, 641] width 124 height 136
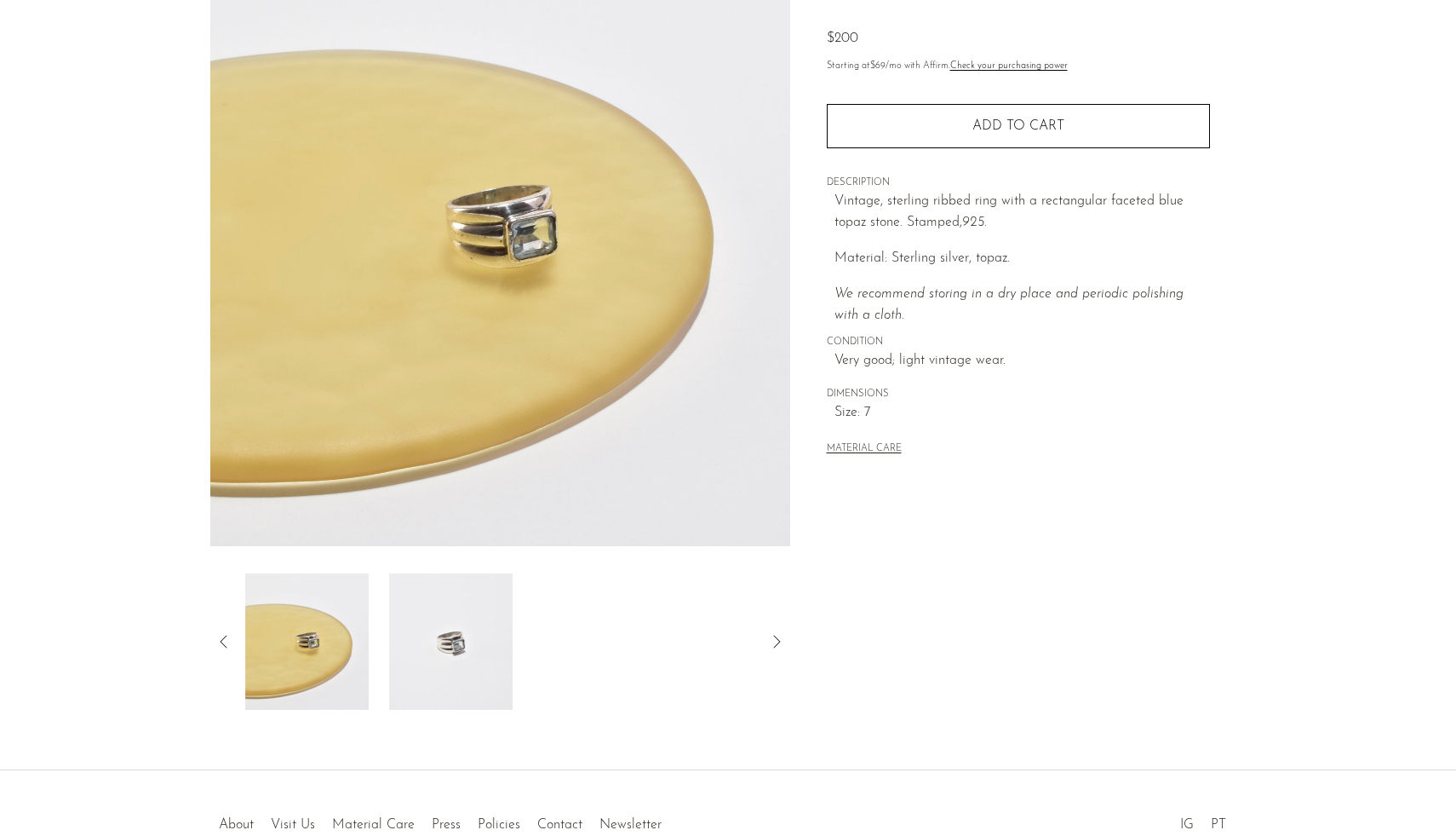
click at [419, 656] on img at bounding box center [451, 641] width 124 height 136
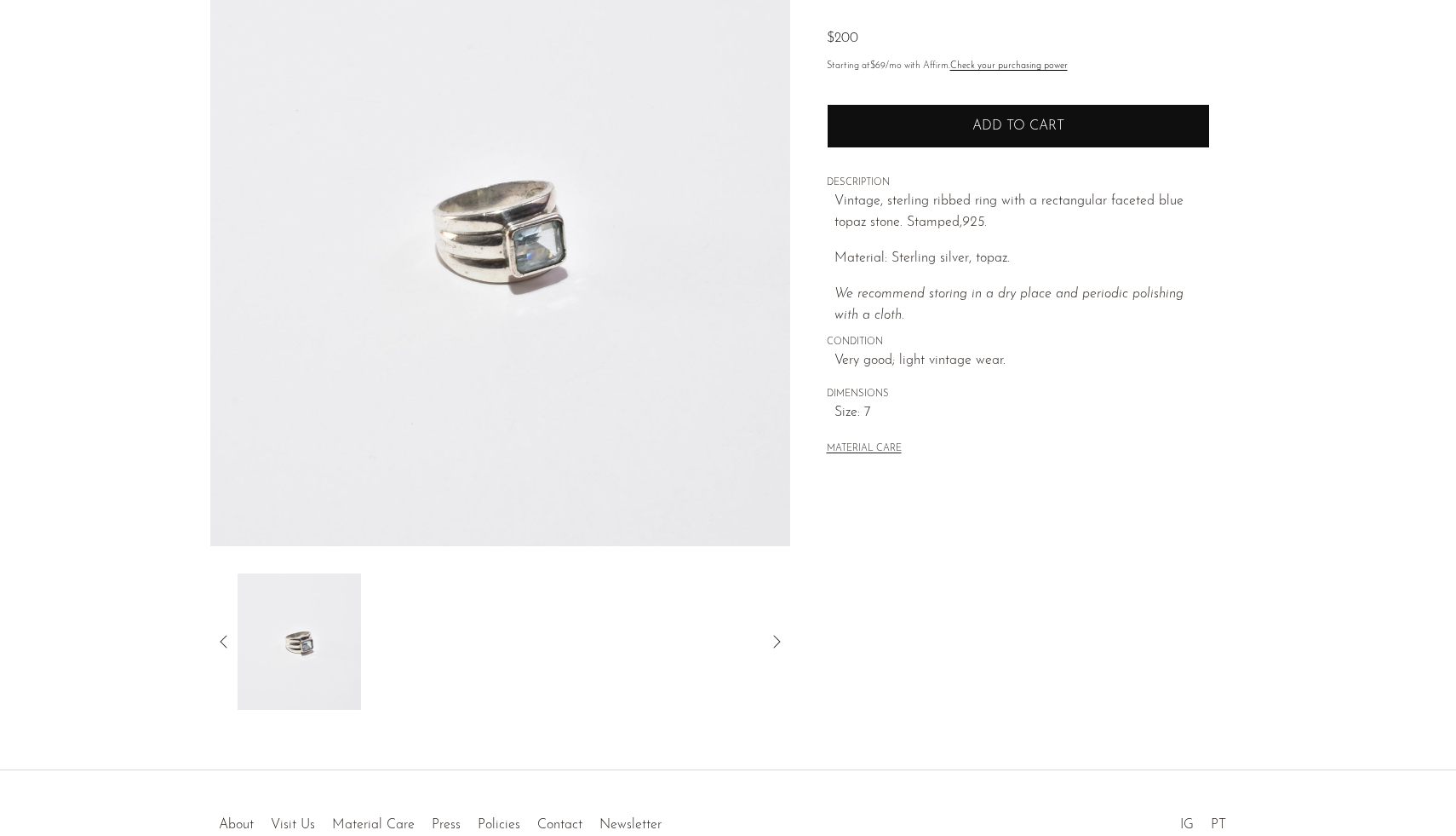
click at [1000, 128] on span "Add to cart" at bounding box center [1019, 125] width 92 height 14
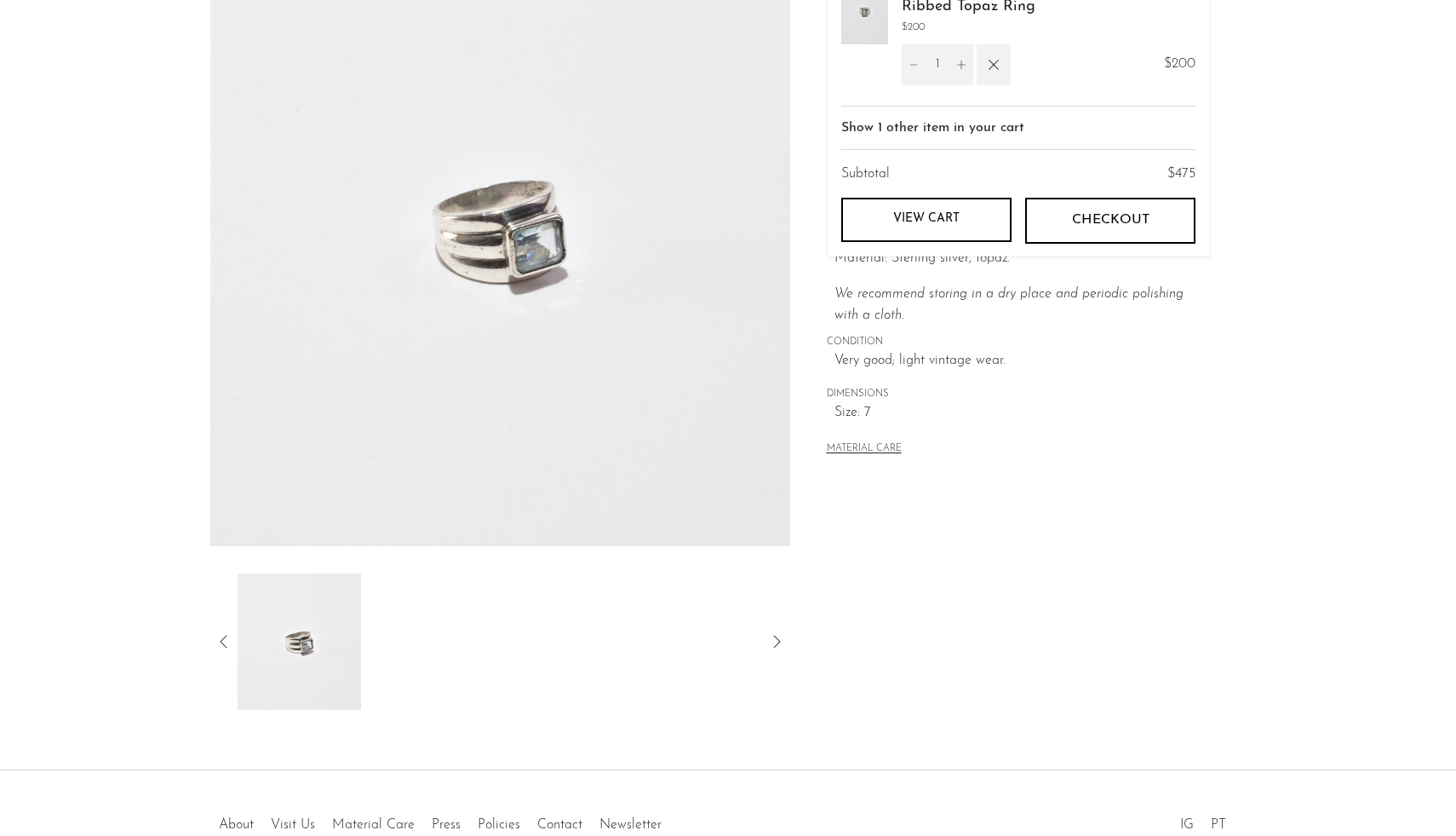
click at [215, 5] on img at bounding box center [499, 226] width 580 height 638
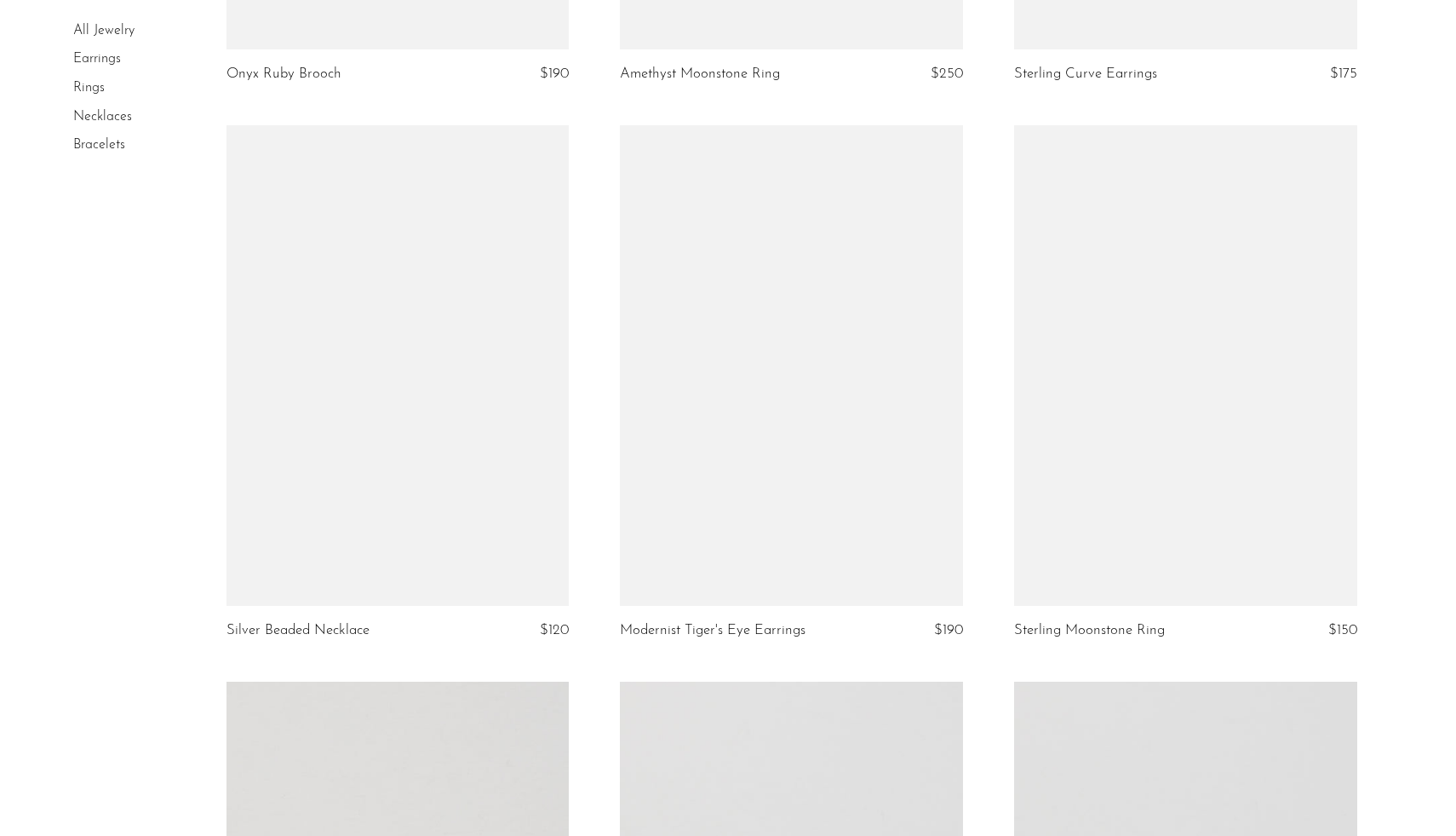
scroll to position [3935, 0]
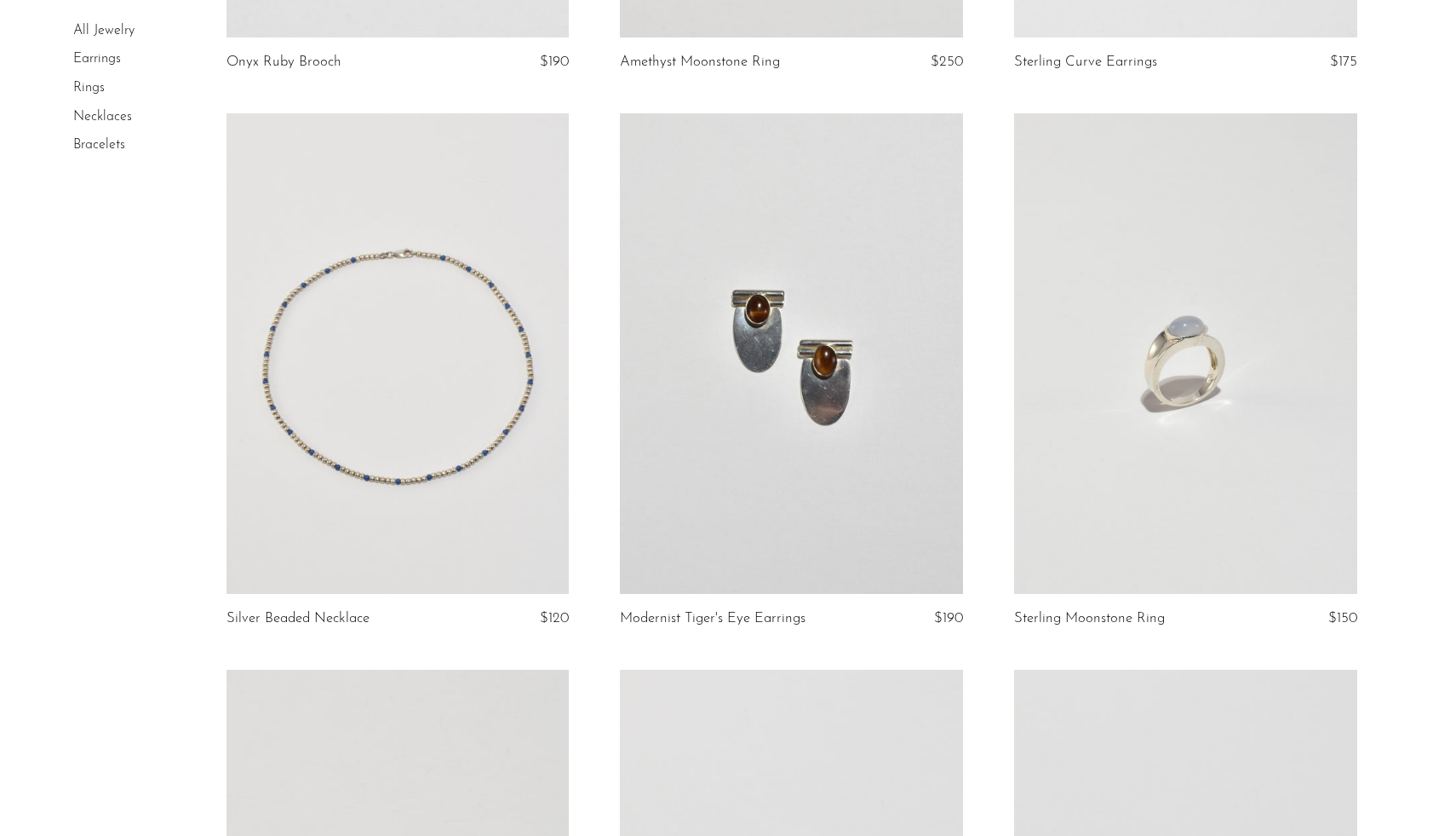
click at [1284, 393] on link at bounding box center [1186, 354] width 343 height 481
click at [362, 436] on link at bounding box center [398, 354] width 343 height 481
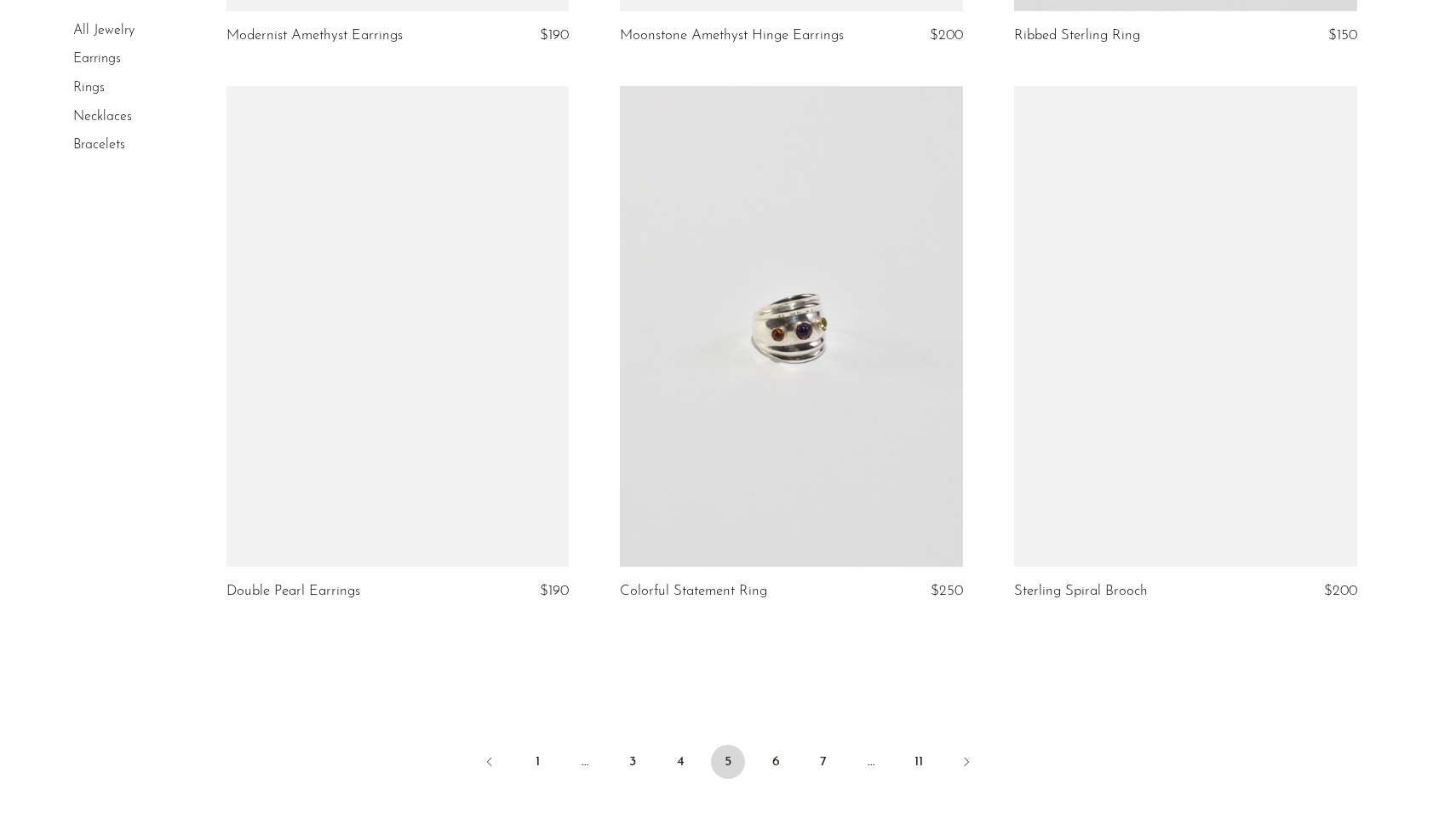
scroll to position [6202, 0]
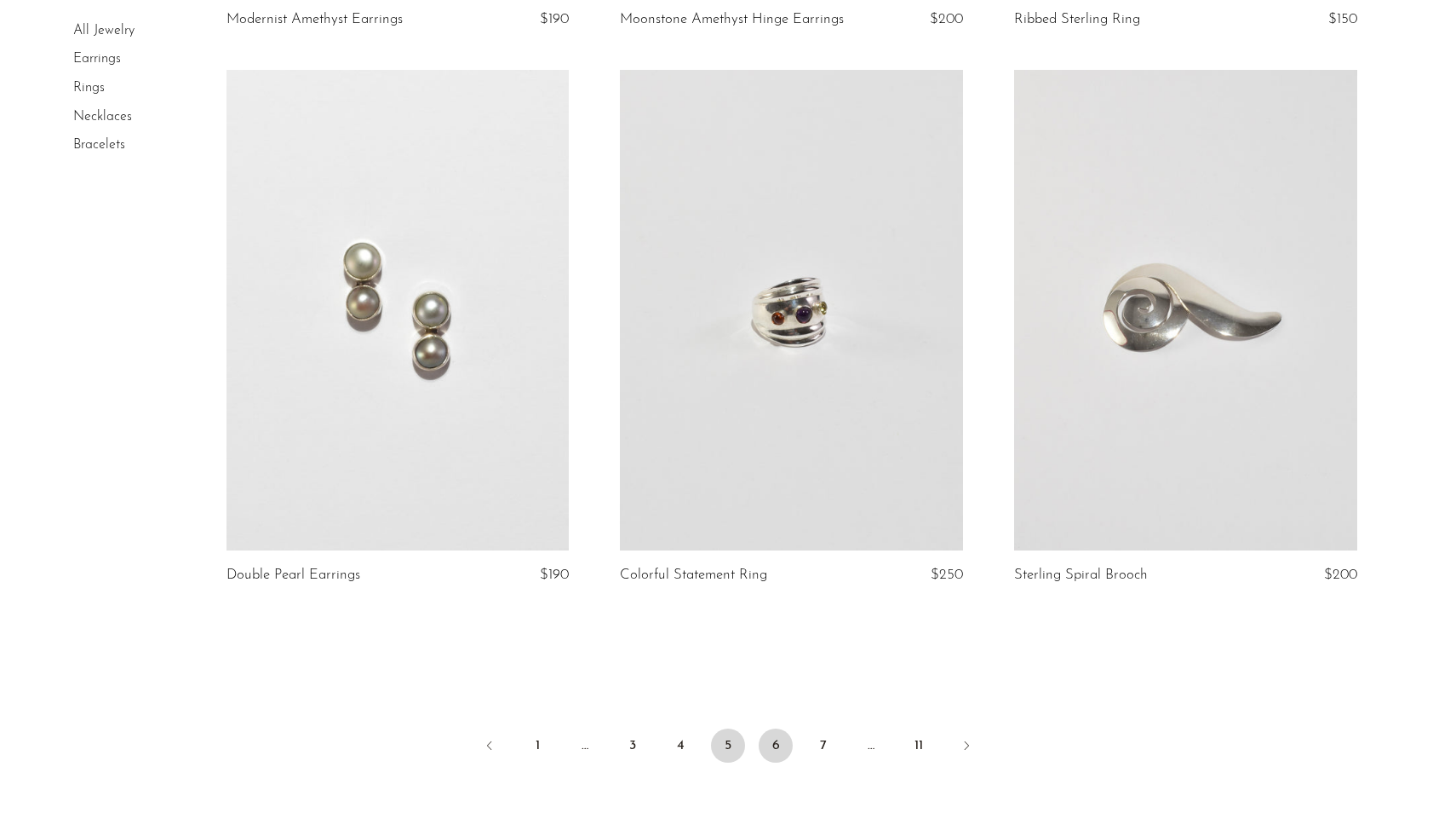
click at [781, 742] on link "6" at bounding box center [776, 746] width 34 height 34
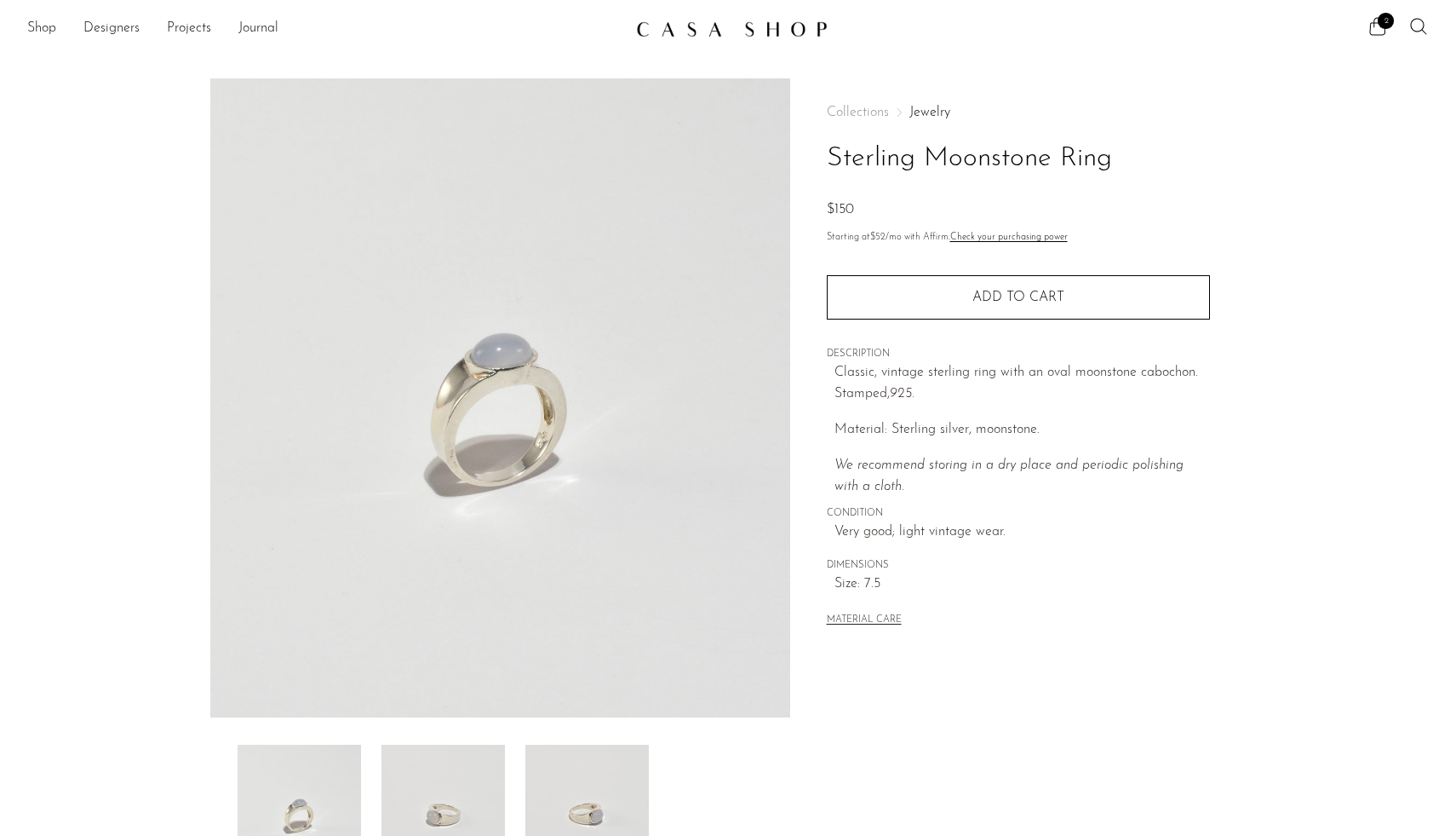
click at [434, 793] on img at bounding box center [443, 813] width 124 height 136
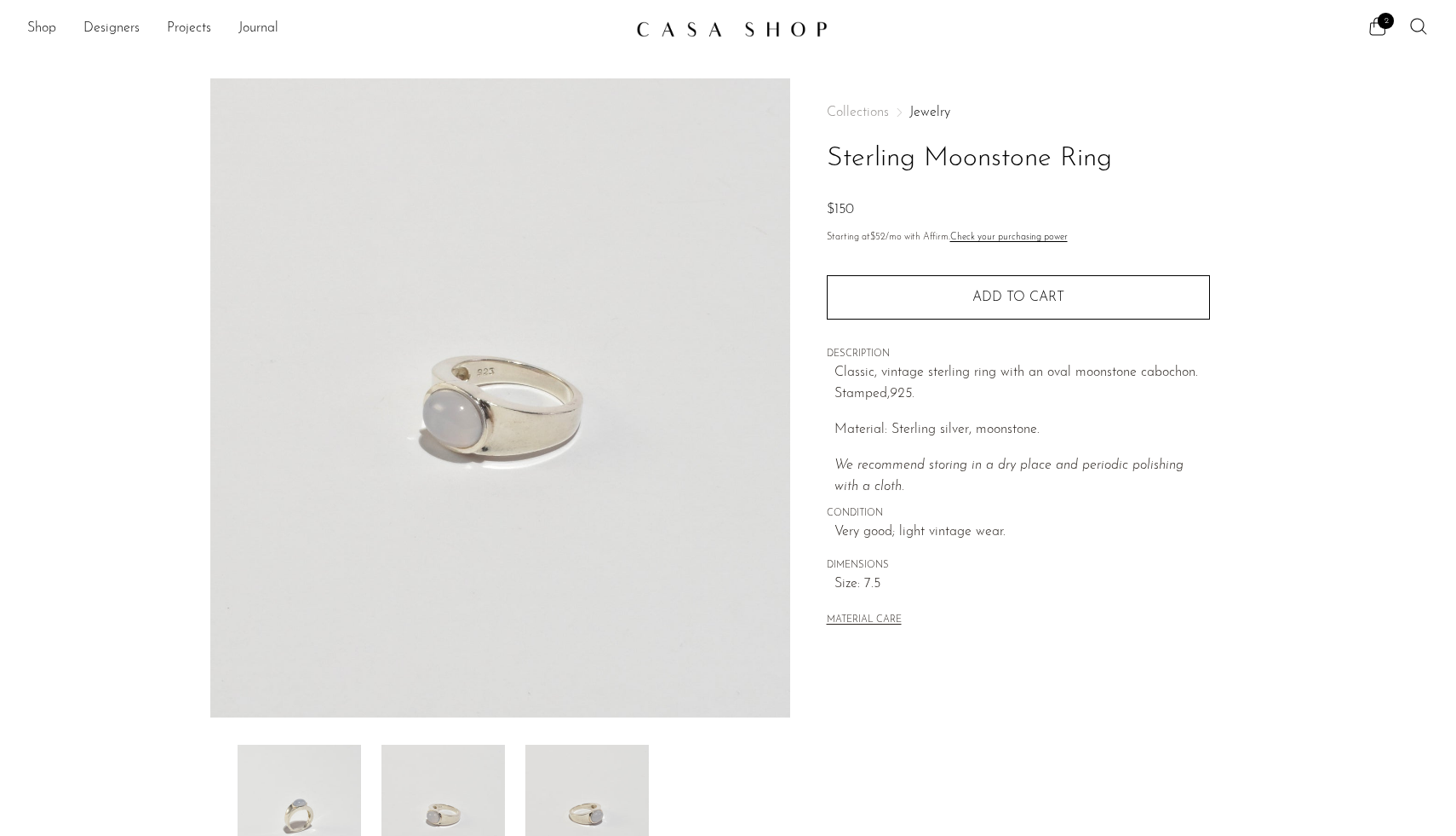
click at [558, 802] on img at bounding box center [587, 813] width 124 height 136
click at [294, 792] on img at bounding box center [299, 813] width 124 height 136
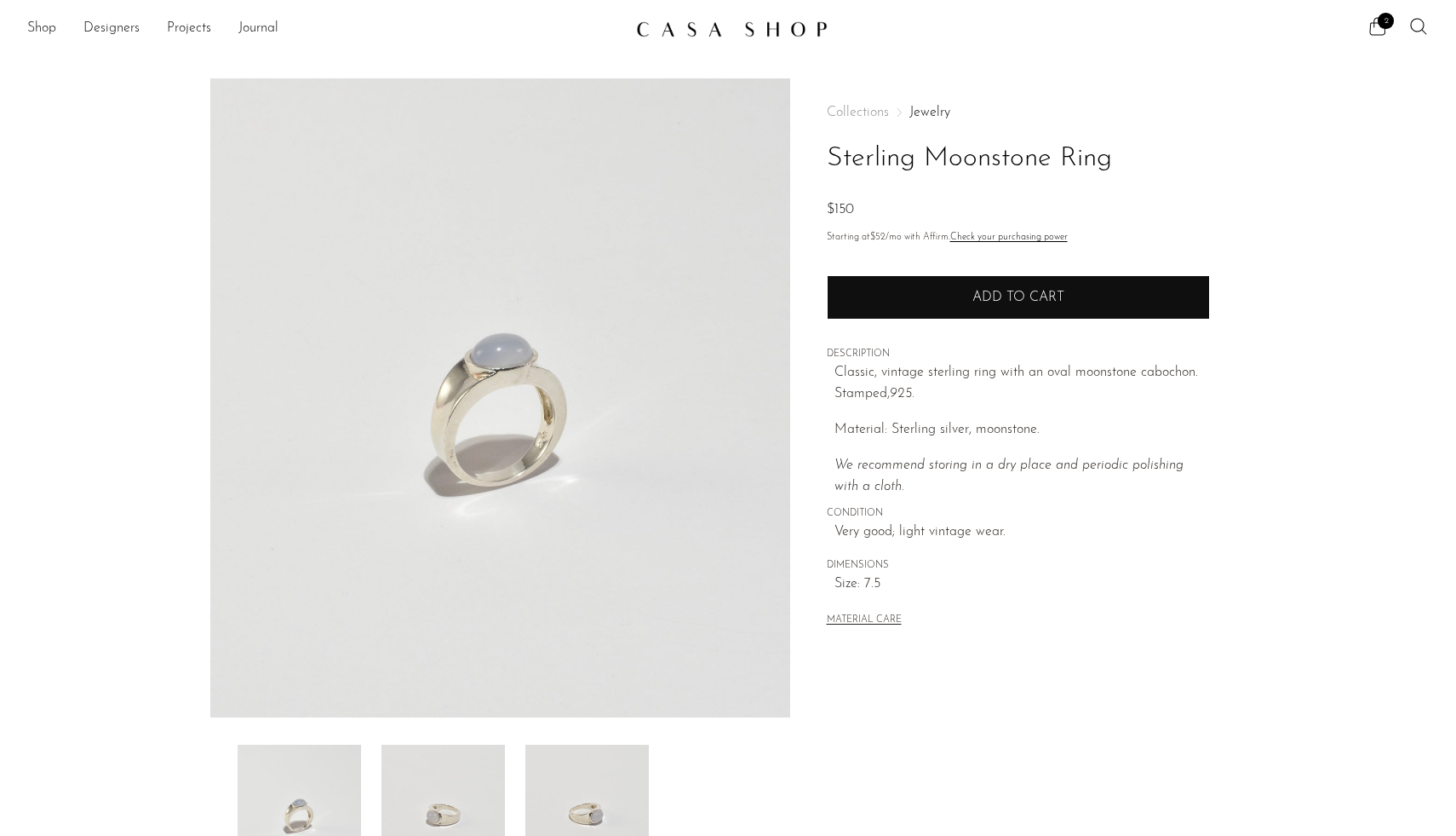
click at [965, 305] on button "Add to cart" at bounding box center [1018, 297] width 383 height 44
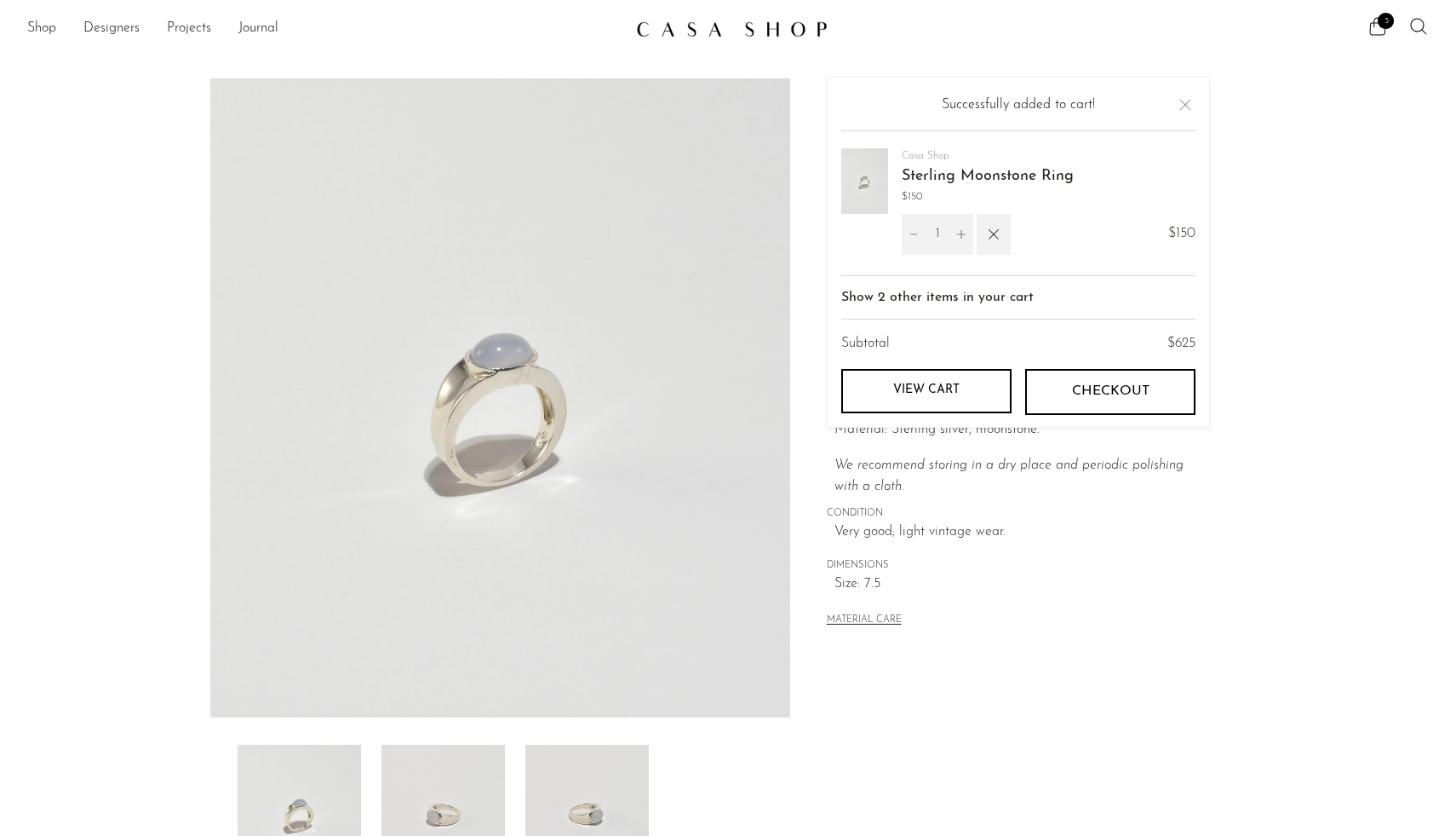
click at [70, 154] on section "Sterling Moonstone Ring $150" at bounding box center [728, 480] width 1456 height 803
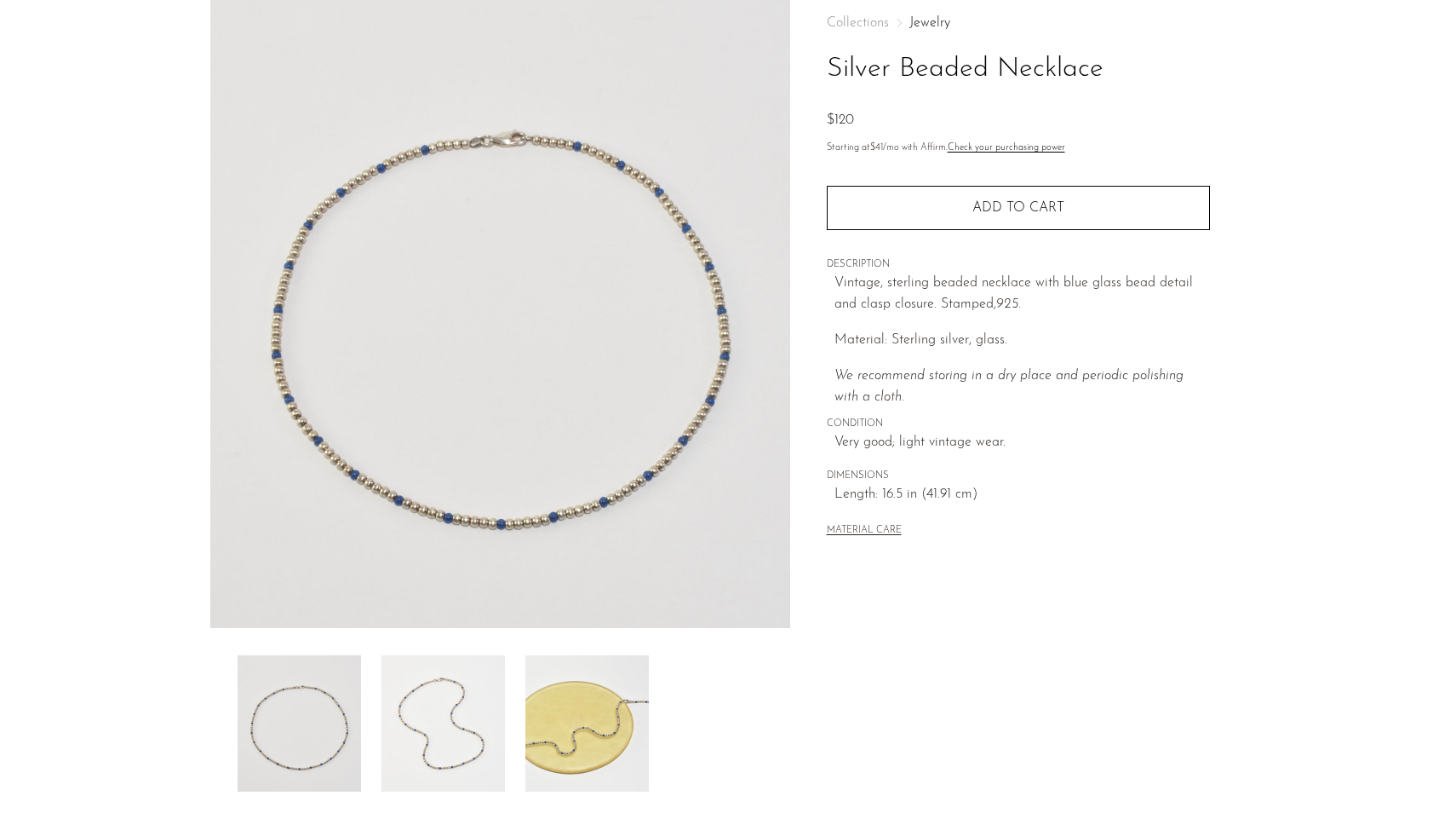
scroll to position [95, 0]
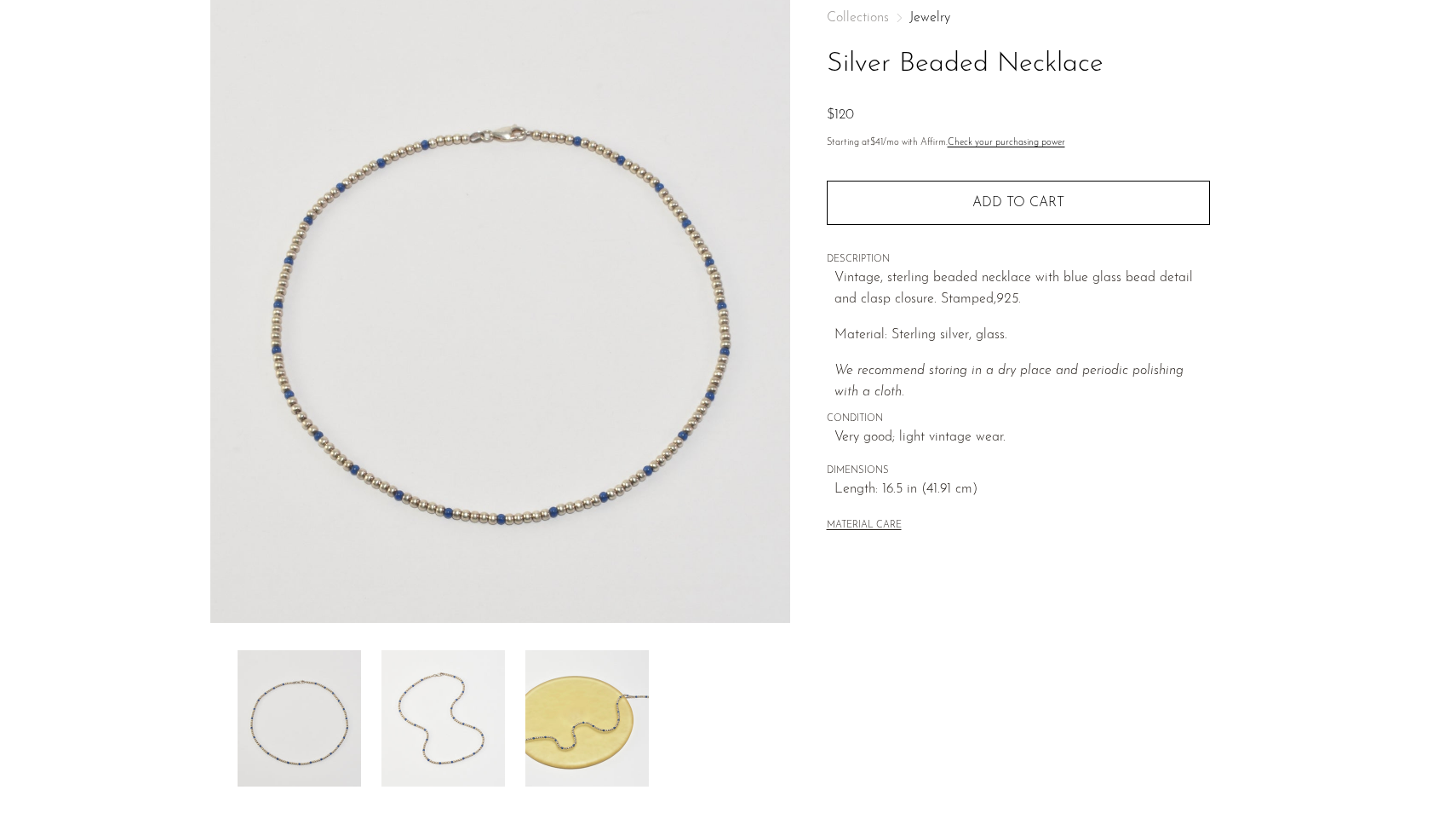
click at [462, 710] on img at bounding box center [443, 718] width 124 height 136
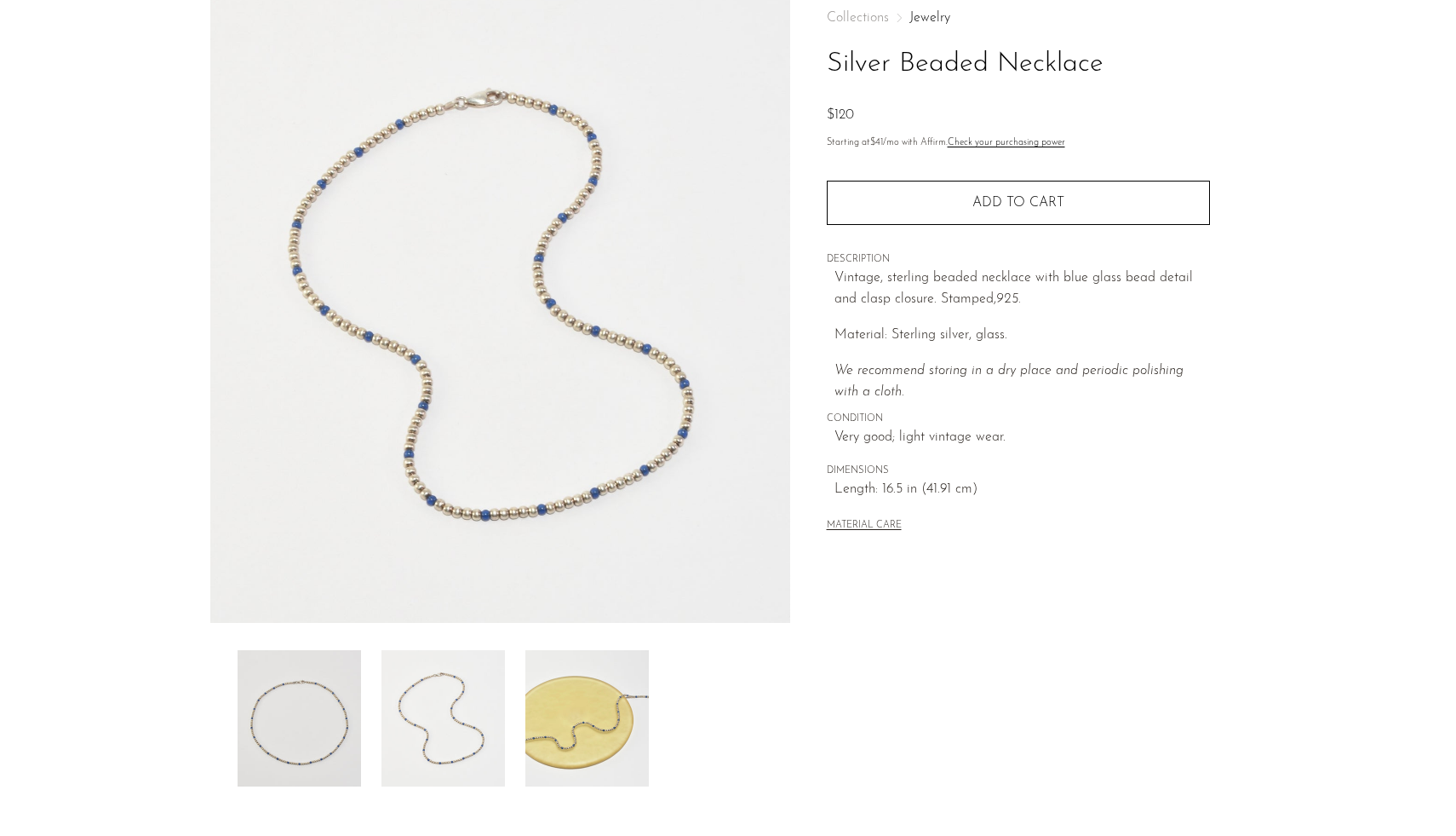
click at [567, 700] on img at bounding box center [587, 718] width 124 height 136
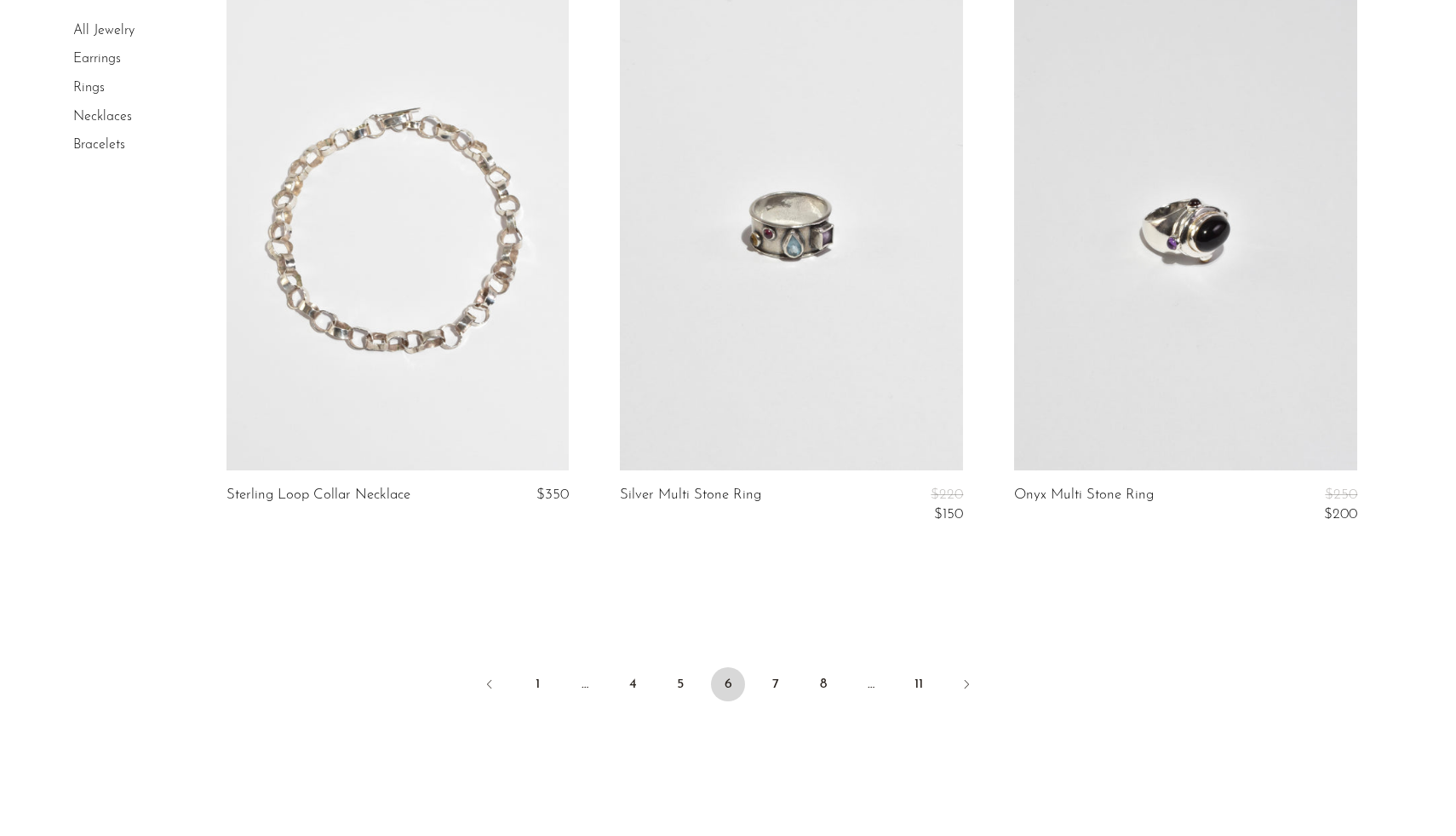
scroll to position [6366, 0]
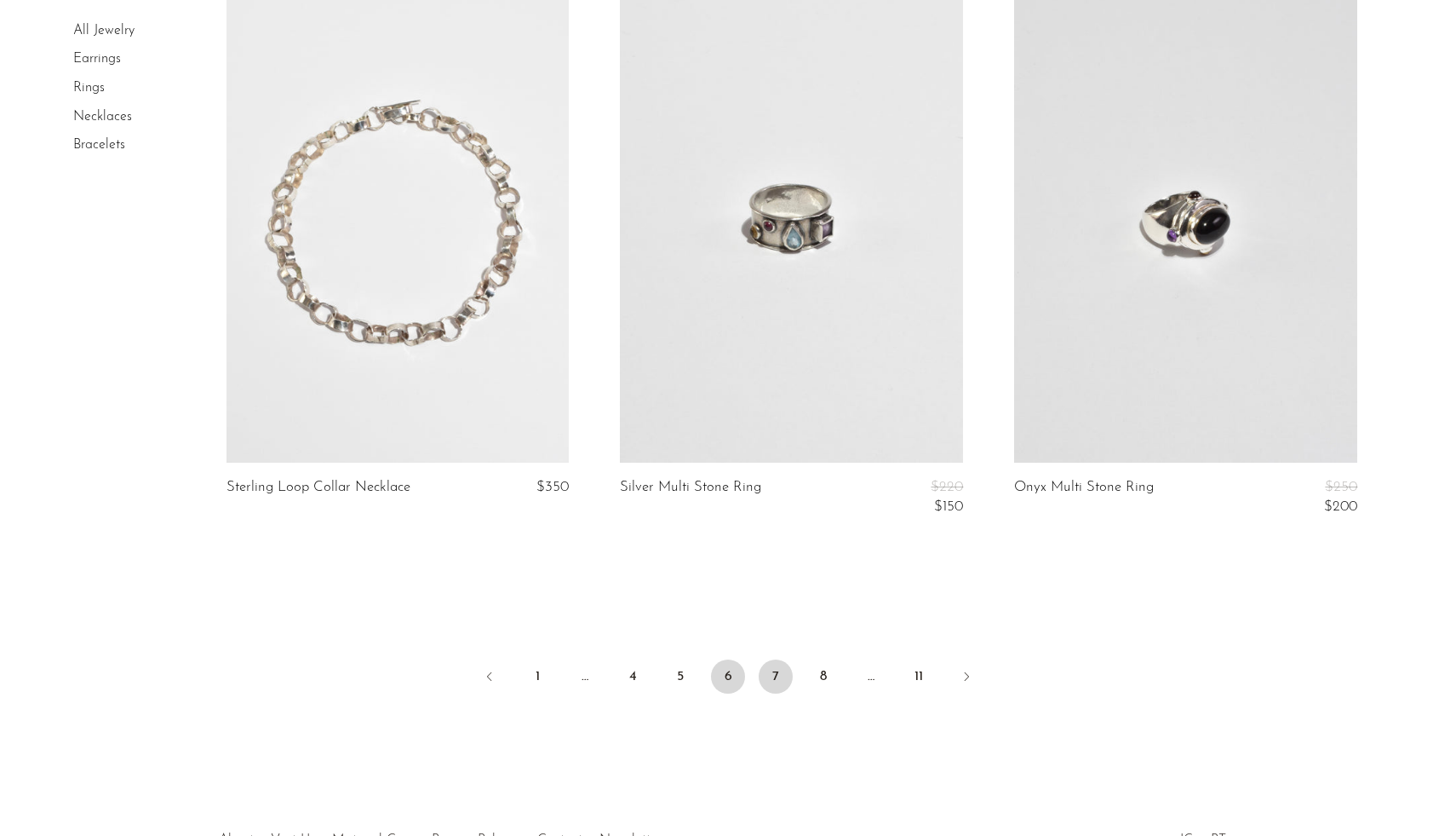
click at [774, 670] on link "7" at bounding box center [776, 676] width 34 height 34
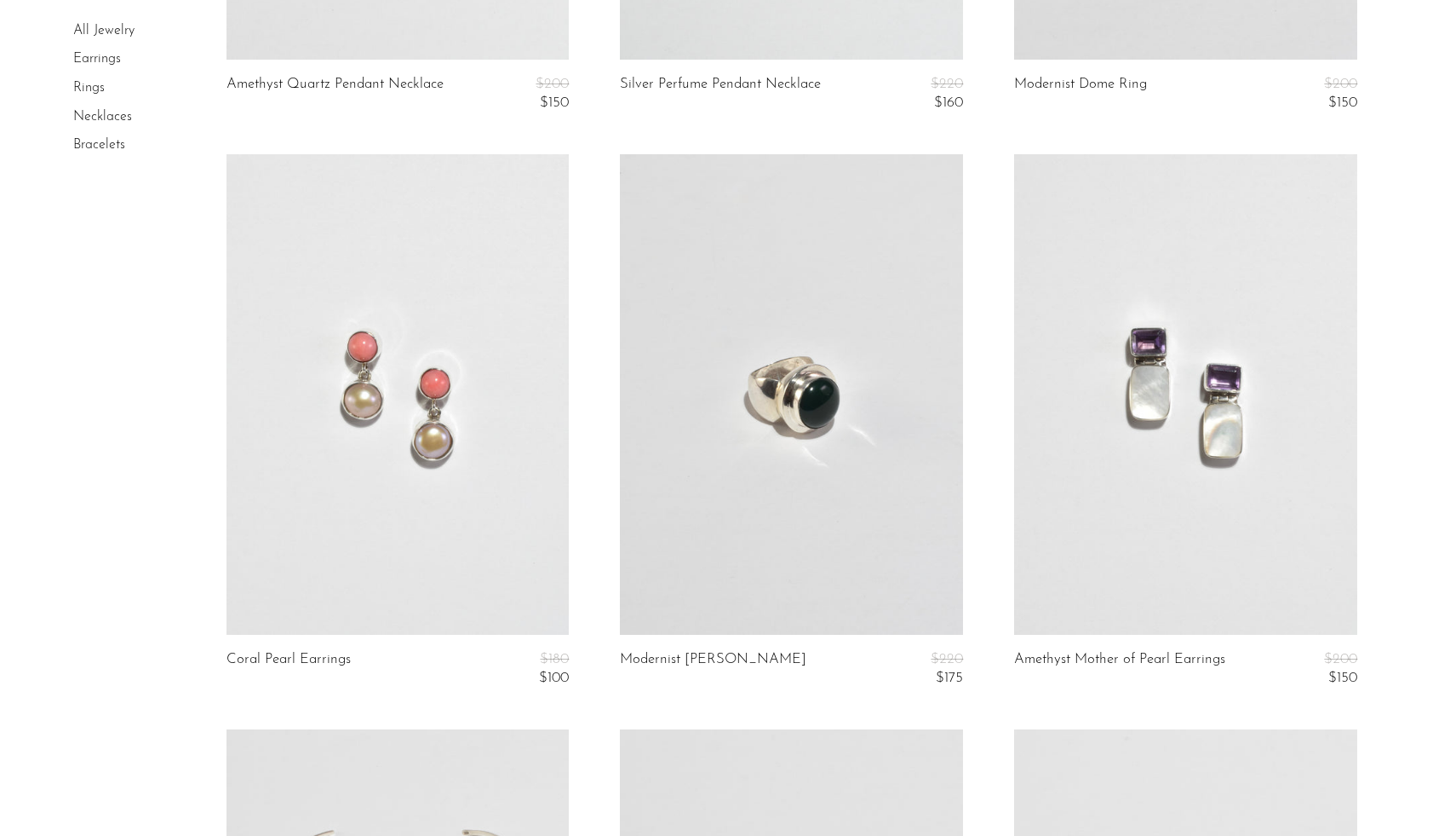
scroll to position [1156, 0]
click at [1227, 441] on link at bounding box center [1186, 390] width 343 height 481
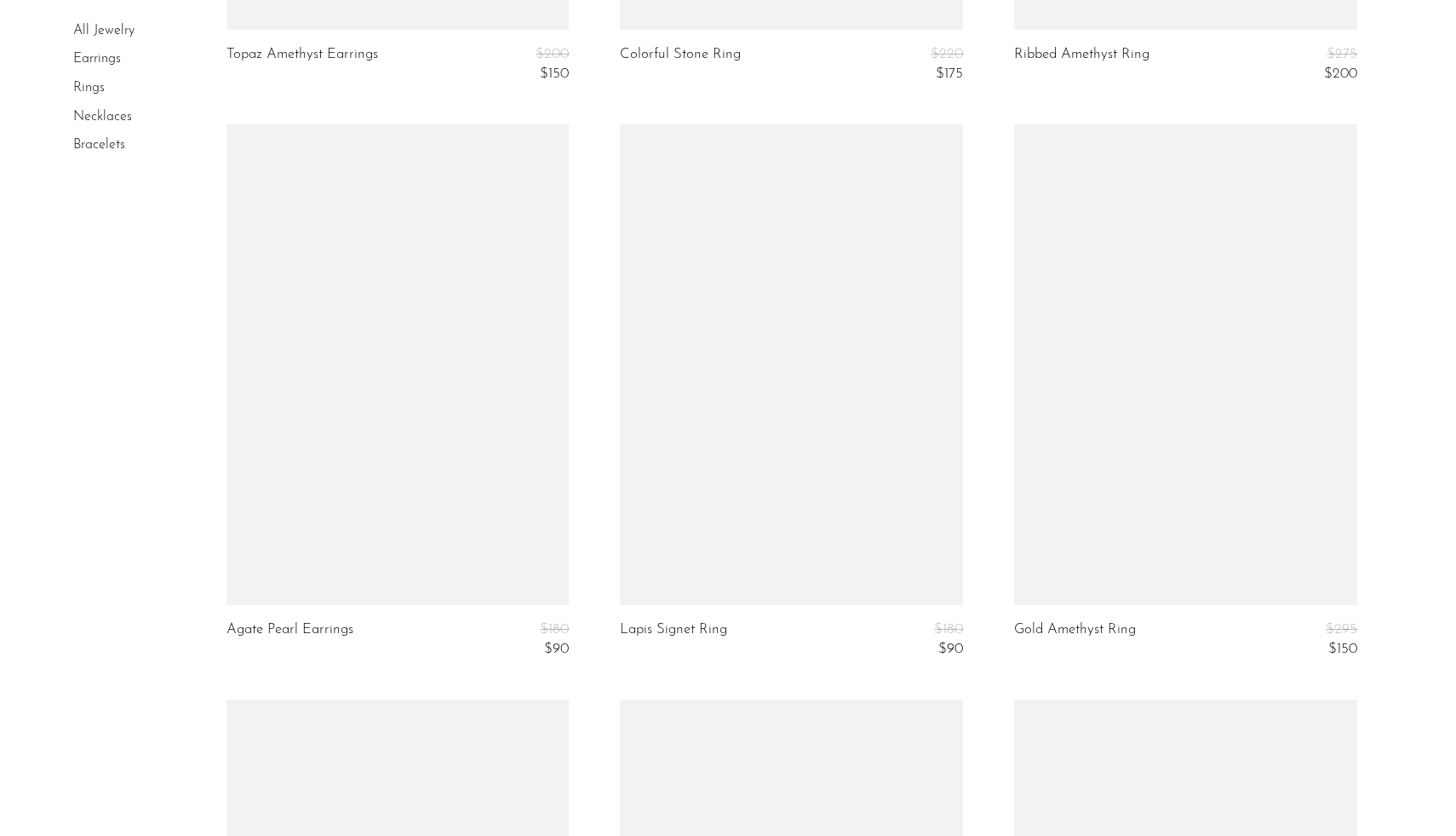
scroll to position [2909, 0]
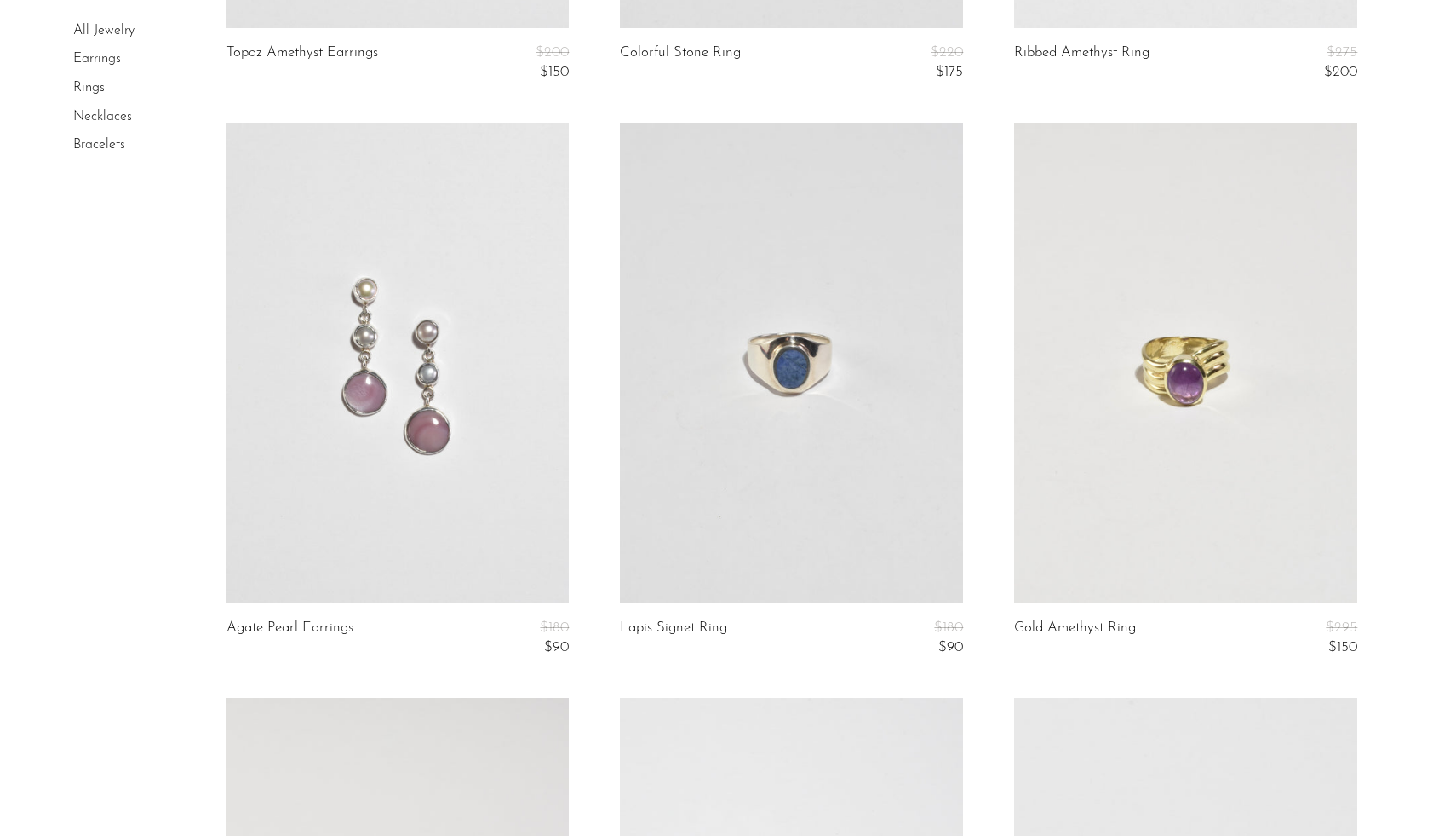
click at [766, 502] on link at bounding box center [792, 363] width 343 height 481
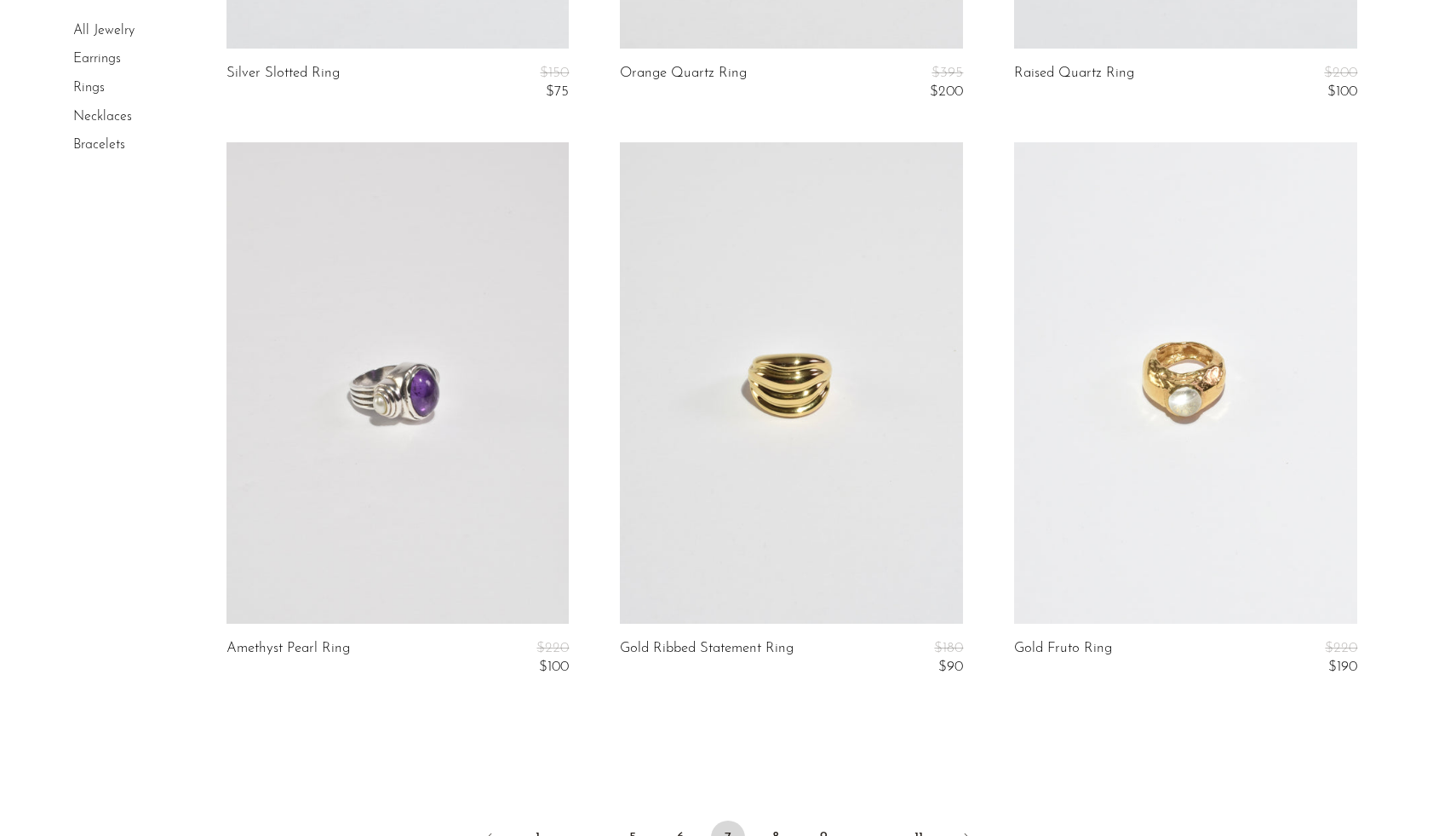
scroll to position [6619, 0]
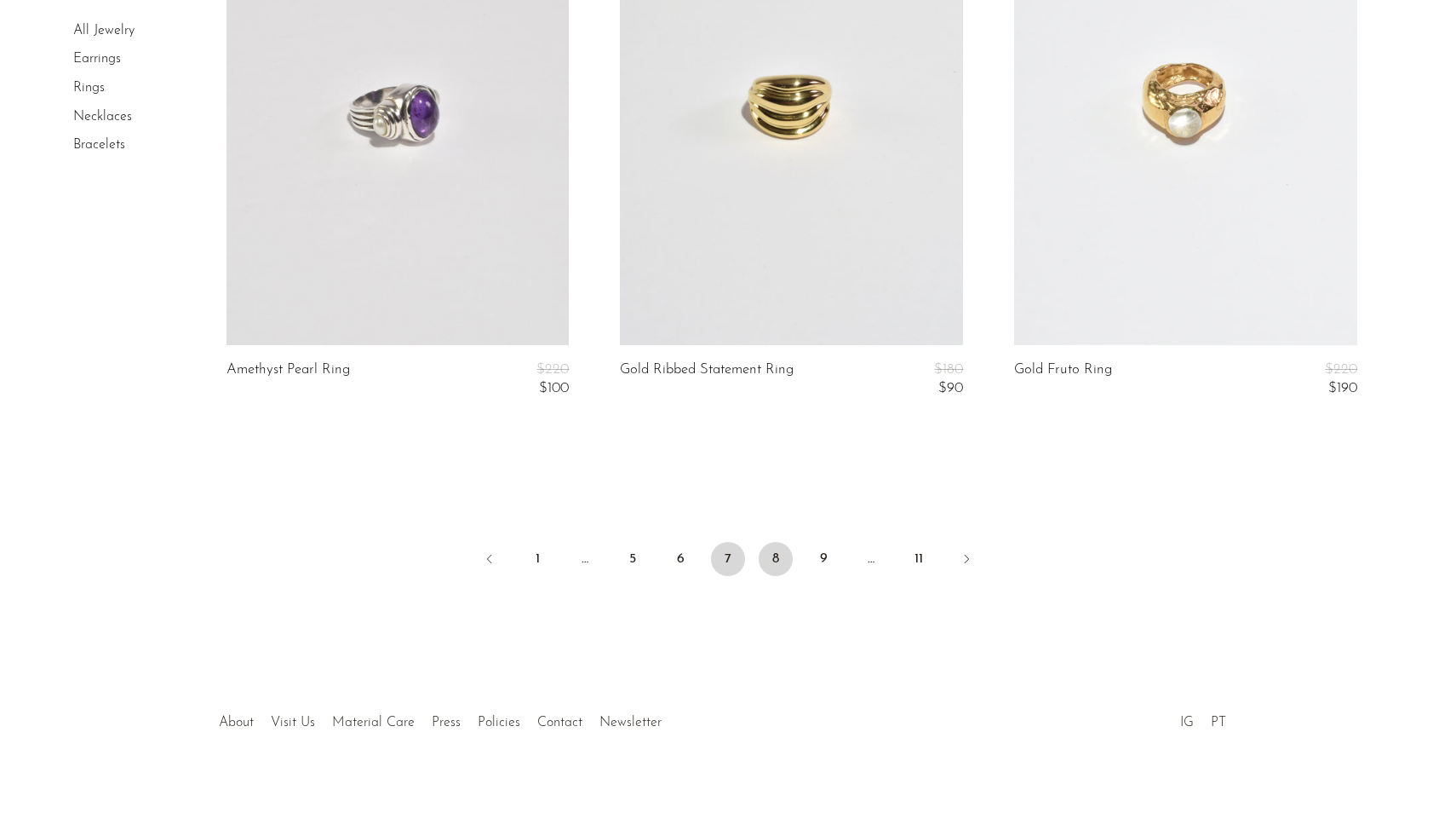
click at [773, 550] on link "8" at bounding box center [776, 559] width 34 height 34
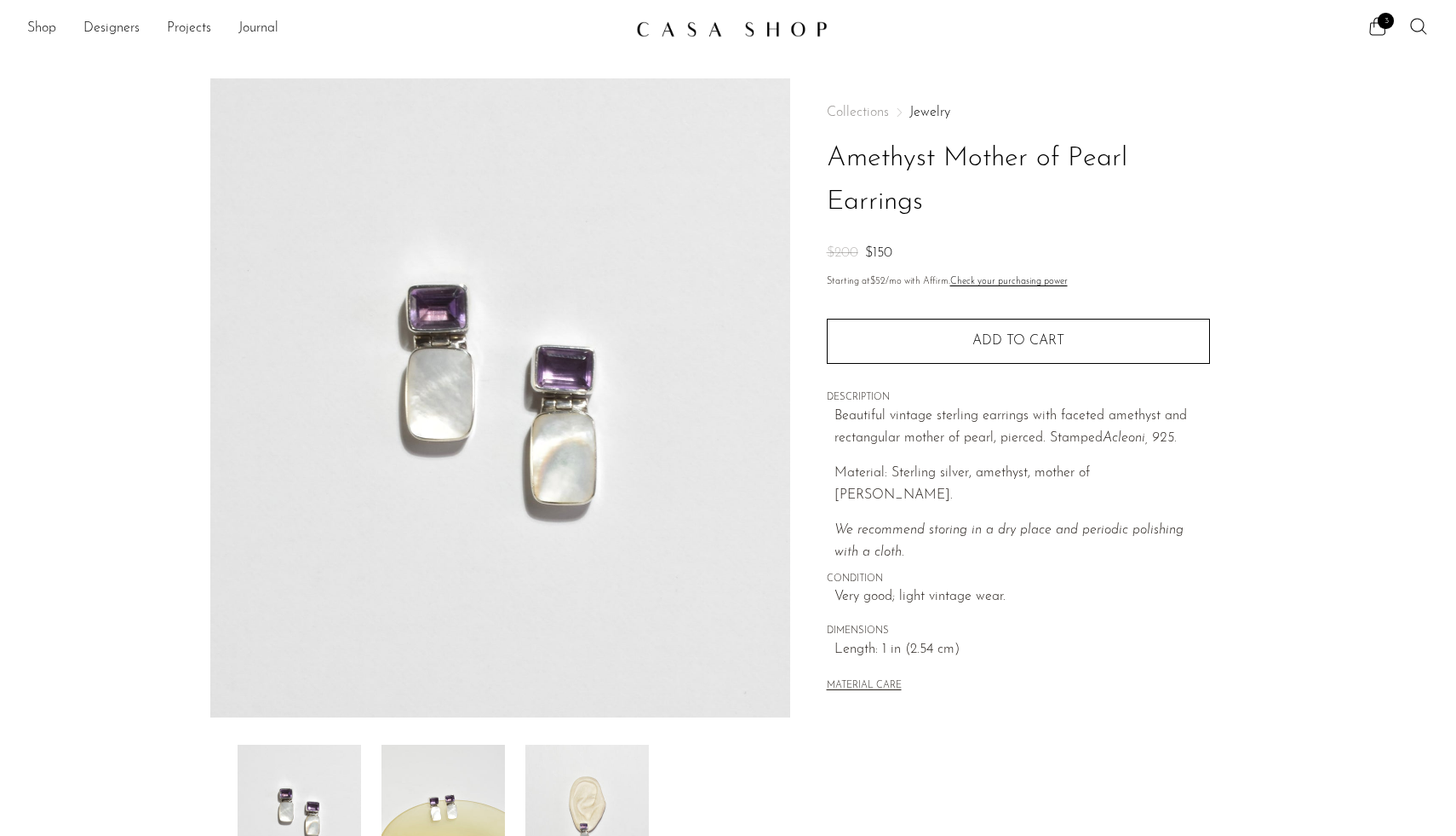
scroll to position [110, 0]
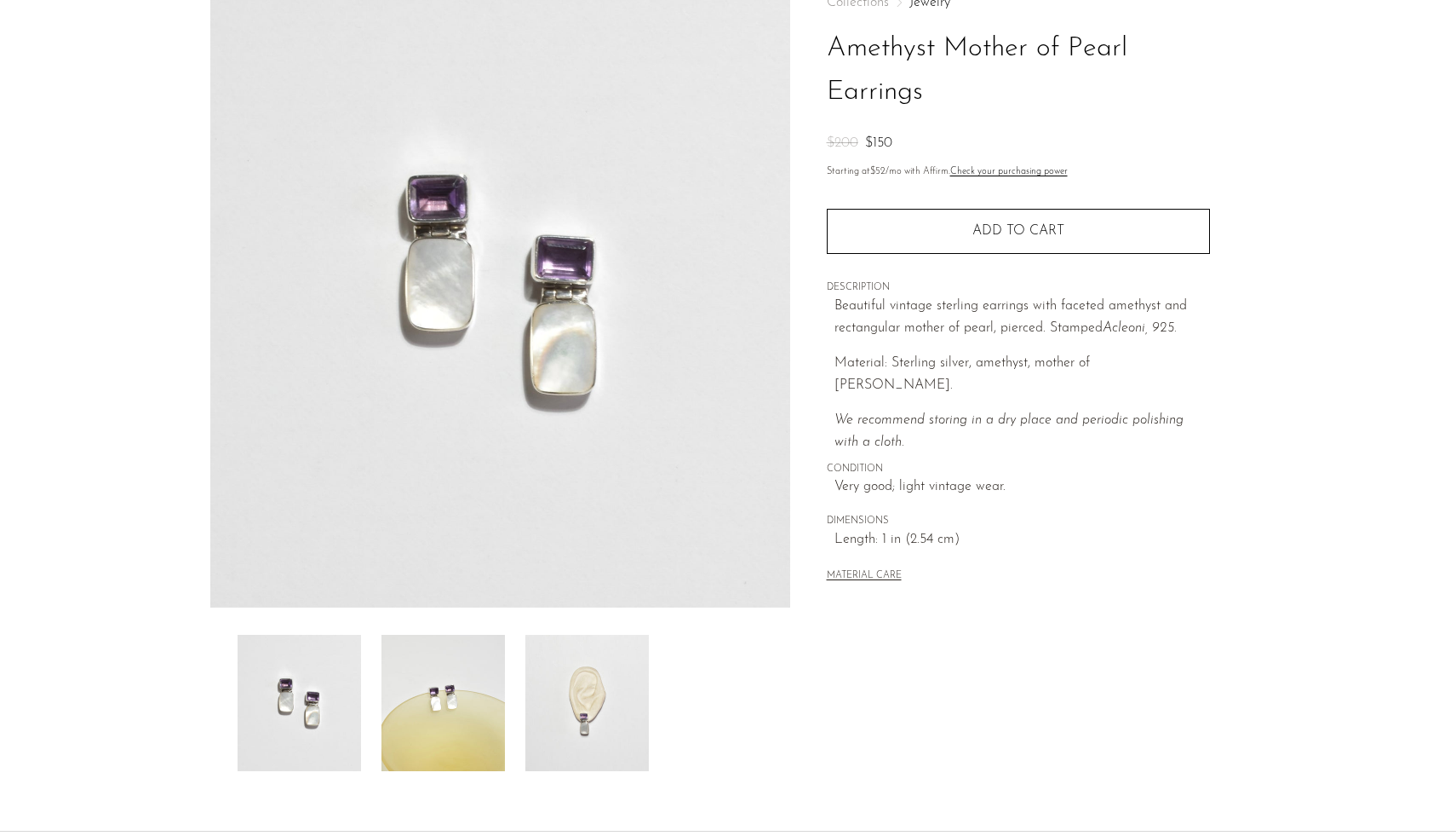
click at [426, 725] on img at bounding box center [443, 703] width 124 height 136
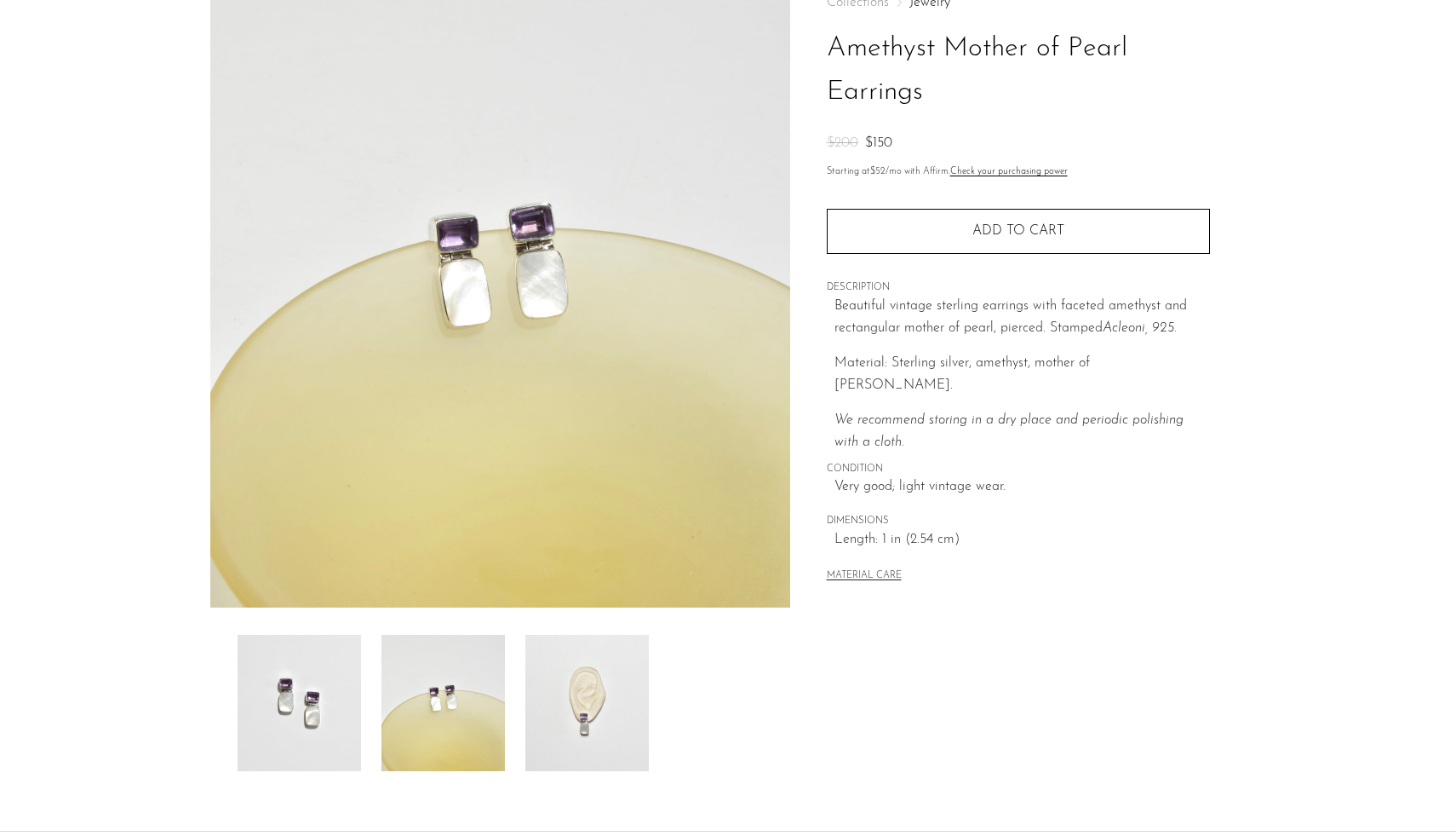
click at [590, 726] on img at bounding box center [587, 703] width 124 height 136
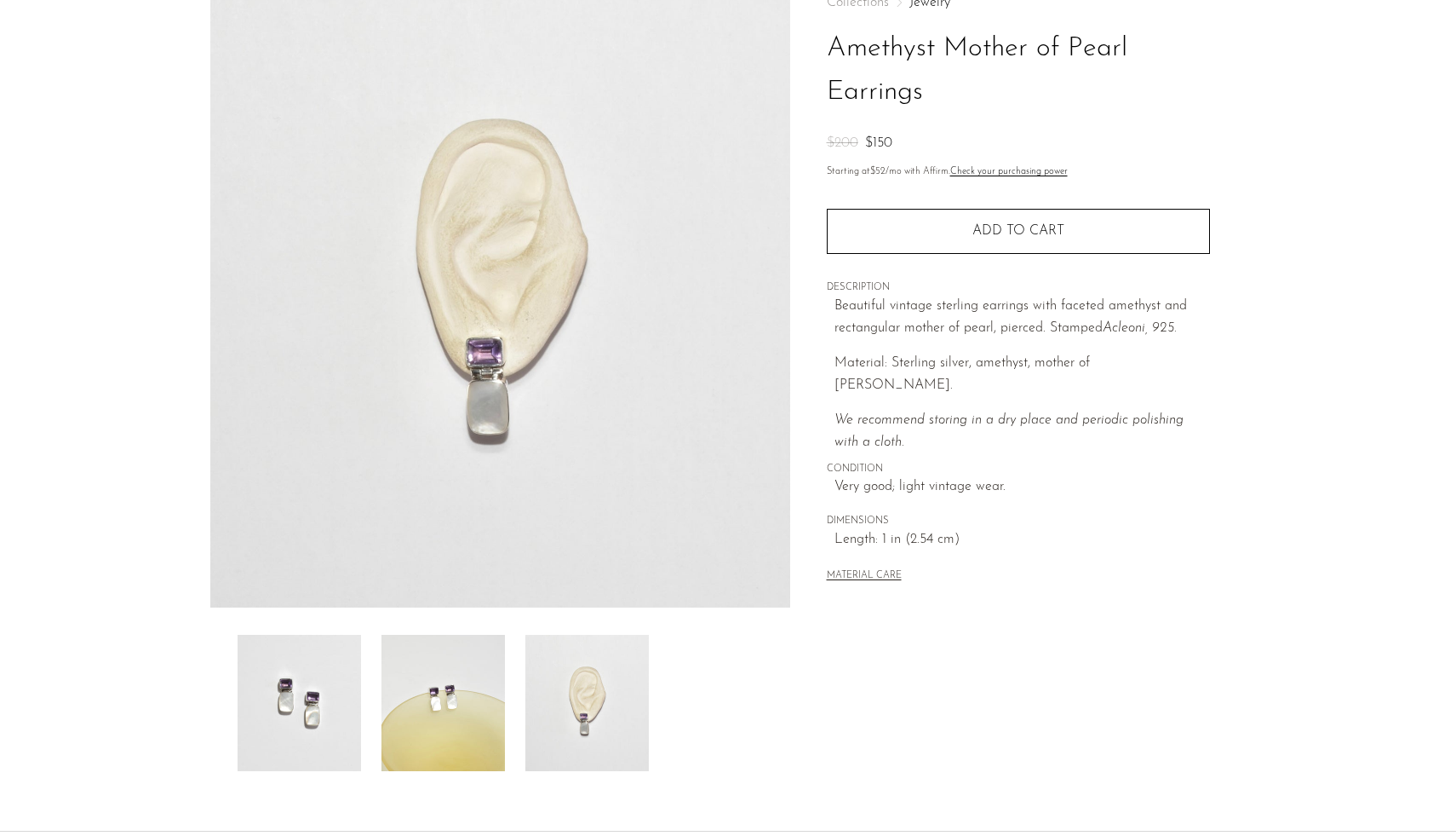
click at [459, 706] on img at bounding box center [443, 703] width 124 height 136
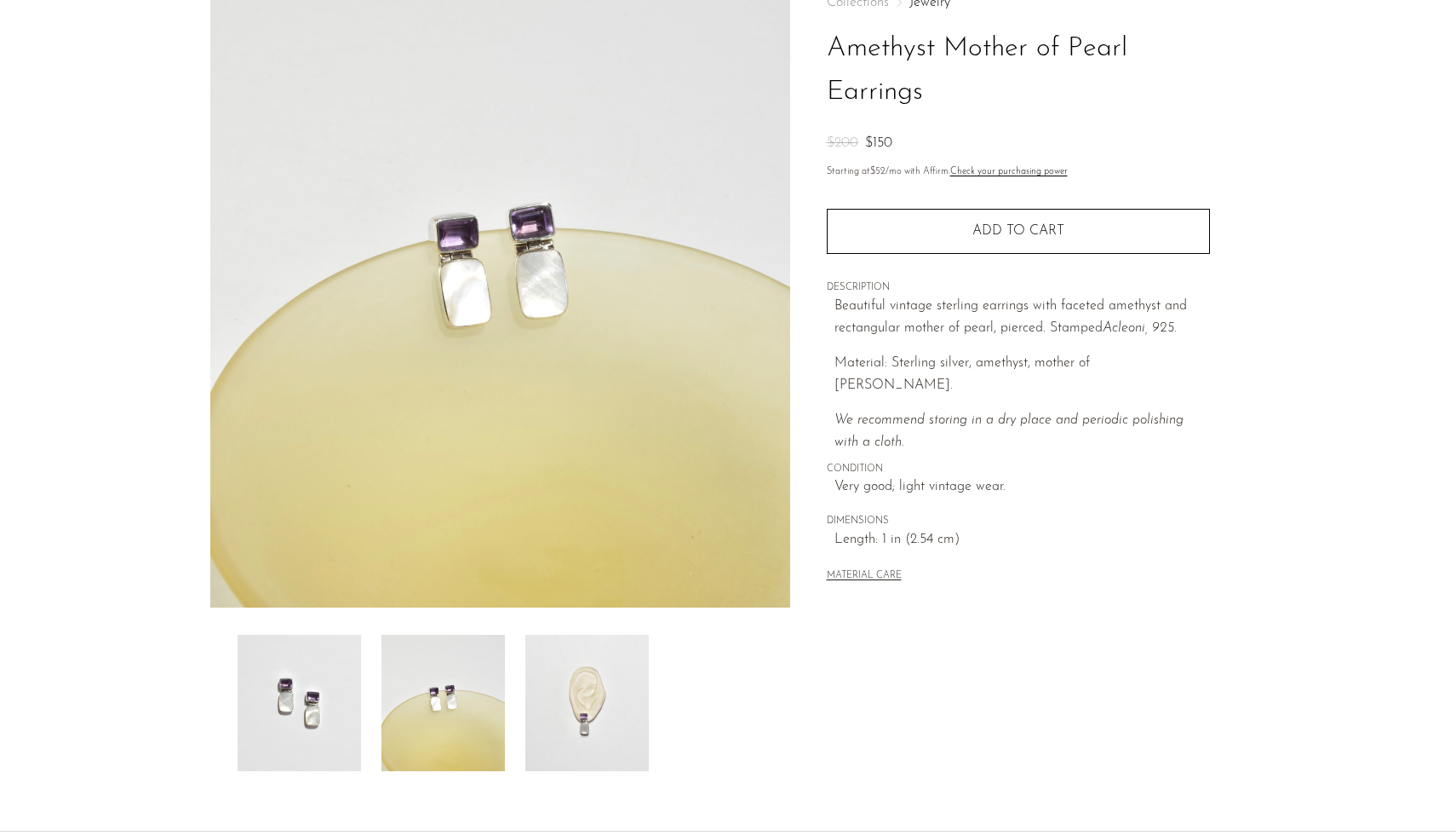
click at [316, 716] on img at bounding box center [299, 703] width 124 height 136
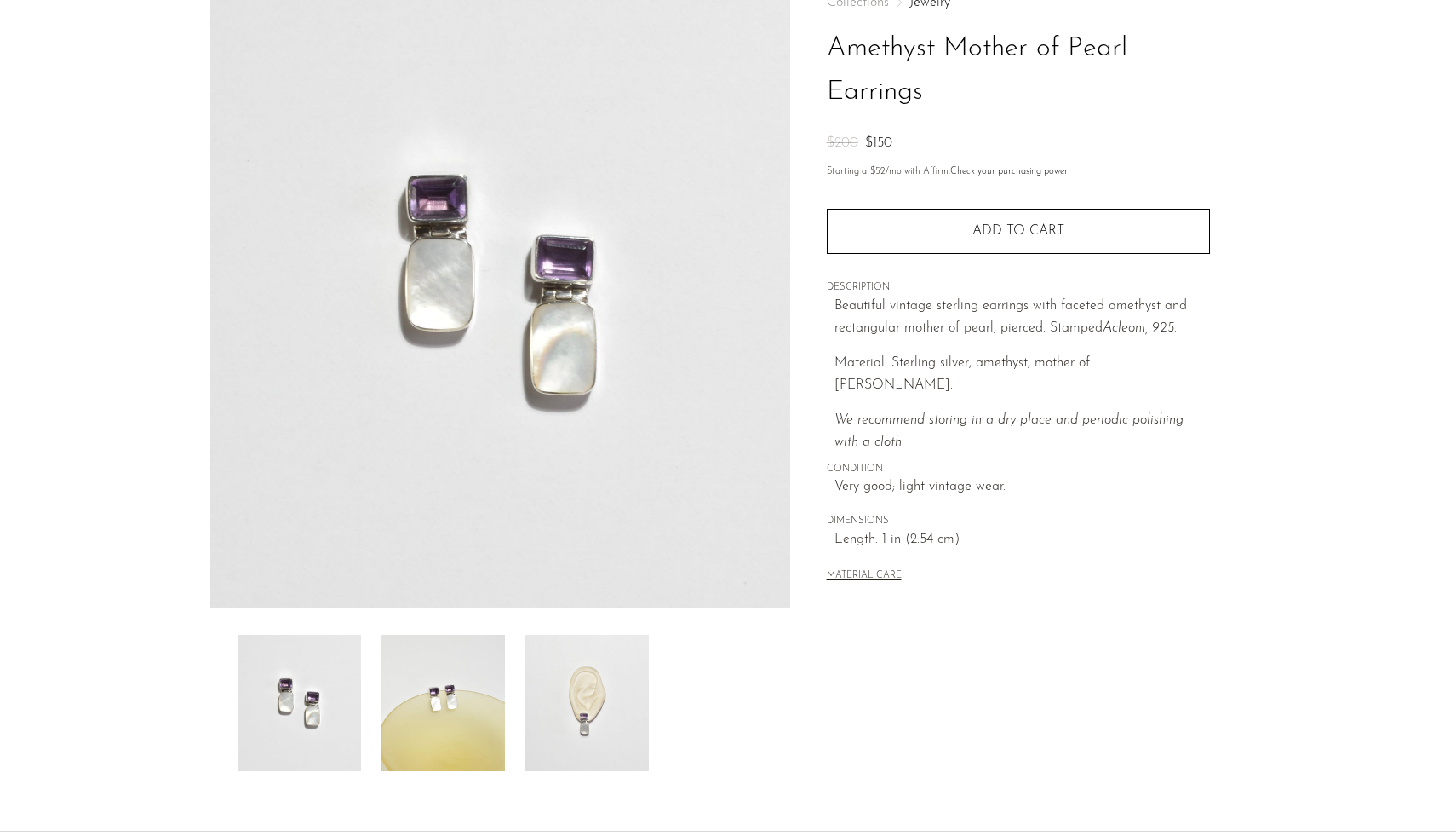
click at [461, 708] on img at bounding box center [443, 703] width 124 height 136
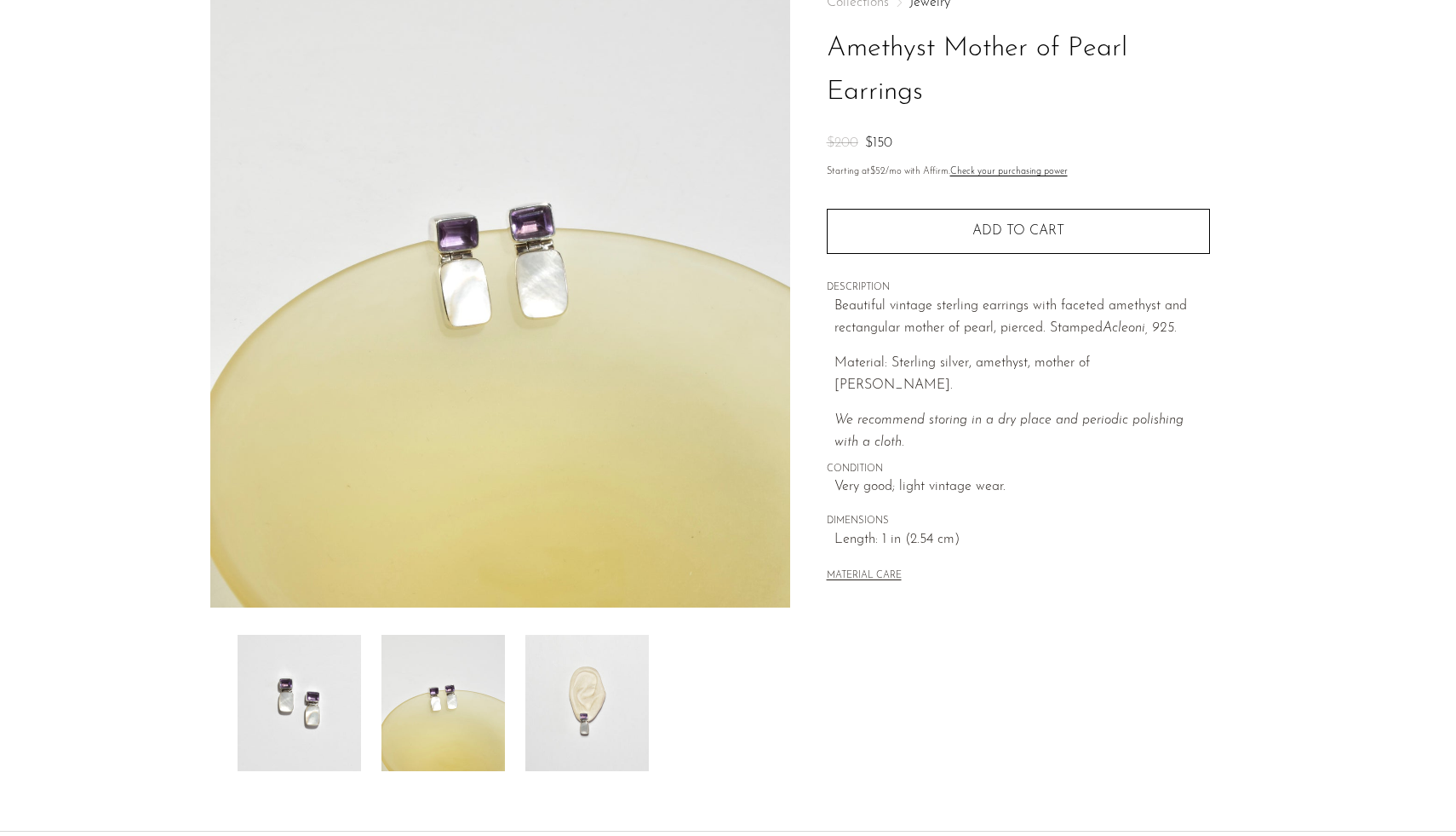
click at [550, 703] on img at bounding box center [587, 703] width 124 height 136
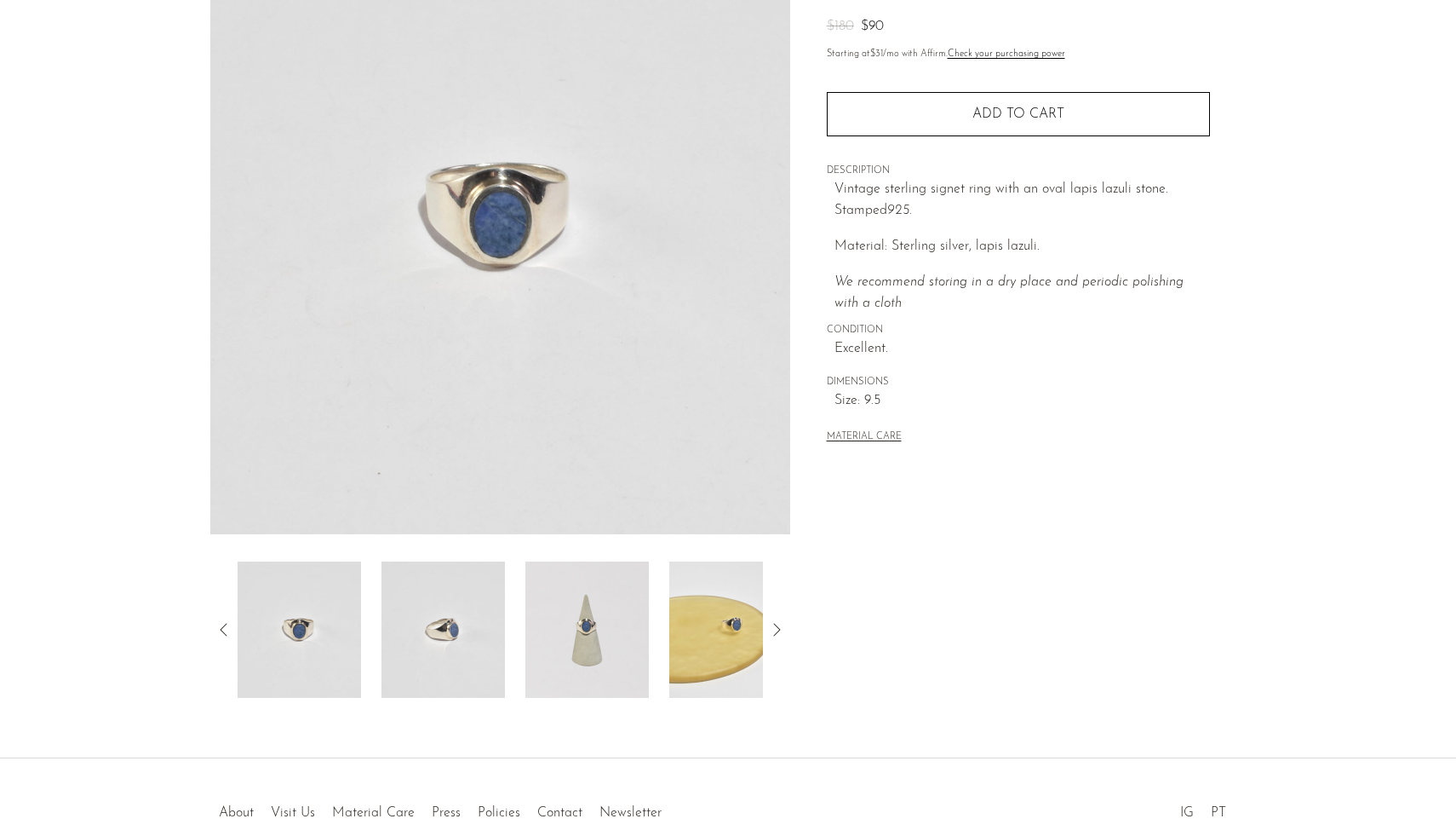
scroll to position [189, 0]
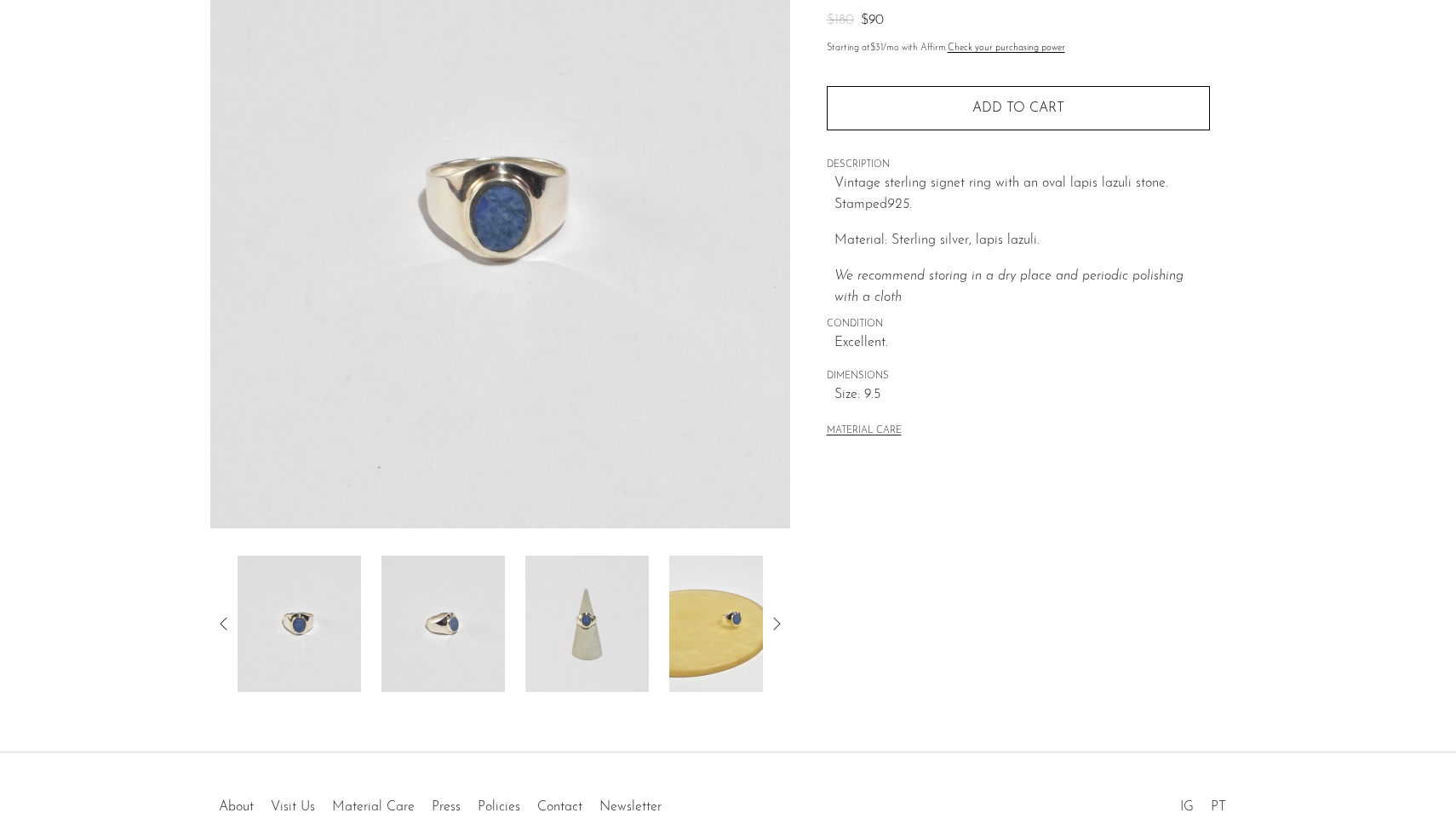
click at [481, 632] on img at bounding box center [443, 623] width 124 height 136
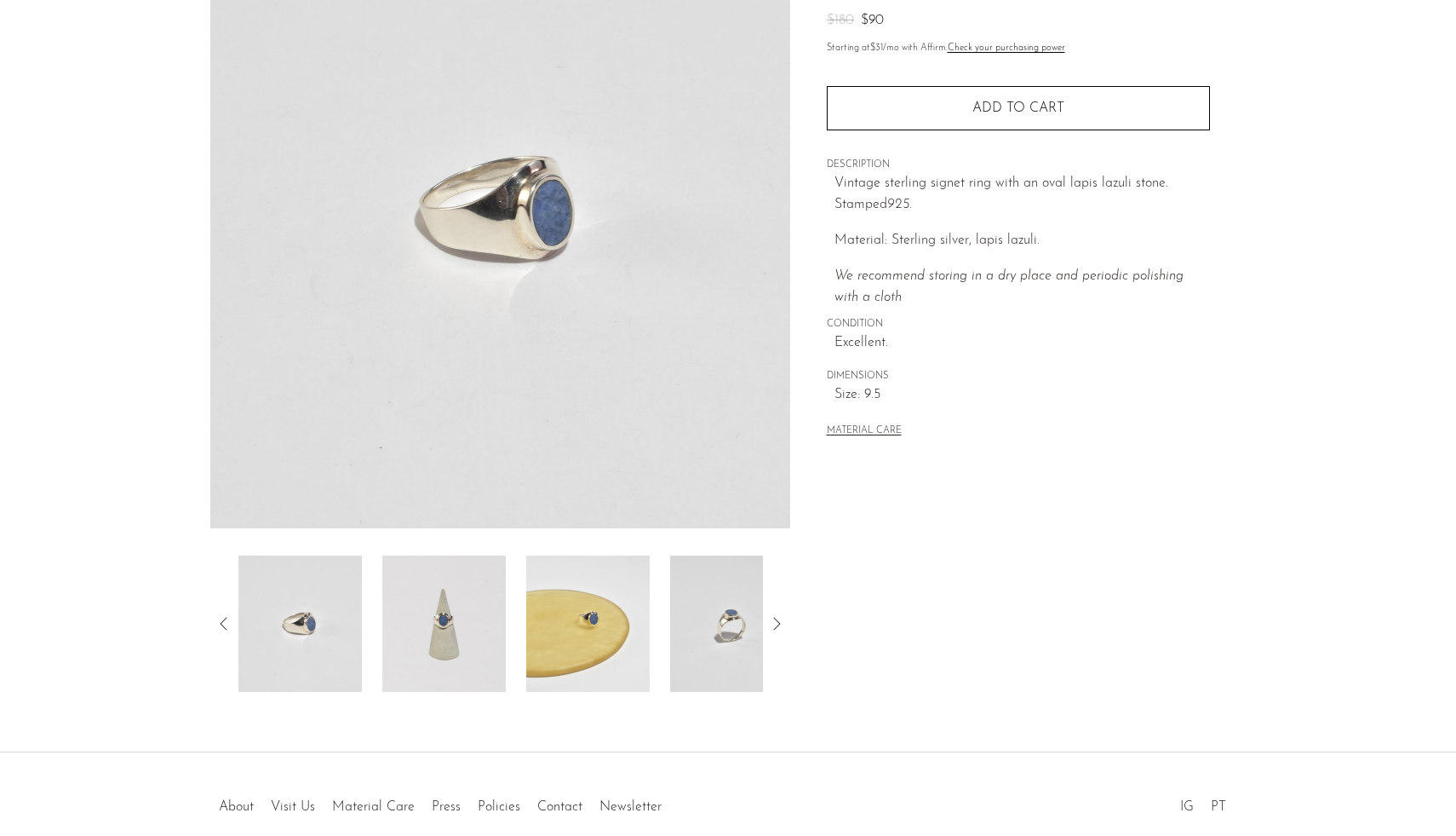
click at [450, 638] on img at bounding box center [444, 623] width 124 height 136
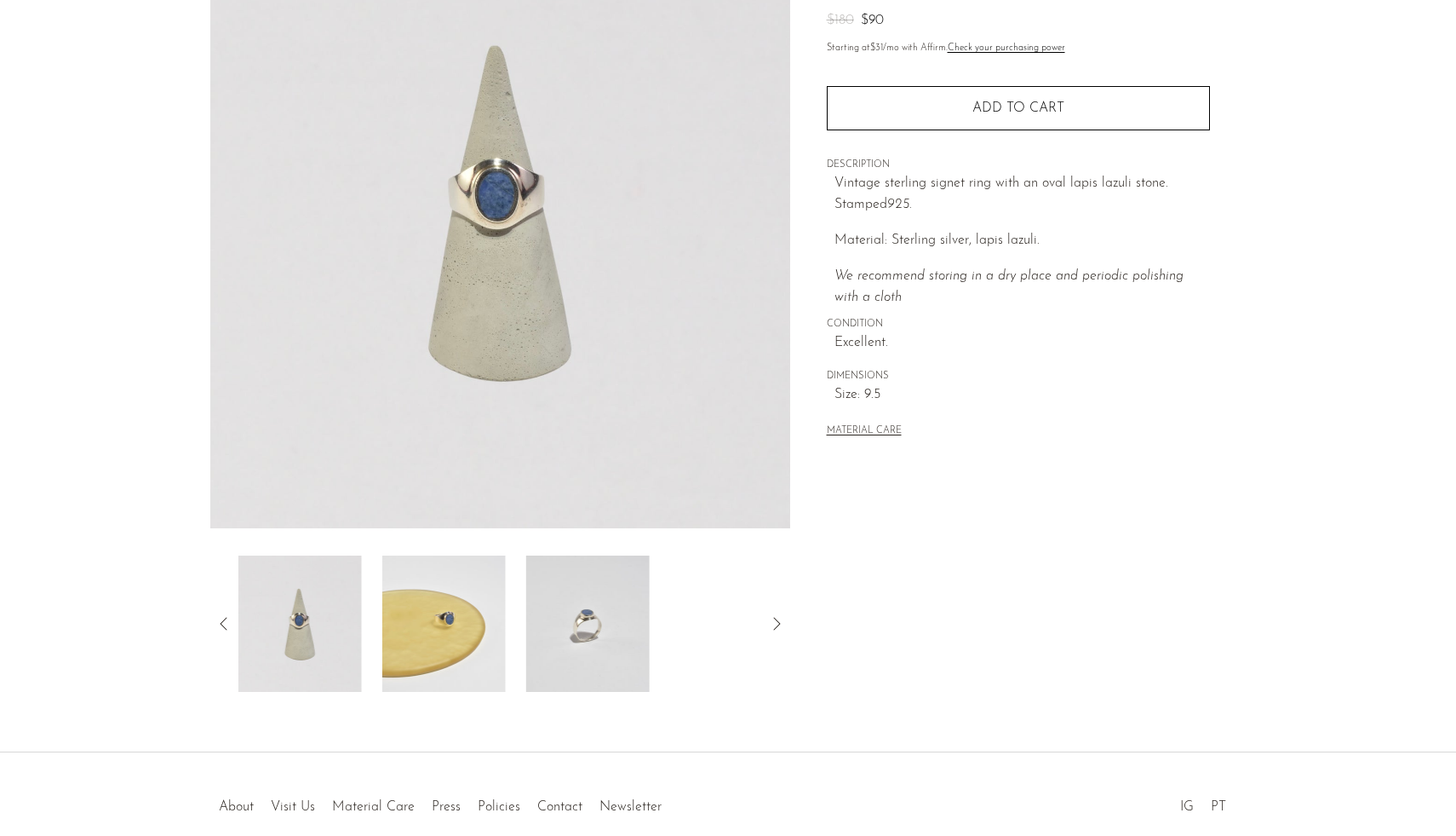
click at [450, 638] on img at bounding box center [444, 623] width 124 height 136
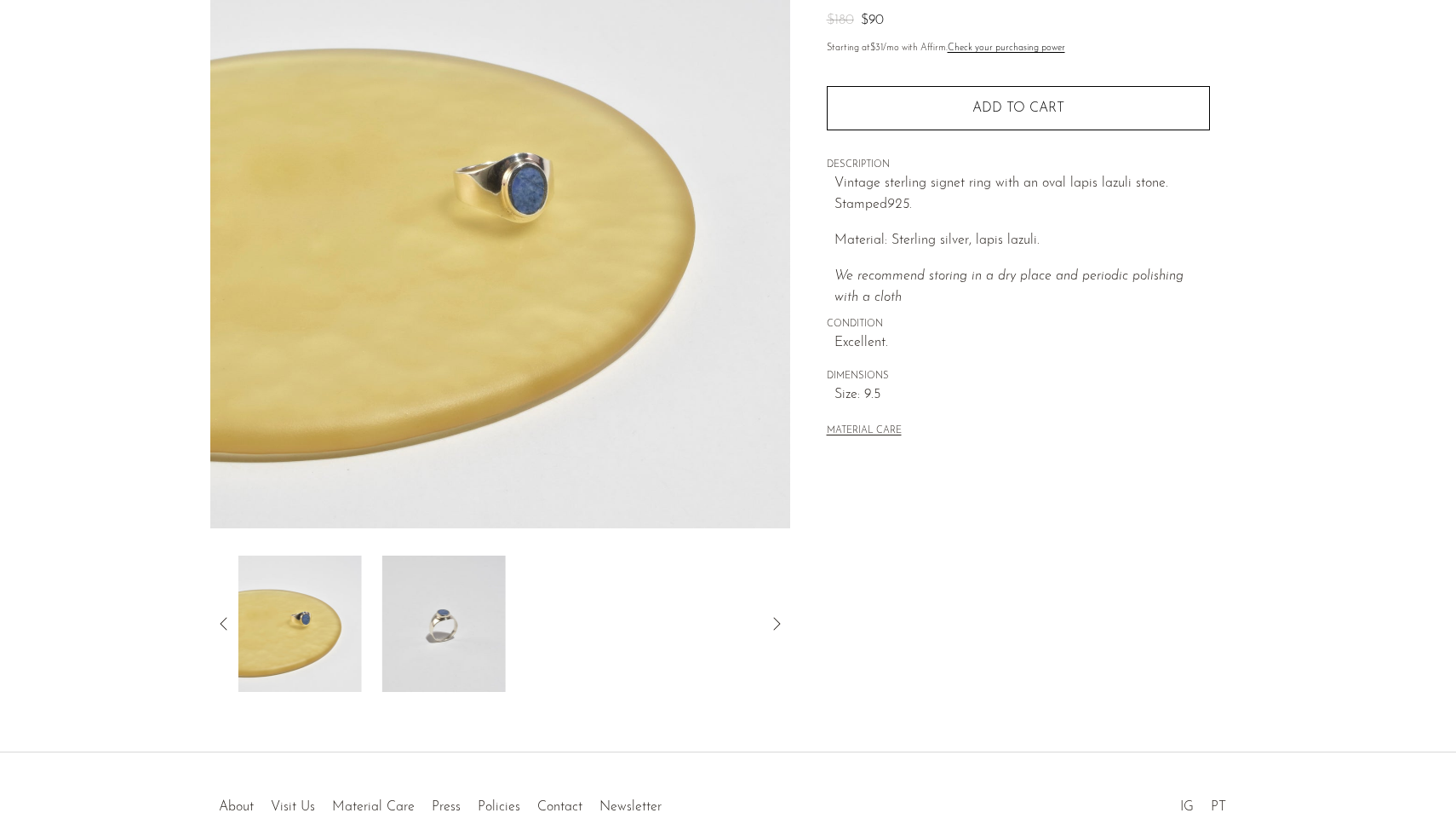
click at [450, 638] on img at bounding box center [444, 623] width 124 height 136
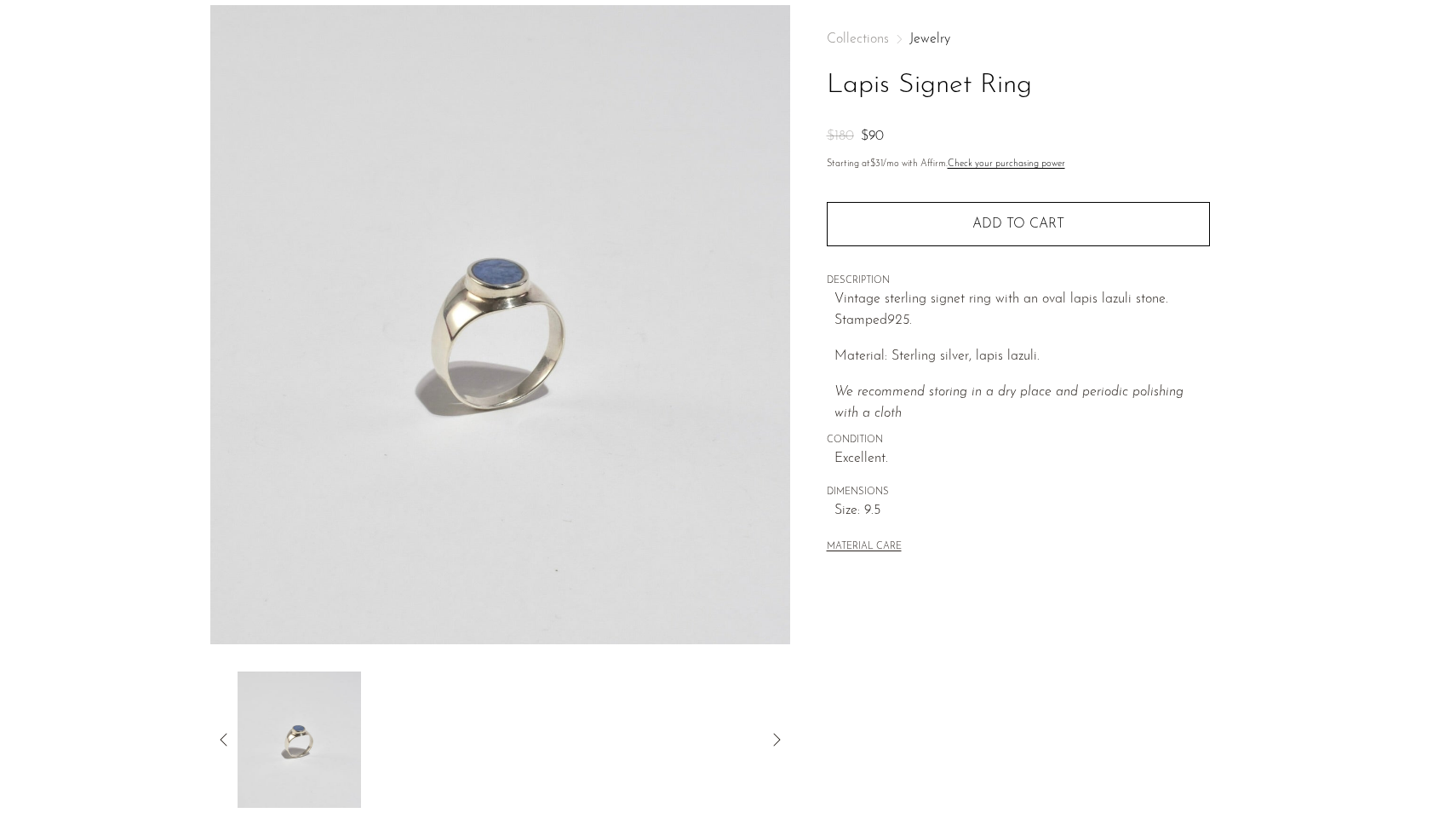
scroll to position [69, 0]
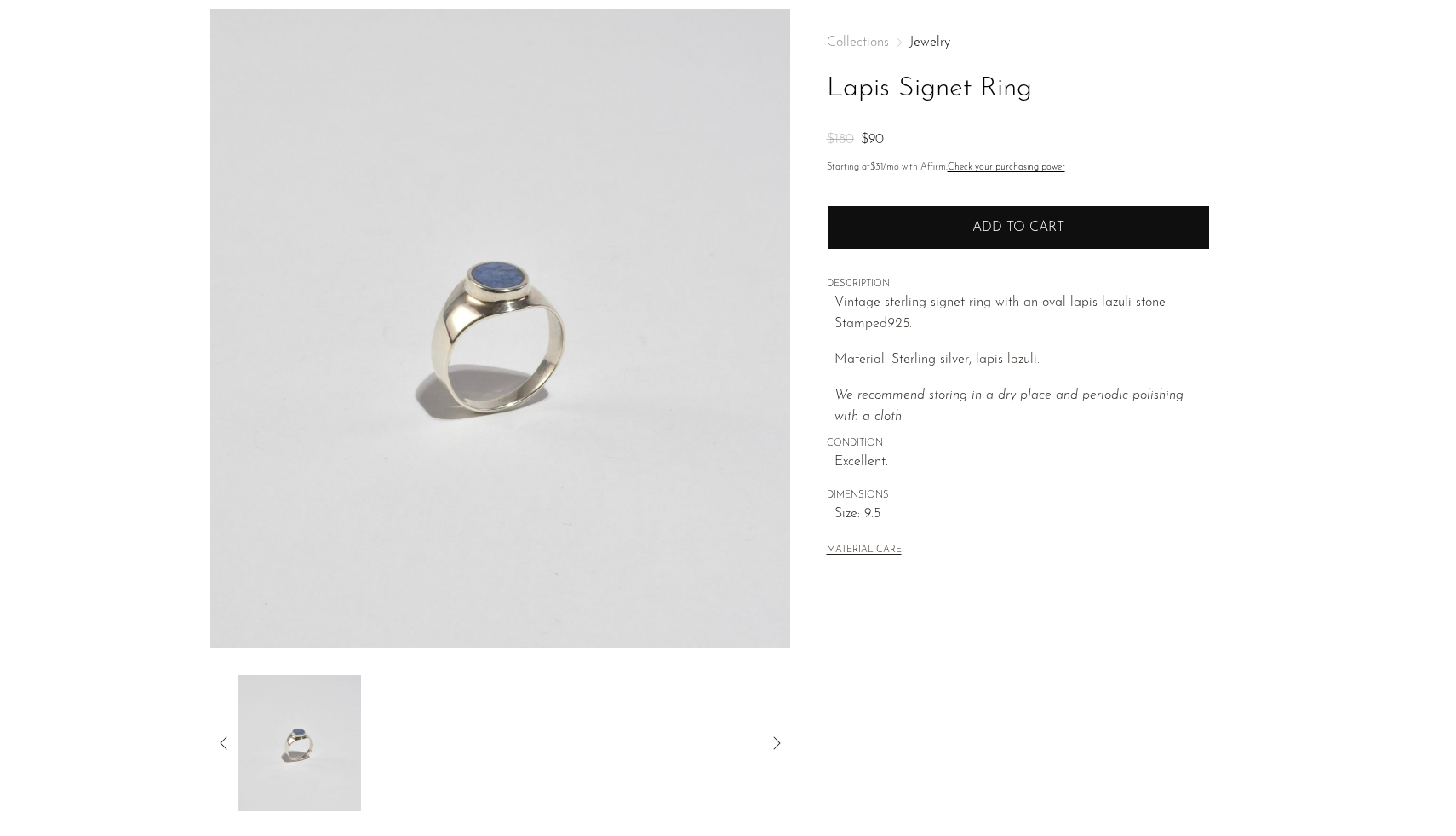
click at [927, 220] on button "Add to cart" at bounding box center [1018, 227] width 383 height 44
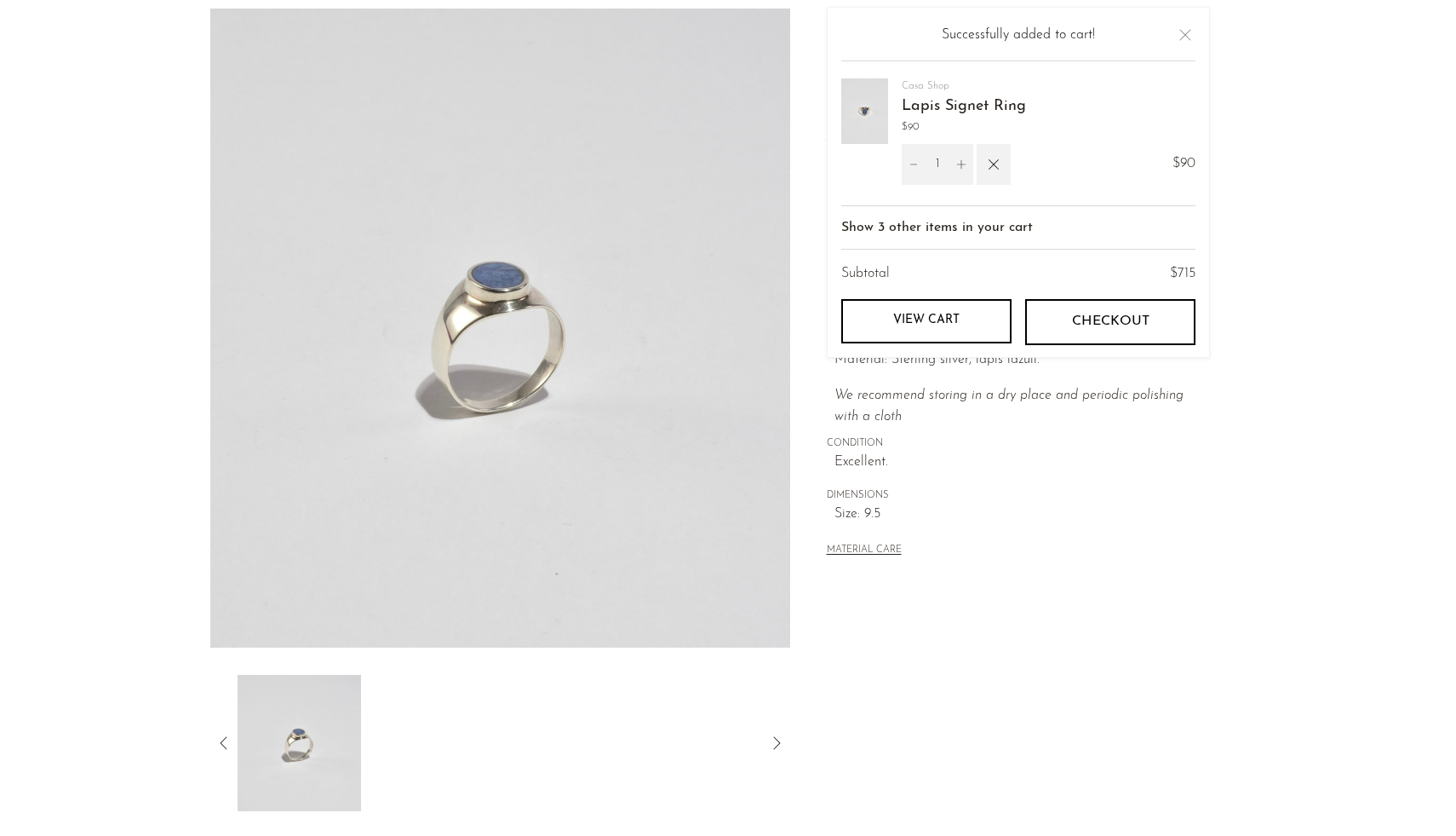
click at [133, 174] on section "Lapis Signet Ring $180 $90" at bounding box center [728, 409] width 1456 height 803
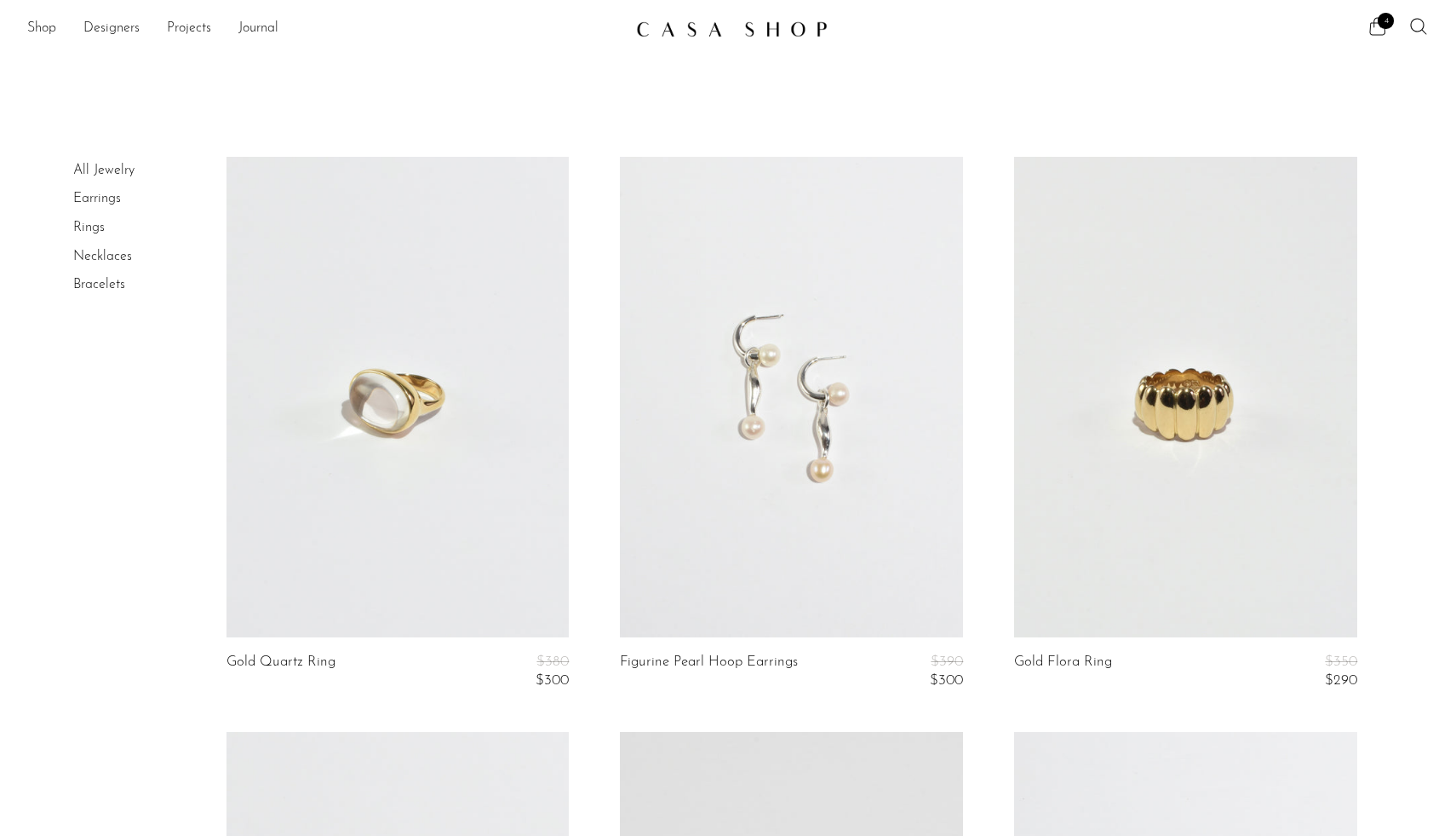
click at [1378, 24] on icon at bounding box center [1378, 26] width 21 height 21
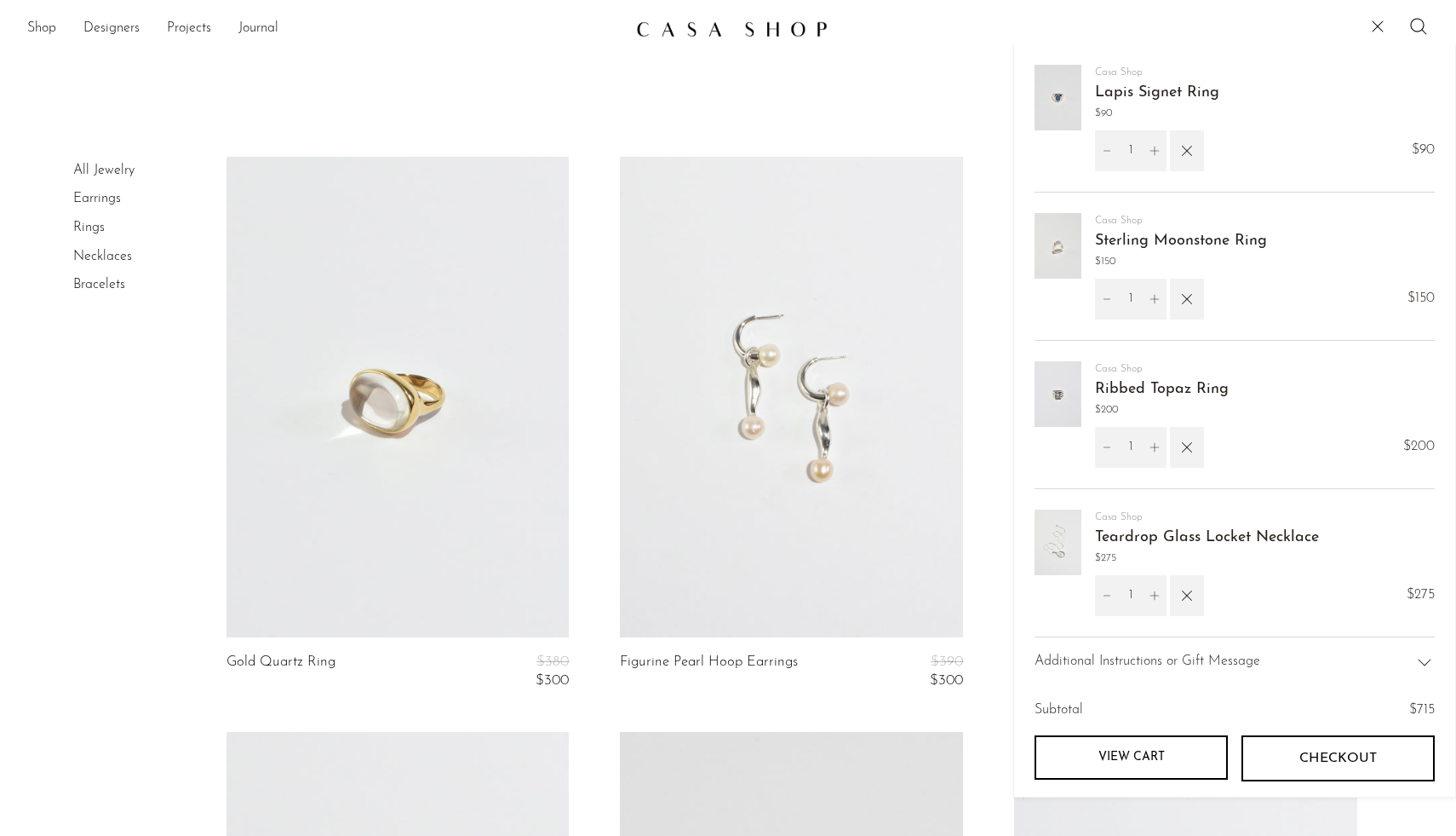
click at [1192, 757] on link "View cart" at bounding box center [1131, 757] width 193 height 44
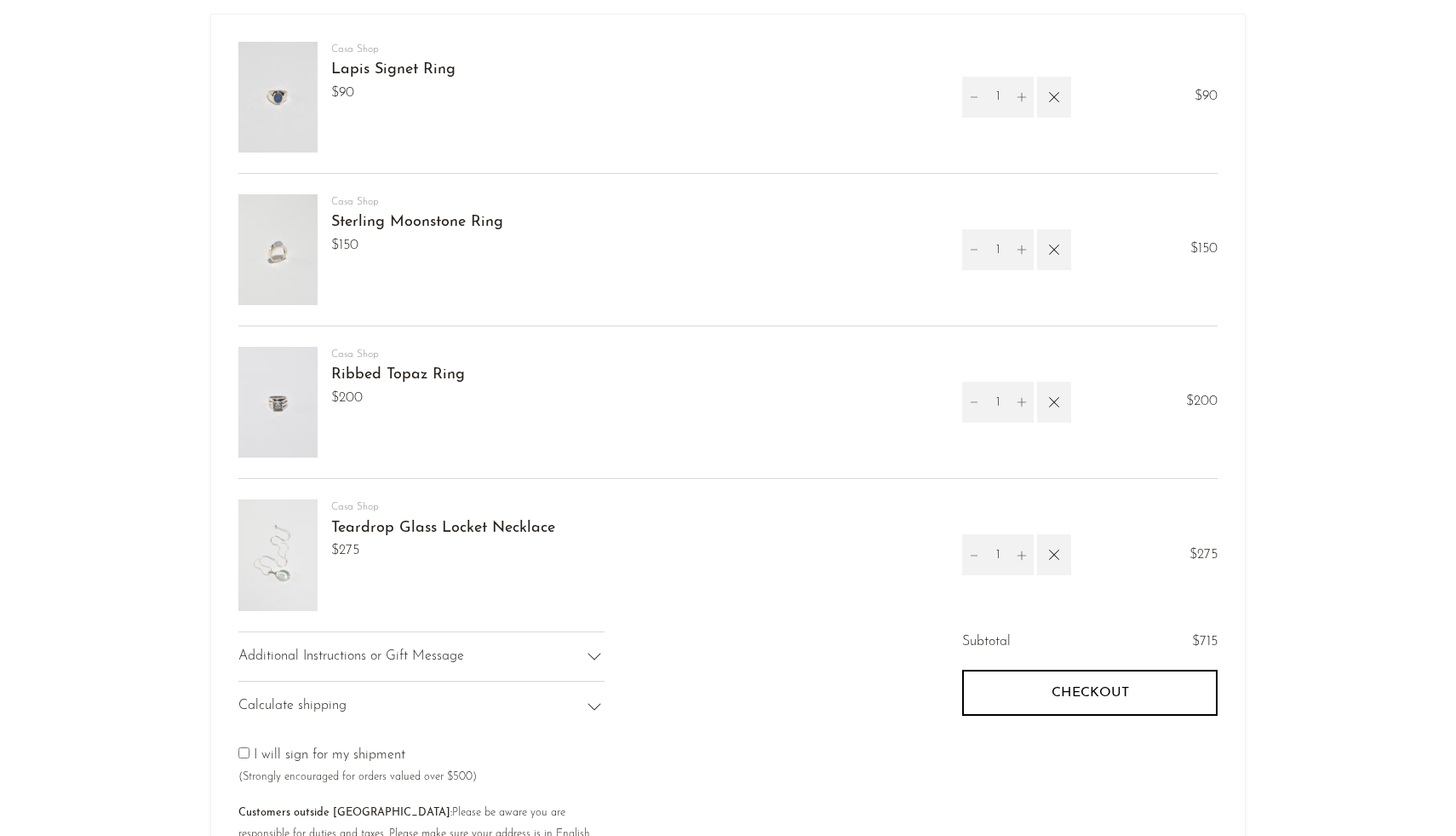
scroll to position [135, 0]
